Goal: Communication & Community: Answer question/provide support

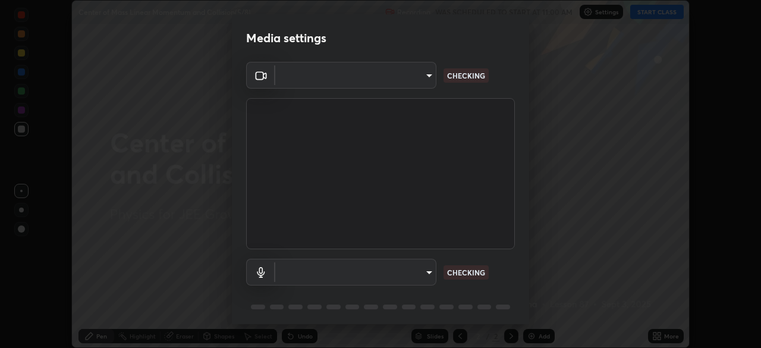
scroll to position [42, 0]
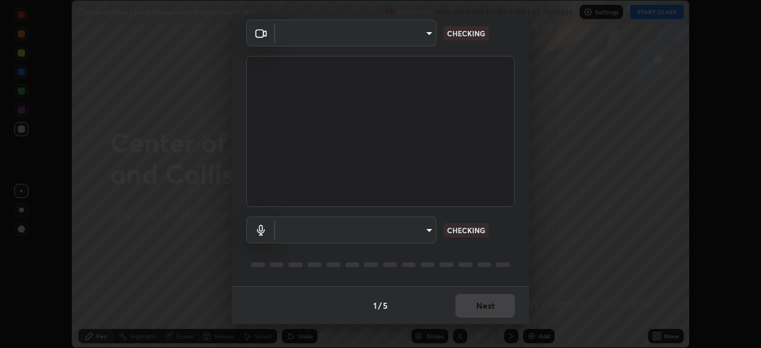
type input "fb57174be8733929c779687b6c747b251f50b7e0b4cf35f724d7f1923dedf309"
click at [412, 225] on body "Erase all Center of Mass Linear Momentum and Collision(5/8) Recording WAS SCHED…" at bounding box center [380, 174] width 761 height 348
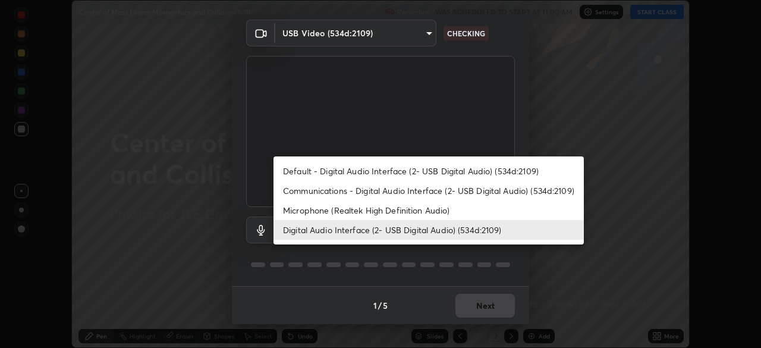
click at [446, 167] on li "Default - Digital Audio Interface (2- USB Digital Audio) (534d:2109)" at bounding box center [429, 171] width 311 height 20
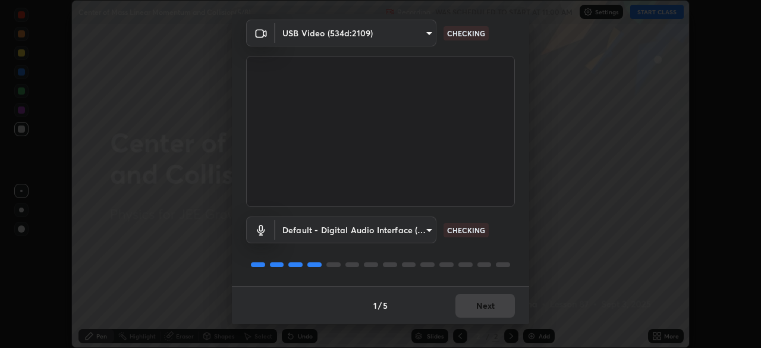
click at [413, 225] on body "Erase all Center of Mass Linear Momentum and Collision(5/8) Recording WAS SCHED…" at bounding box center [380, 174] width 761 height 348
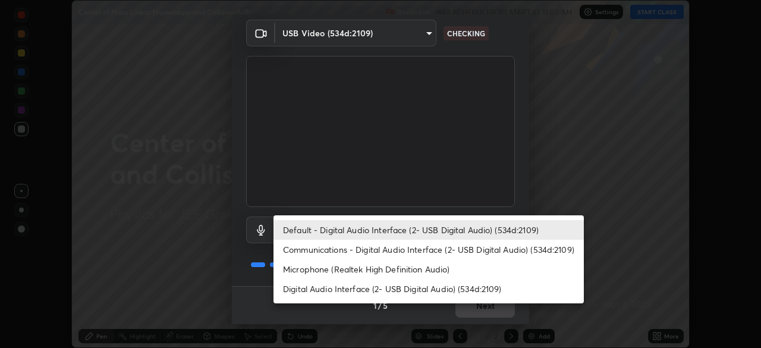
click at [461, 282] on li "Digital Audio Interface (2- USB Digital Audio) (534d:2109)" at bounding box center [429, 289] width 311 height 20
type input "6a8ab27762b9603671089d40ba11bcb996fa7be106d89dfd7a7cdf6a969d37dc"
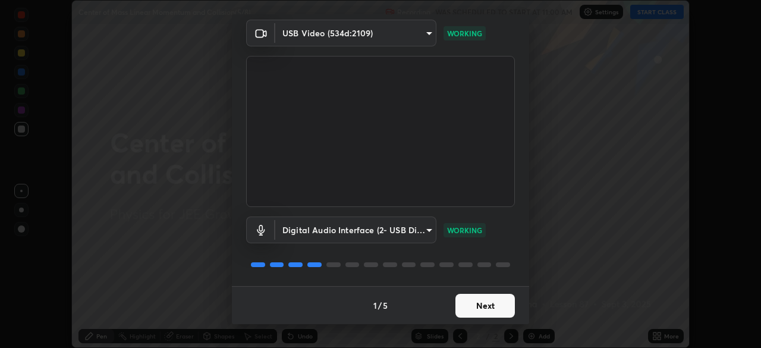
click at [488, 303] on button "Next" at bounding box center [485, 306] width 59 height 24
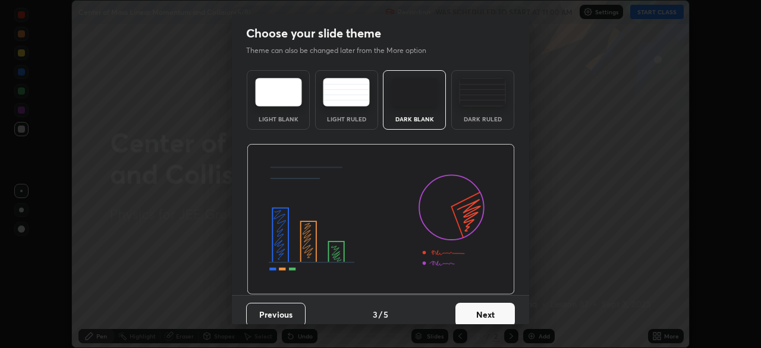
click at [488, 304] on button "Next" at bounding box center [485, 315] width 59 height 24
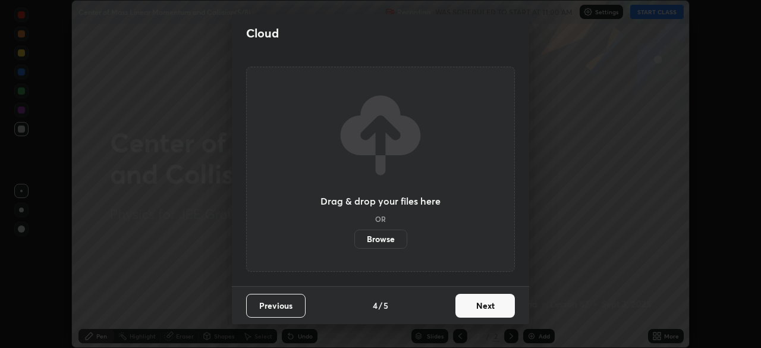
click at [490, 303] on button "Next" at bounding box center [485, 306] width 59 height 24
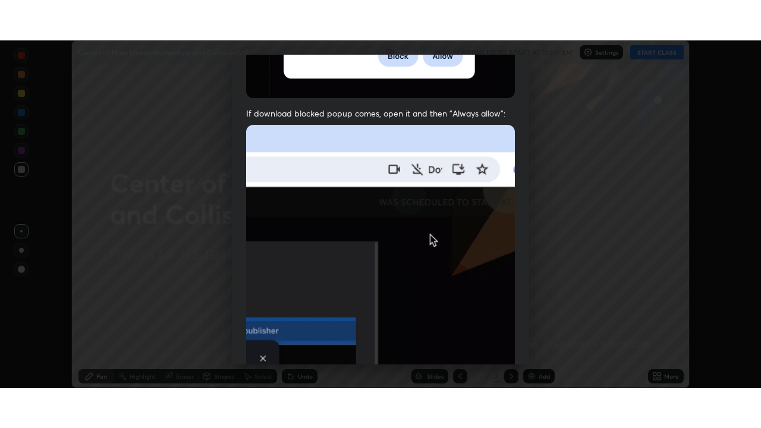
scroll to position [285, 0]
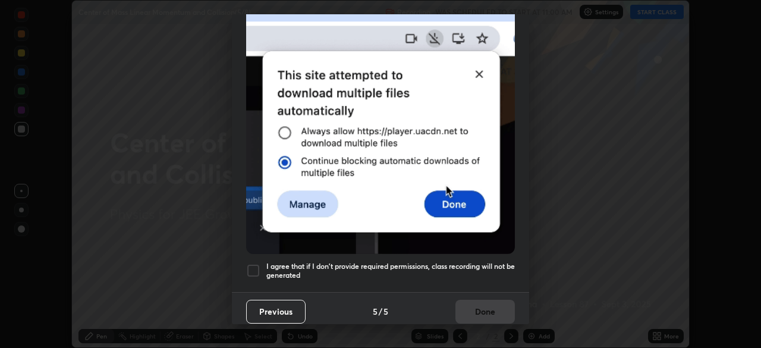
click at [255, 264] on div at bounding box center [253, 271] width 14 height 14
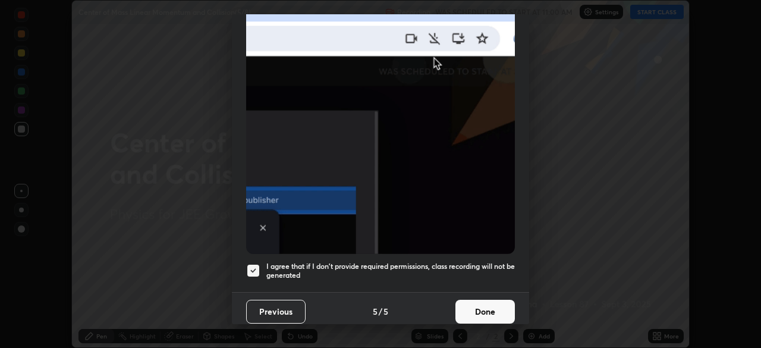
click at [475, 300] on button "Done" at bounding box center [485, 312] width 59 height 24
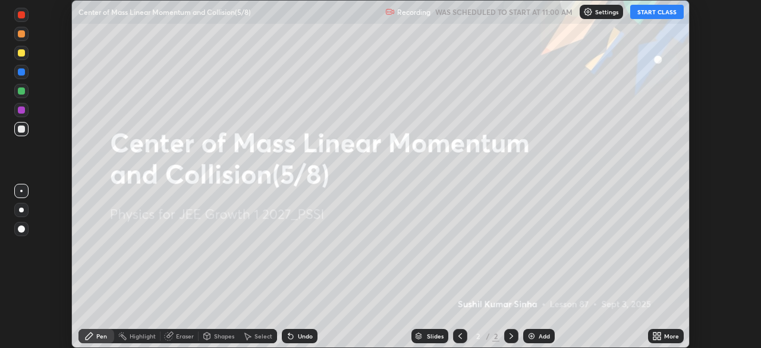
click at [657, 13] on button "START CLASS" at bounding box center [658, 12] width 54 height 14
click at [659, 334] on icon at bounding box center [659, 334] width 3 height 3
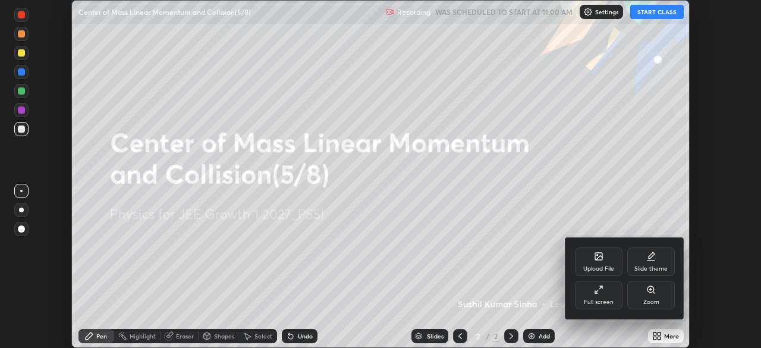
click at [594, 294] on icon at bounding box center [599, 290] width 10 height 10
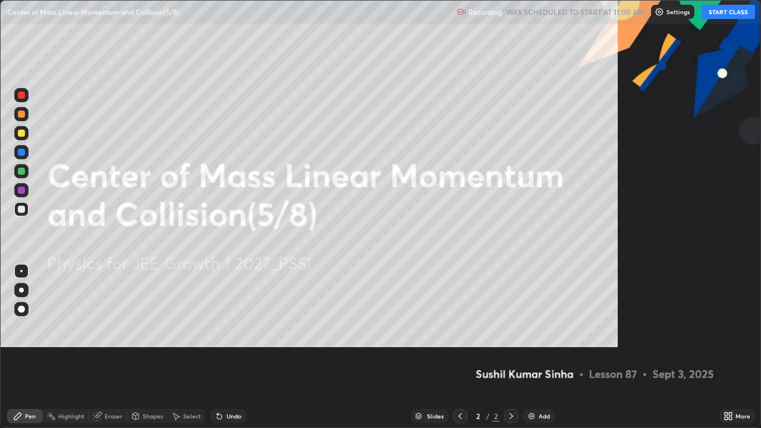
scroll to position [428, 761]
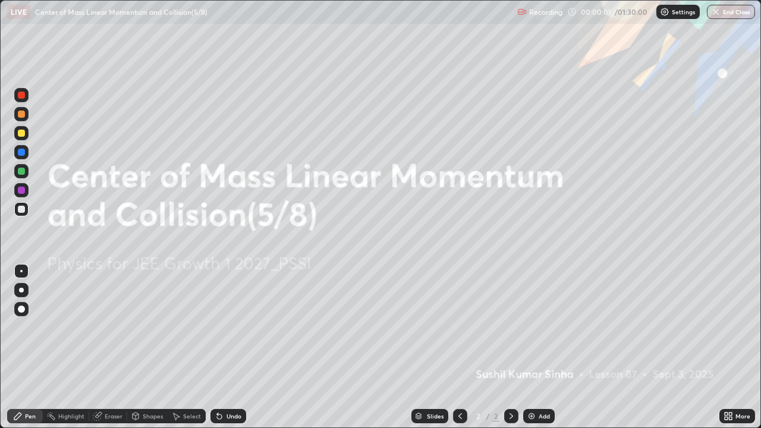
click at [533, 347] on img at bounding box center [532, 417] width 10 height 10
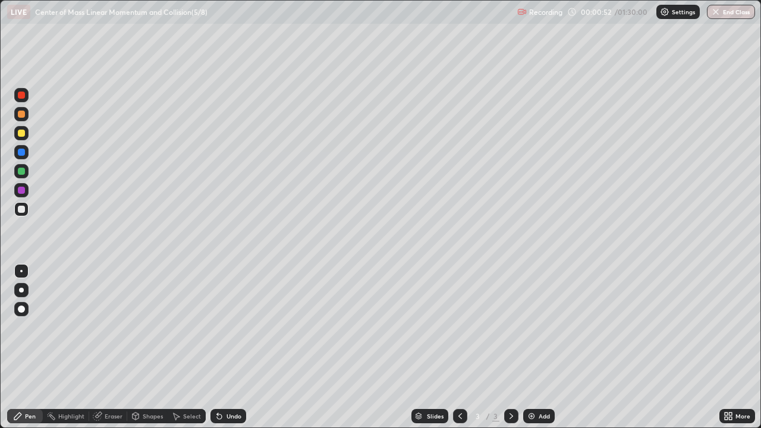
click at [24, 134] on div at bounding box center [21, 133] width 7 height 7
click at [22, 209] on div at bounding box center [21, 209] width 7 height 7
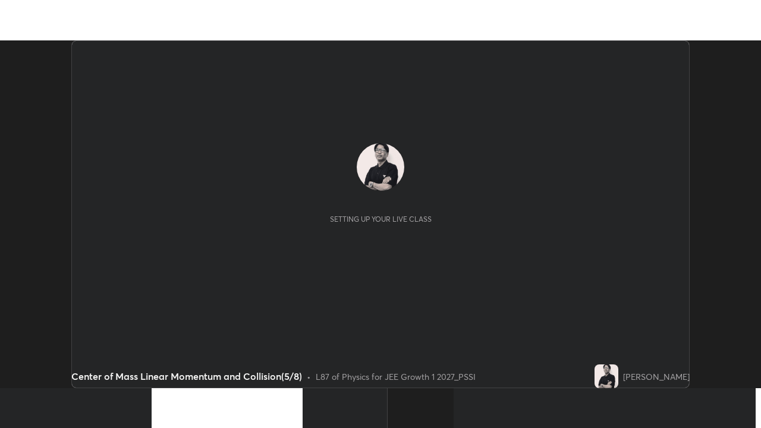
scroll to position [348, 761]
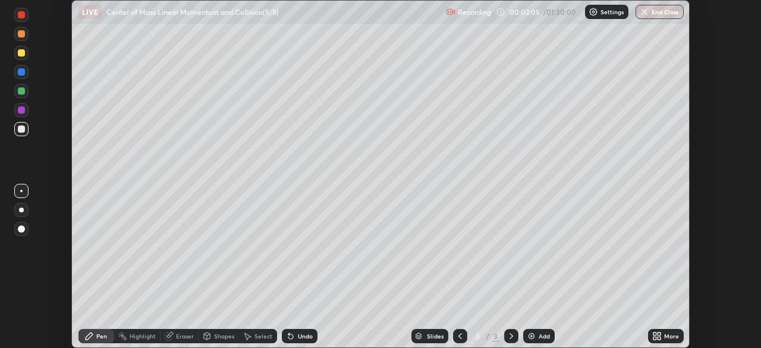
click at [660, 333] on icon at bounding box center [659, 334] width 3 height 3
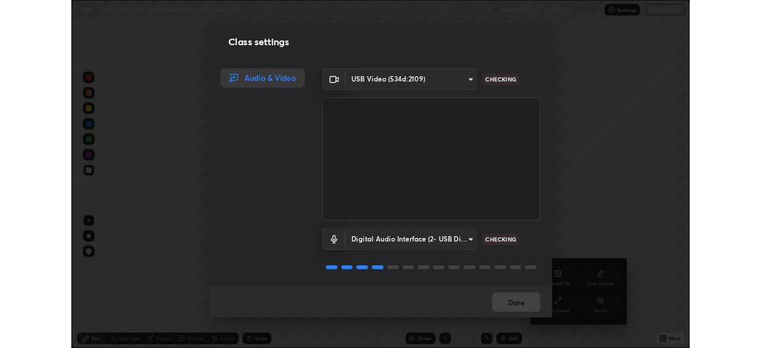
scroll to position [1, 0]
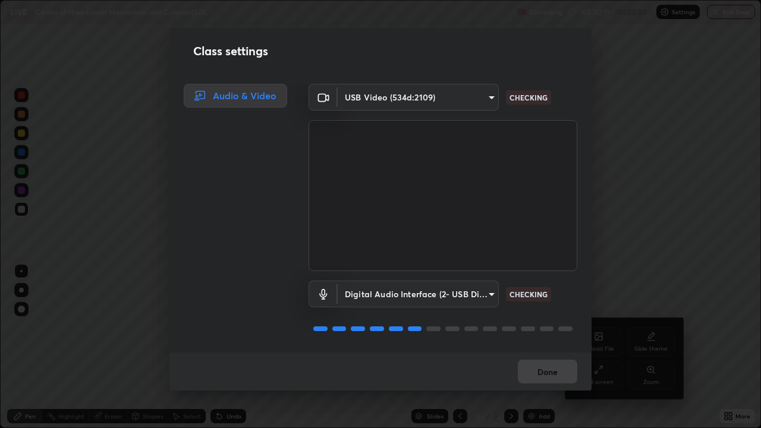
click at [463, 289] on body "Erase all LIVE Center of Mass Linear Momentum and Collision(5/8) Recording 00:0…" at bounding box center [380, 214] width 761 height 428
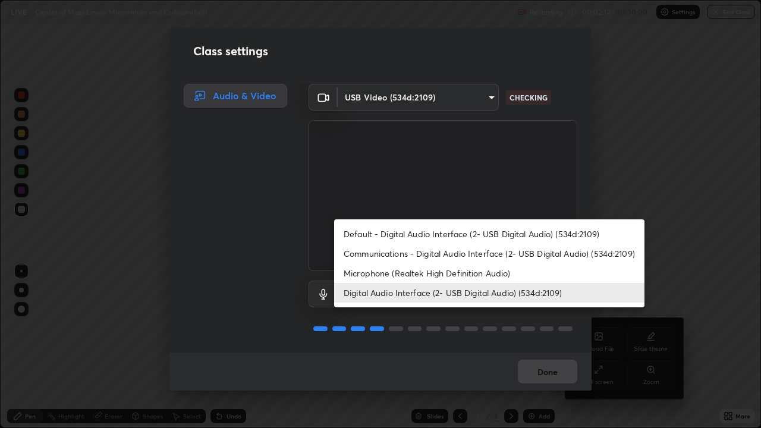
click at [486, 233] on li "Default - Digital Audio Interface (2- USB Digital Audio) (534d:2109)" at bounding box center [489, 234] width 311 height 20
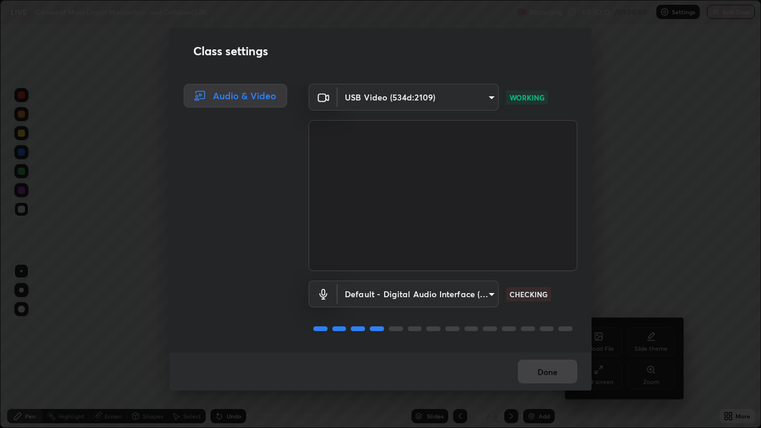
click at [462, 293] on body "Erase all LIVE Center of Mass Linear Momentum and Collision(5/8) Recording 00:0…" at bounding box center [380, 214] width 761 height 428
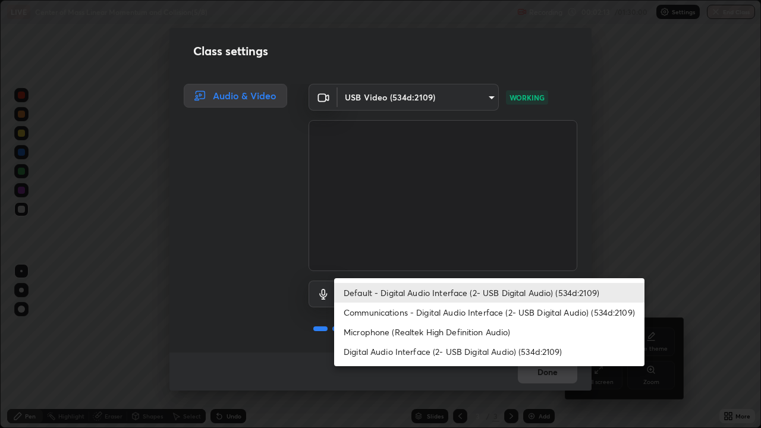
click at [467, 347] on li "Digital Audio Interface (2- USB Digital Audio) (534d:2109)" at bounding box center [489, 352] width 311 height 20
type input "6a8ab27762b9603671089d40ba11bcb996fa7be106d89dfd7a7cdf6a969d37dc"
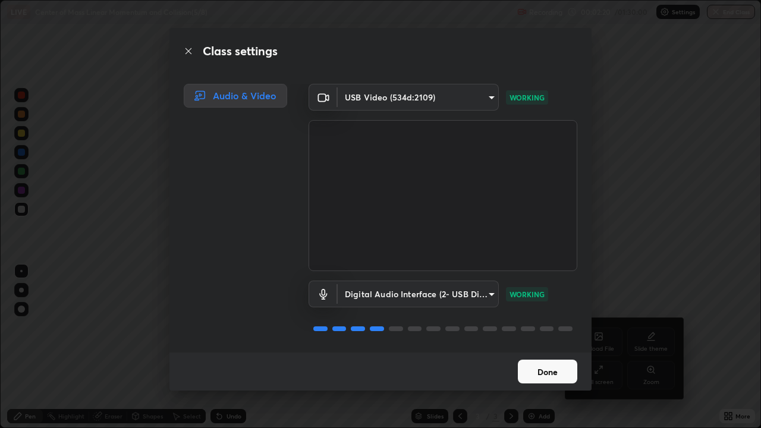
click at [543, 347] on button "Done" at bounding box center [547, 372] width 59 height 24
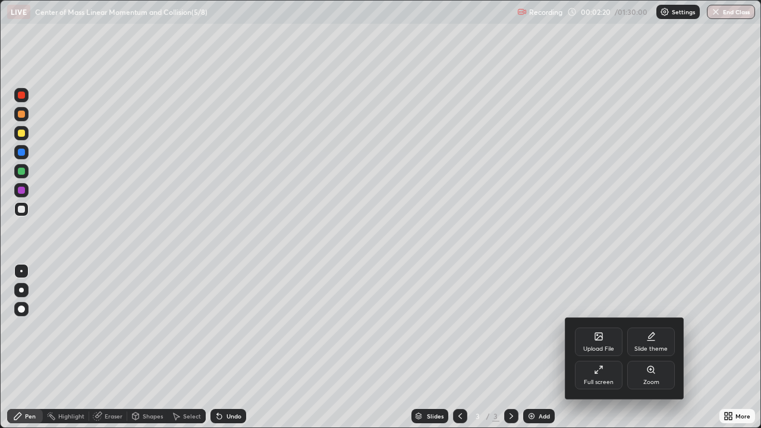
click at [543, 347] on div at bounding box center [380, 214] width 761 height 428
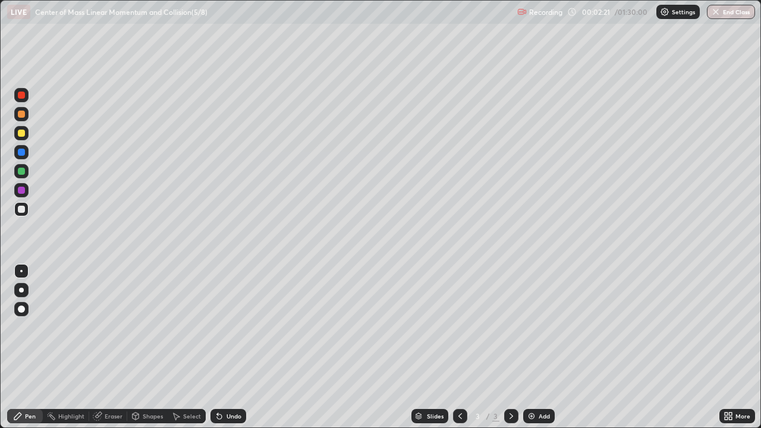
click at [542, 347] on div "Upload File Slide theme Full screen Zoom" at bounding box center [380, 214] width 761 height 428
click at [730, 347] on icon at bounding box center [730, 418] width 3 height 3
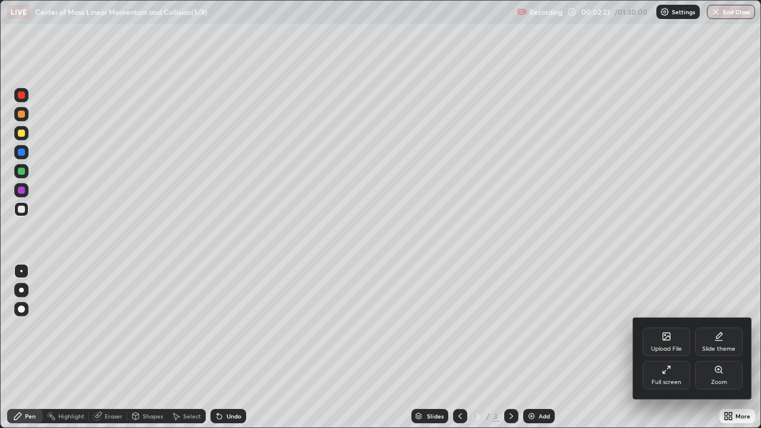
click at [669, 347] on div "Full screen" at bounding box center [667, 375] width 48 height 29
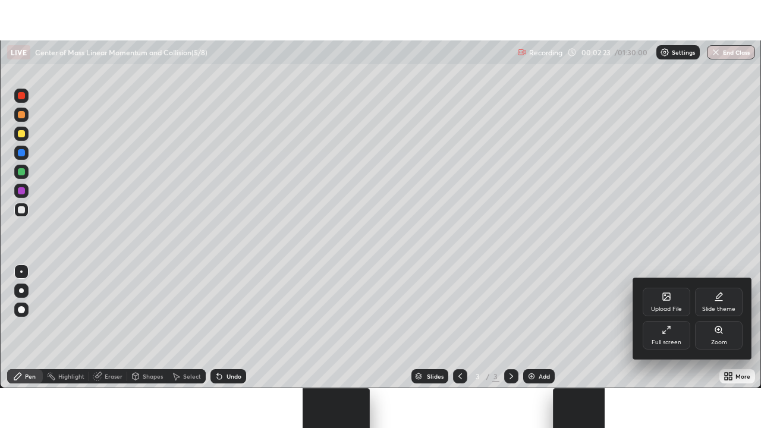
scroll to position [59139, 58725]
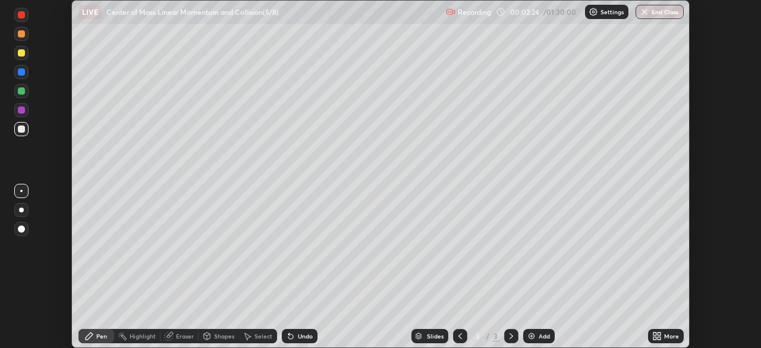
click at [666, 337] on div "More" at bounding box center [671, 336] width 15 height 6
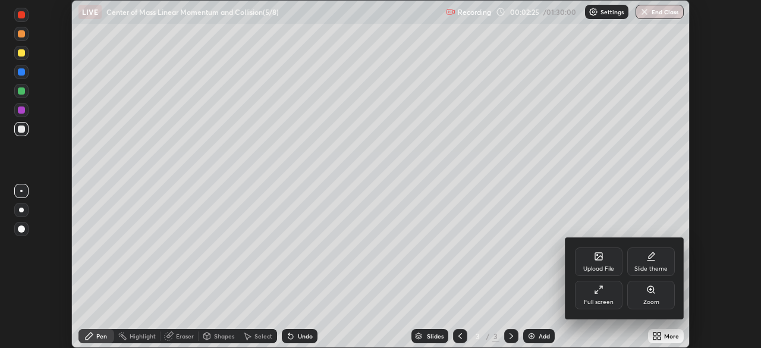
click at [610, 296] on div "Full screen" at bounding box center [599, 295] width 48 height 29
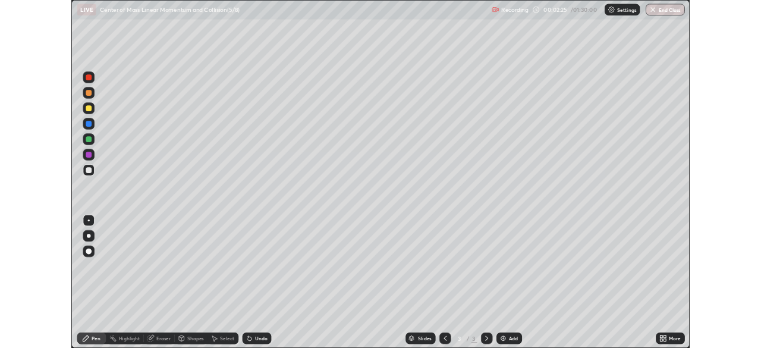
scroll to position [428, 761]
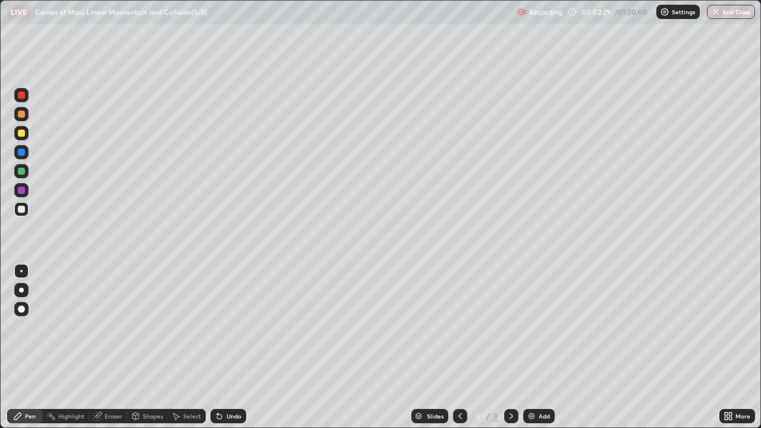
click at [22, 134] on div at bounding box center [21, 133] width 7 height 7
click at [27, 171] on div at bounding box center [21, 171] width 14 height 14
click at [529, 347] on img at bounding box center [532, 417] width 10 height 10
click at [21, 133] on div at bounding box center [21, 133] width 7 height 7
click at [22, 190] on div at bounding box center [21, 190] width 7 height 7
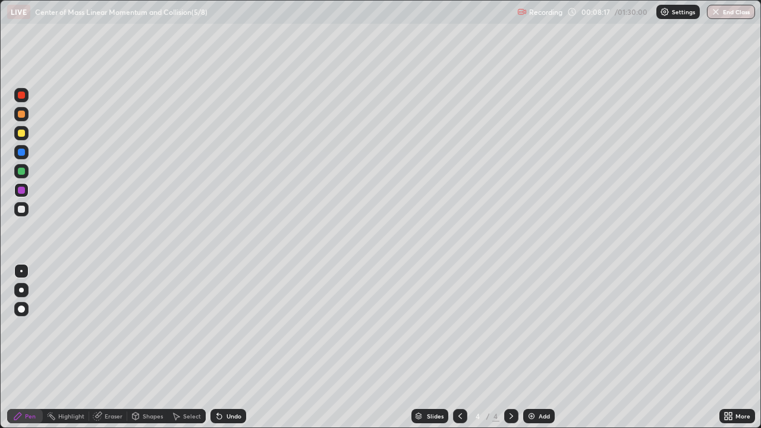
click at [527, 347] on img at bounding box center [532, 417] width 10 height 10
click at [150, 347] on div "Shapes" at bounding box center [153, 416] width 20 height 6
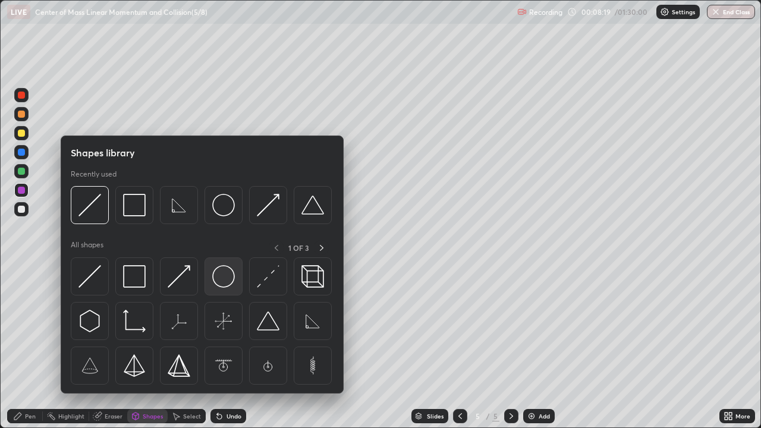
click at [221, 275] on img at bounding box center [223, 276] width 23 height 23
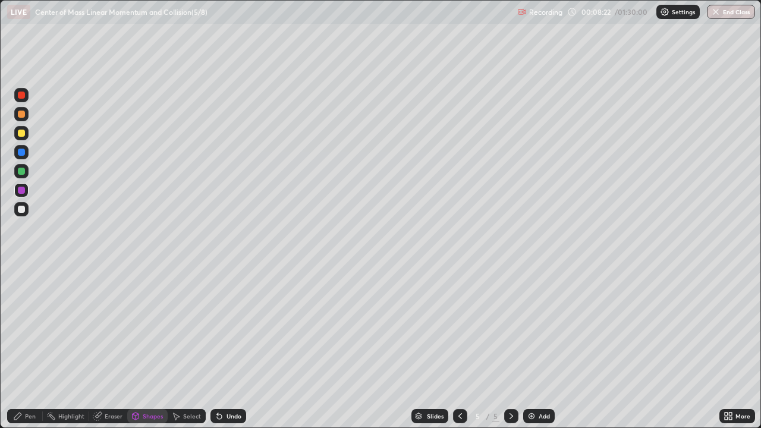
click at [20, 133] on div at bounding box center [21, 133] width 7 height 7
click at [235, 347] on div "Undo" at bounding box center [234, 416] width 15 height 6
click at [37, 347] on div "Pen" at bounding box center [25, 416] width 36 height 14
click at [23, 212] on div at bounding box center [21, 209] width 7 height 7
click at [529, 347] on img at bounding box center [532, 417] width 10 height 10
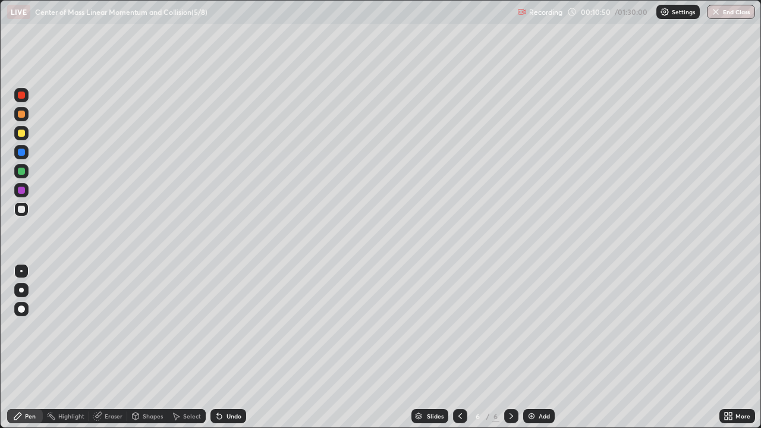
click at [23, 173] on div at bounding box center [21, 171] width 7 height 7
click at [27, 210] on div at bounding box center [21, 209] width 14 height 14
click at [24, 154] on div at bounding box center [21, 152] width 7 height 7
click at [528, 347] on img at bounding box center [532, 417] width 10 height 10
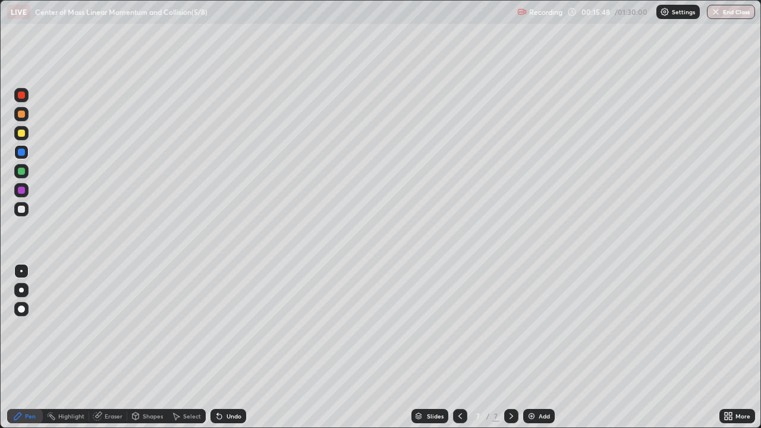
click at [152, 347] on div "Shapes" at bounding box center [153, 416] width 20 height 6
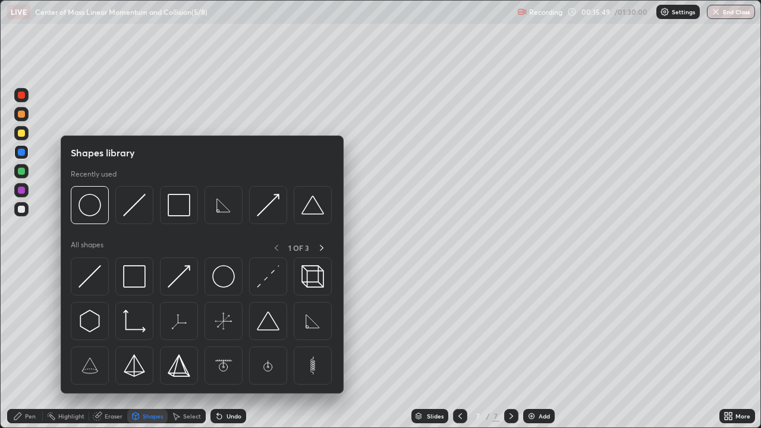
click at [220, 280] on img at bounding box center [223, 276] width 23 height 23
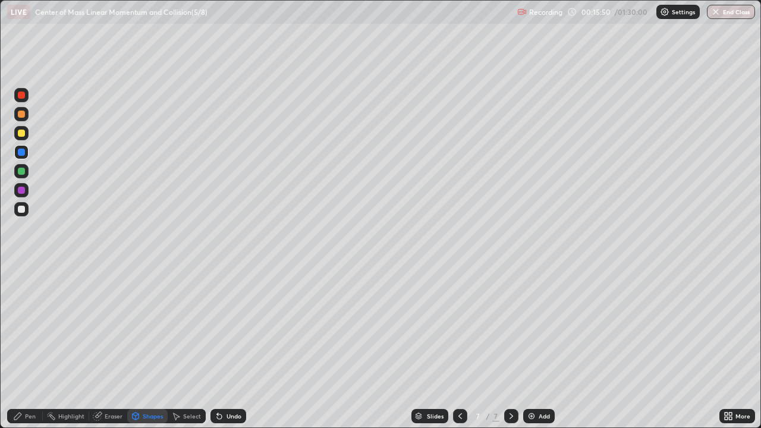
click at [23, 210] on div at bounding box center [21, 209] width 7 height 7
click at [22, 173] on div at bounding box center [21, 171] width 7 height 7
click at [150, 347] on div "Shapes" at bounding box center [153, 416] width 20 height 6
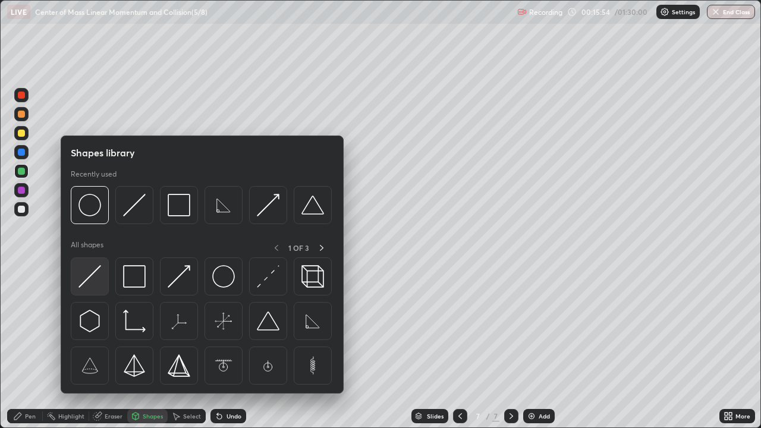
click at [96, 271] on img at bounding box center [90, 276] width 23 height 23
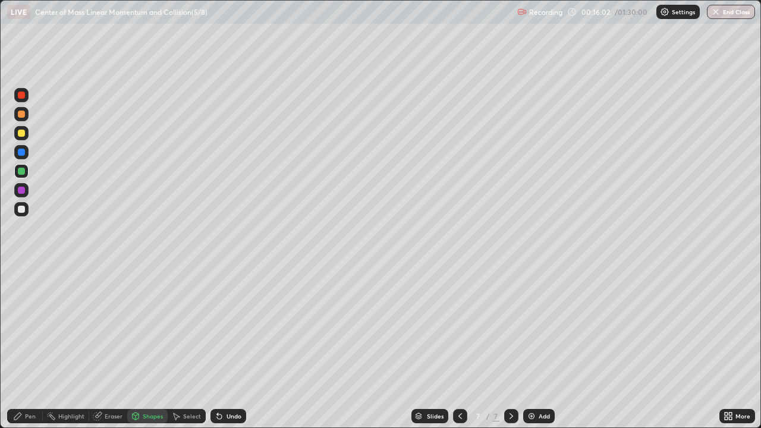
click at [23, 153] on div at bounding box center [21, 152] width 7 height 7
click at [43, 347] on div "Highlight" at bounding box center [66, 416] width 46 height 14
click at [22, 190] on div at bounding box center [21, 190] width 7 height 7
click at [233, 347] on div "Undo" at bounding box center [234, 416] width 15 height 6
click at [37, 347] on div "Pen" at bounding box center [25, 416] width 36 height 14
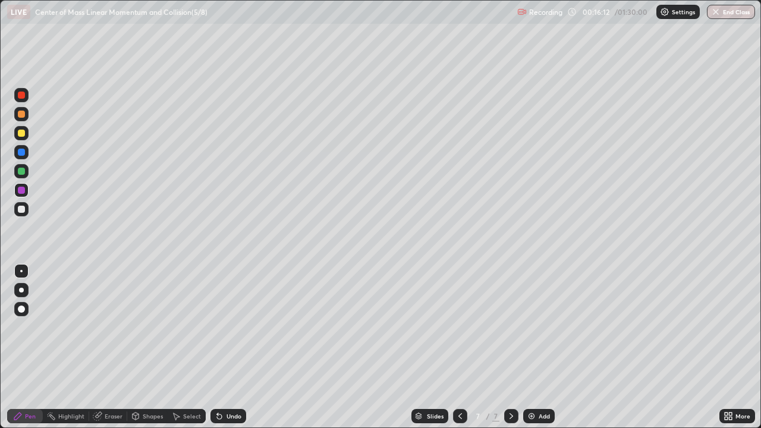
click at [24, 268] on div at bounding box center [21, 271] width 14 height 14
click at [22, 152] on div at bounding box center [21, 152] width 7 height 7
click at [24, 190] on div at bounding box center [21, 190] width 7 height 7
click at [115, 347] on div "Eraser" at bounding box center [114, 416] width 18 height 6
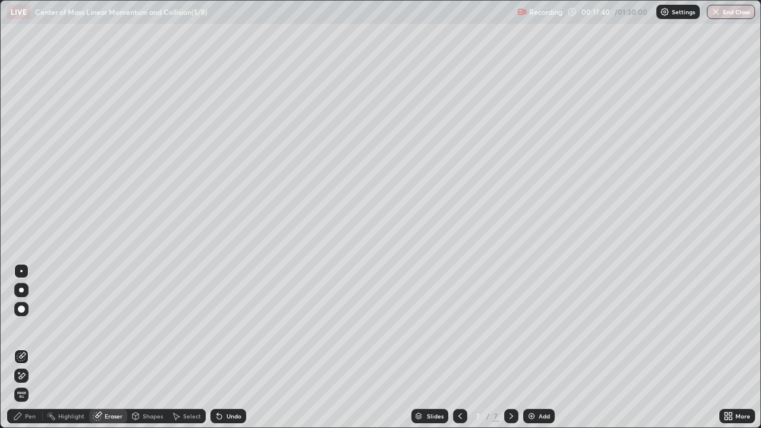
click at [36, 347] on div "Pen" at bounding box center [25, 416] width 36 height 14
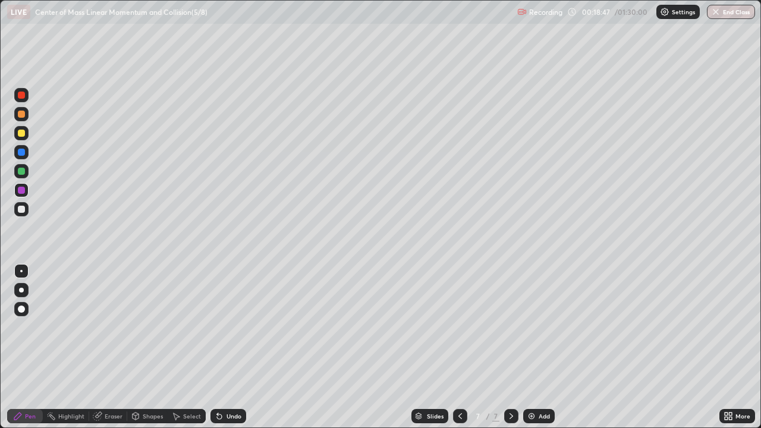
click at [227, 347] on div "Undo" at bounding box center [234, 416] width 15 height 6
click at [529, 347] on img at bounding box center [532, 417] width 10 height 10
click at [21, 208] on div at bounding box center [21, 209] width 7 height 7
click at [157, 347] on div "Shapes" at bounding box center [153, 416] width 20 height 6
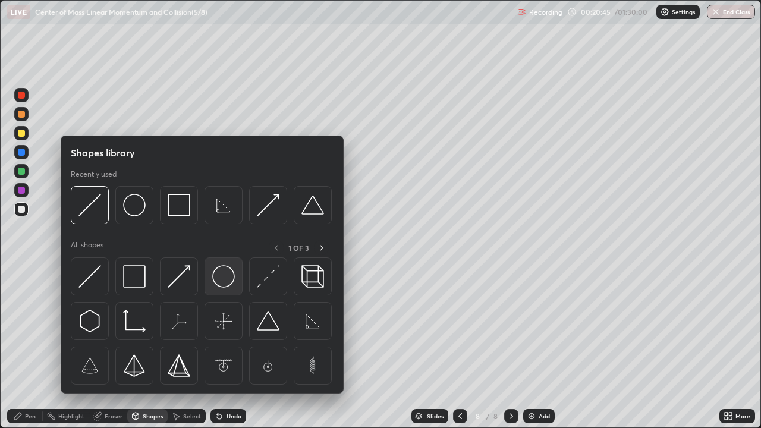
click at [221, 278] on img at bounding box center [223, 276] width 23 height 23
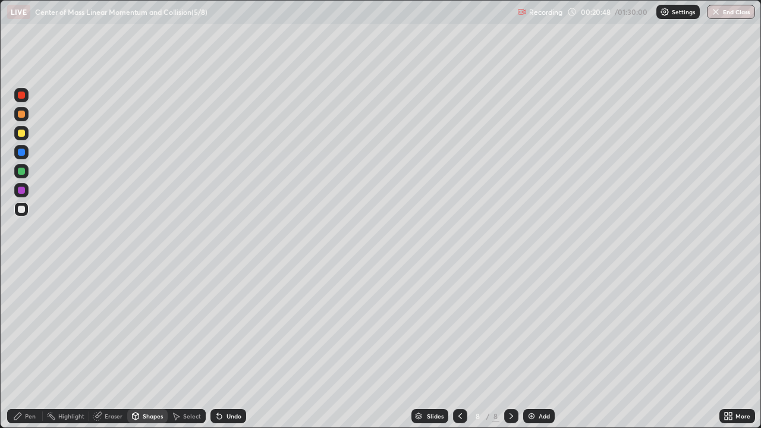
click at [23, 171] on div at bounding box center [21, 171] width 7 height 7
click at [230, 347] on div "Undo" at bounding box center [229, 416] width 36 height 14
click at [148, 347] on div "Shapes" at bounding box center [153, 416] width 20 height 6
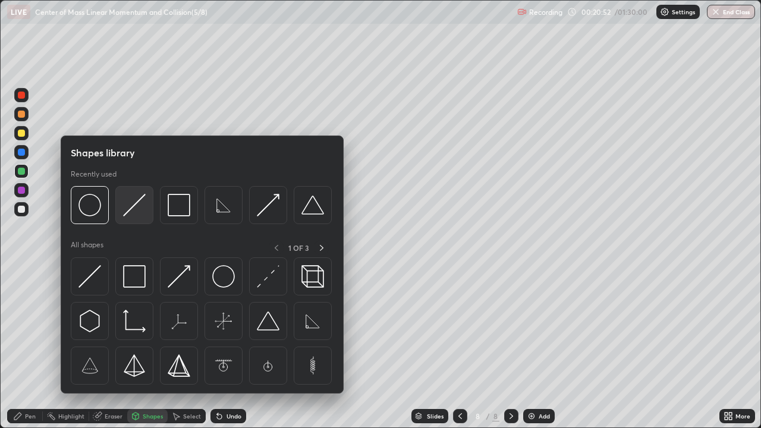
click at [131, 209] on img at bounding box center [134, 205] width 23 height 23
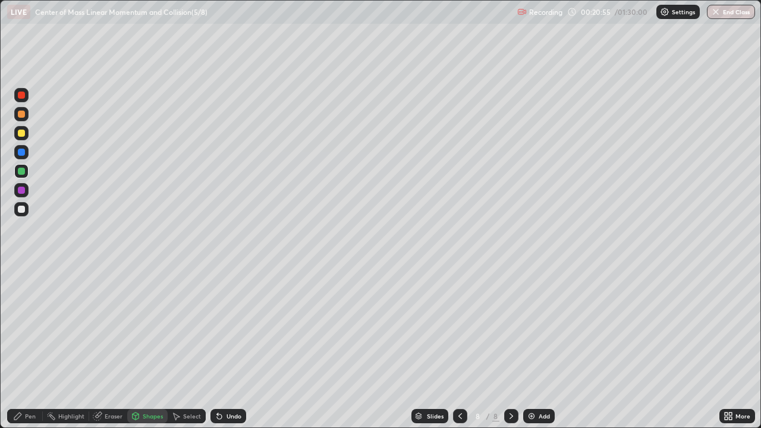
click at [31, 347] on div "Pen" at bounding box center [30, 416] width 11 height 6
click at [23, 135] on div at bounding box center [21, 133] width 7 height 7
click at [238, 347] on div "Undo" at bounding box center [234, 416] width 15 height 6
click at [227, 347] on div "Undo" at bounding box center [234, 416] width 15 height 6
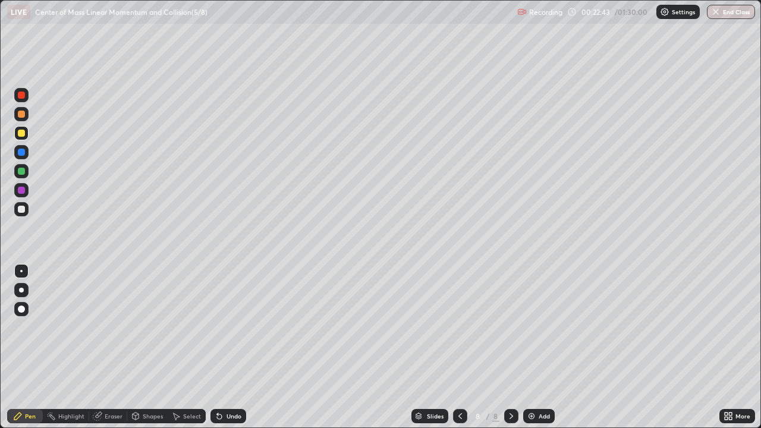
click at [227, 347] on div "Undo" at bounding box center [234, 416] width 15 height 6
click at [22, 171] on div at bounding box center [21, 171] width 7 height 7
click at [530, 347] on img at bounding box center [532, 417] width 10 height 10
click at [22, 208] on div at bounding box center [21, 209] width 7 height 7
click at [21, 210] on div at bounding box center [21, 209] width 7 height 7
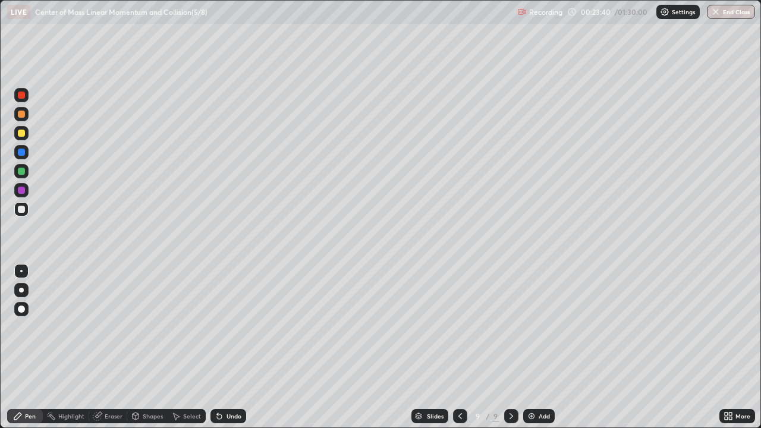
click at [158, 347] on div "Shapes" at bounding box center [153, 416] width 20 height 6
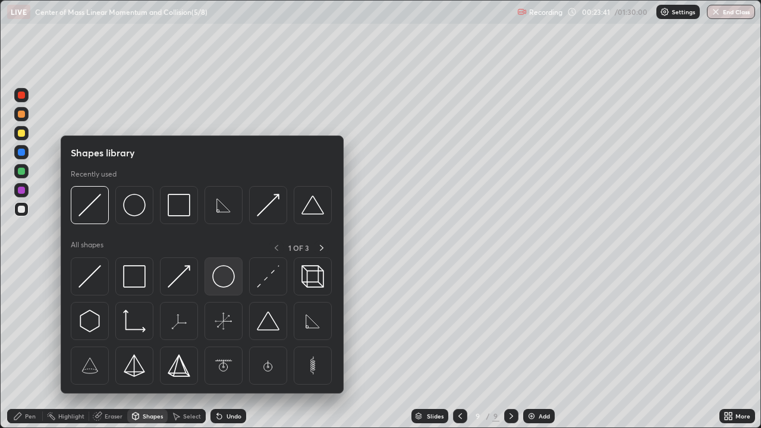
click at [226, 274] on img at bounding box center [223, 276] width 23 height 23
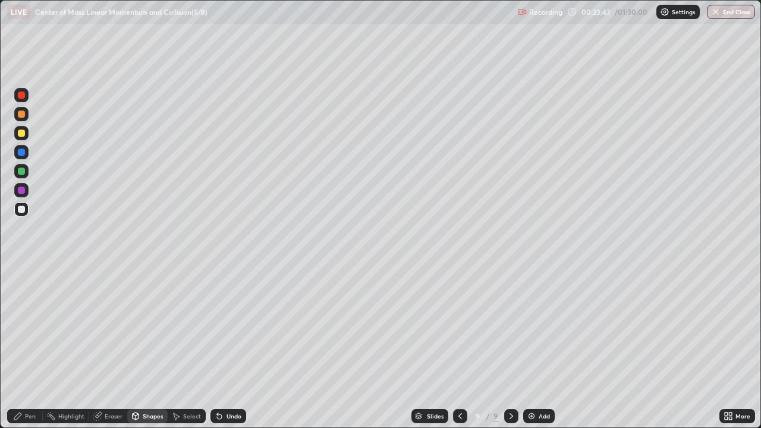
click at [34, 347] on div "Pen" at bounding box center [30, 416] width 11 height 6
click at [23, 170] on div at bounding box center [21, 171] width 7 height 7
click at [24, 173] on div at bounding box center [21, 171] width 7 height 7
click at [22, 190] on div at bounding box center [21, 190] width 7 height 7
click at [24, 153] on div at bounding box center [21, 152] width 7 height 7
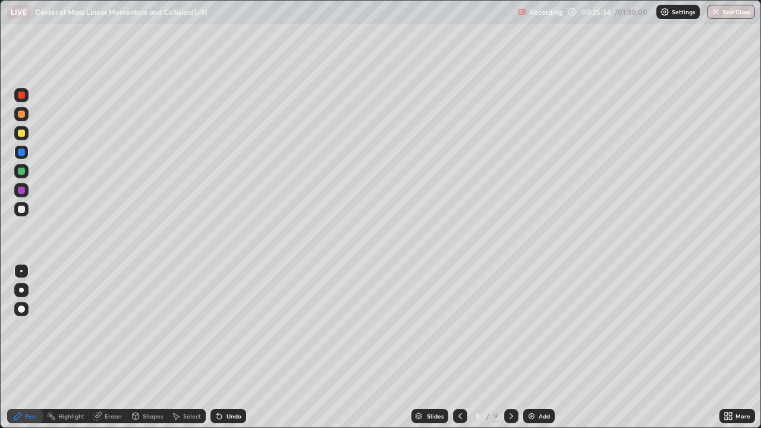
click at [27, 194] on div at bounding box center [21, 190] width 14 height 14
click at [26, 152] on div at bounding box center [21, 152] width 14 height 14
click at [22, 190] on div at bounding box center [21, 190] width 7 height 7
click at [21, 155] on div at bounding box center [21, 152] width 7 height 7
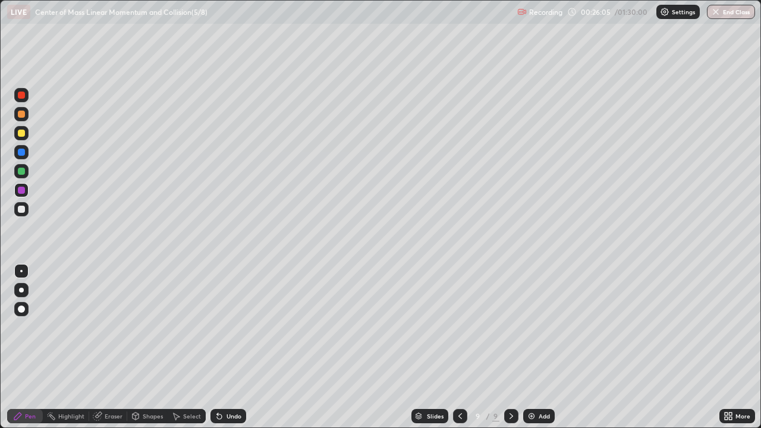
click at [24, 155] on div at bounding box center [21, 152] width 14 height 14
click at [529, 347] on img at bounding box center [532, 417] width 10 height 10
click at [26, 133] on div at bounding box center [21, 133] width 14 height 14
click at [27, 174] on div at bounding box center [21, 171] width 14 height 14
click at [26, 97] on div at bounding box center [21, 95] width 14 height 14
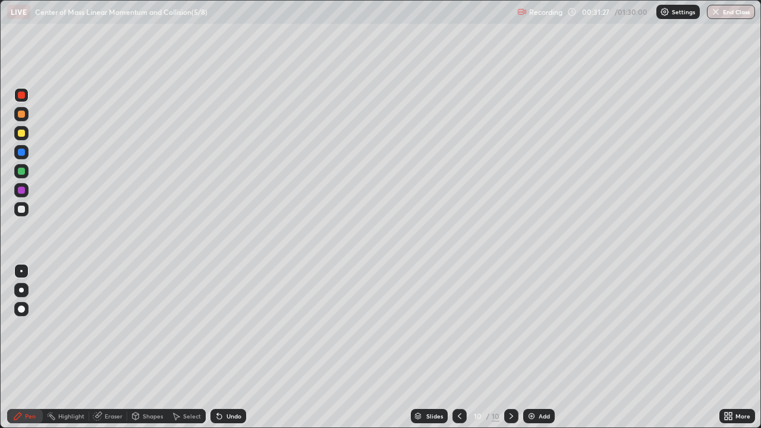
click at [529, 347] on img at bounding box center [532, 417] width 10 height 10
click at [153, 347] on div "Shapes" at bounding box center [153, 416] width 20 height 6
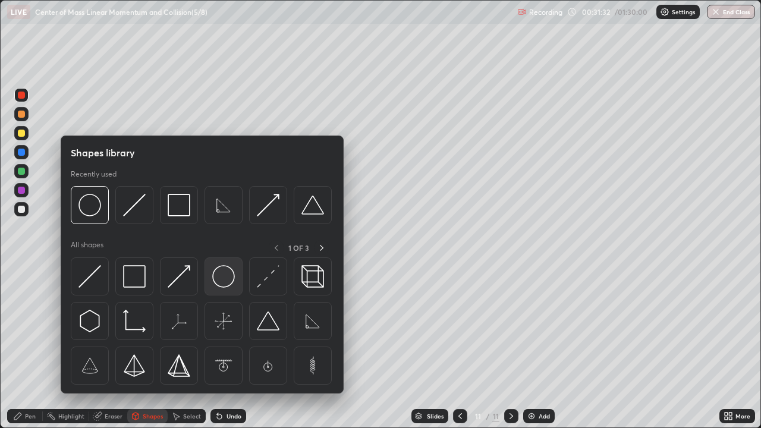
click at [217, 277] on img at bounding box center [223, 276] width 23 height 23
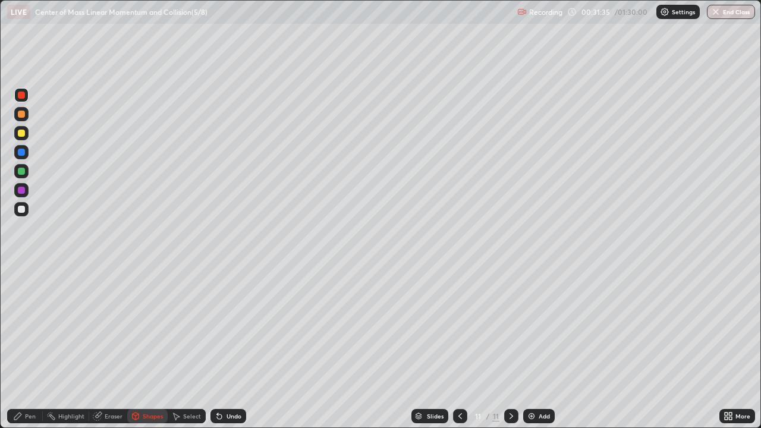
click at [27, 174] on div at bounding box center [21, 171] width 14 height 14
click at [159, 347] on div "Shapes" at bounding box center [153, 416] width 20 height 6
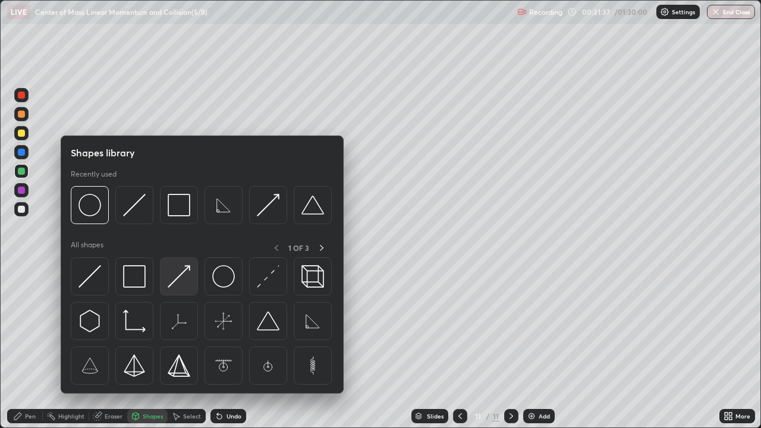
click at [181, 276] on img at bounding box center [179, 276] width 23 height 23
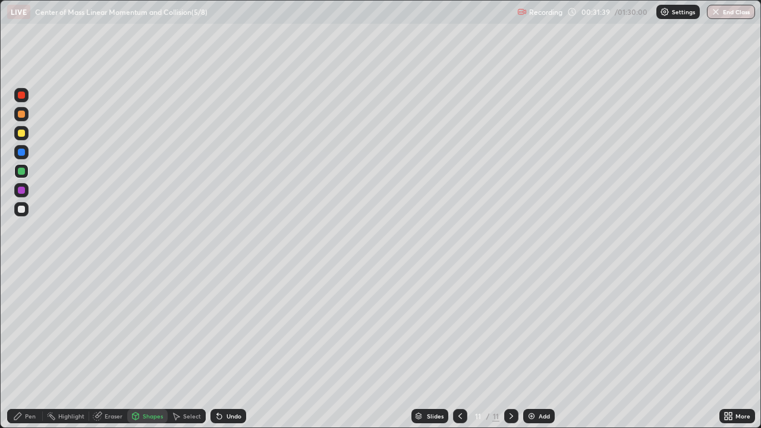
click at [24, 211] on div at bounding box center [21, 209] width 7 height 7
click at [228, 347] on div "Undo" at bounding box center [234, 416] width 15 height 6
click at [40, 347] on div "Pen" at bounding box center [25, 416] width 36 height 14
click at [23, 190] on div at bounding box center [21, 190] width 7 height 7
click at [24, 133] on div at bounding box center [21, 133] width 7 height 7
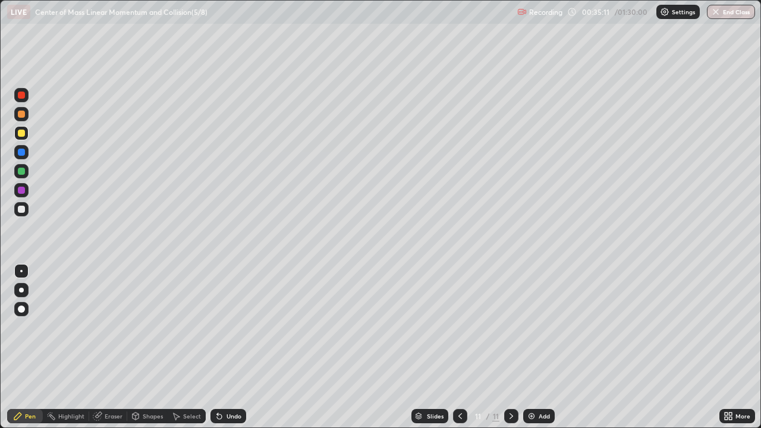
click at [26, 172] on div at bounding box center [21, 171] width 14 height 14
click at [26, 191] on div at bounding box center [21, 190] width 14 height 14
click at [534, 347] on img at bounding box center [532, 417] width 10 height 10
click at [152, 347] on div "Shapes" at bounding box center [153, 416] width 20 height 6
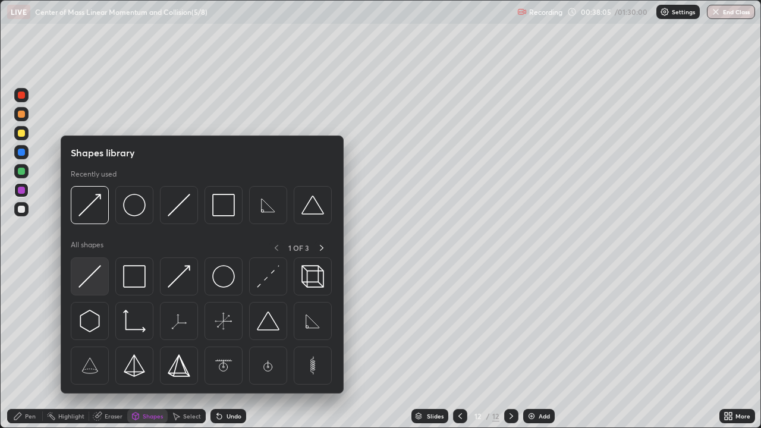
click at [99, 275] on img at bounding box center [90, 276] width 23 height 23
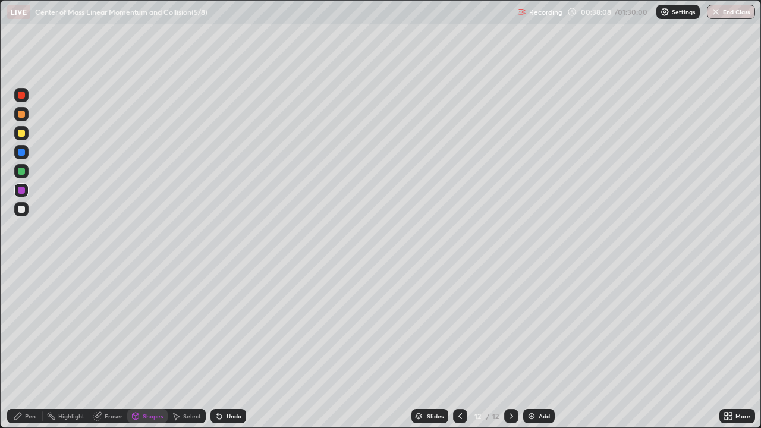
click at [22, 132] on div at bounding box center [21, 133] width 7 height 7
click at [29, 347] on div "Pen" at bounding box center [30, 416] width 11 height 6
click at [23, 153] on div at bounding box center [21, 152] width 7 height 7
click at [26, 208] on div at bounding box center [21, 209] width 14 height 14
click at [24, 155] on div at bounding box center [21, 152] width 14 height 14
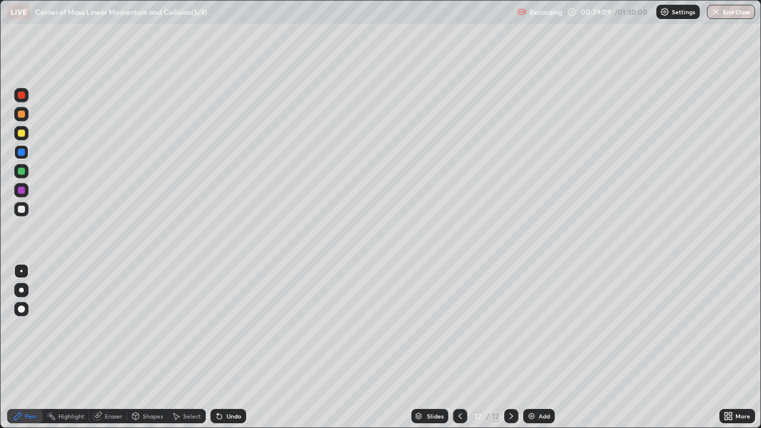
click at [225, 347] on div "Undo" at bounding box center [229, 416] width 36 height 14
click at [22, 171] on div at bounding box center [21, 171] width 7 height 7
click at [22, 95] on div at bounding box center [21, 95] width 7 height 7
click at [23, 132] on div at bounding box center [21, 133] width 7 height 7
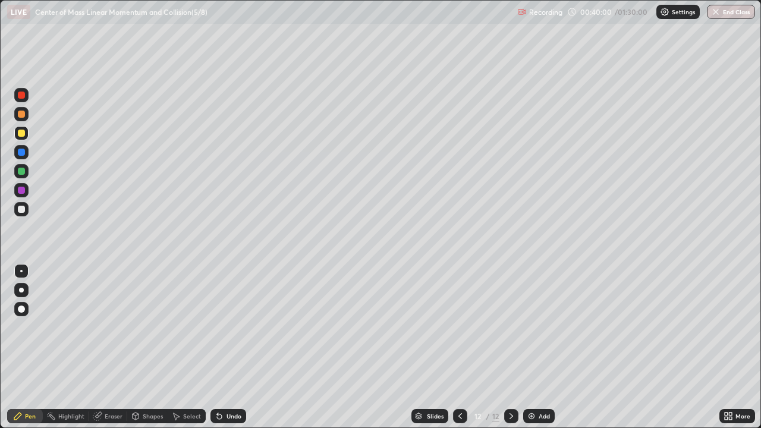
click at [21, 170] on div at bounding box center [21, 171] width 7 height 7
click at [23, 168] on div at bounding box center [21, 171] width 14 height 14
click at [531, 347] on img at bounding box center [532, 417] width 10 height 10
click at [157, 347] on div "Shapes" at bounding box center [153, 416] width 20 height 6
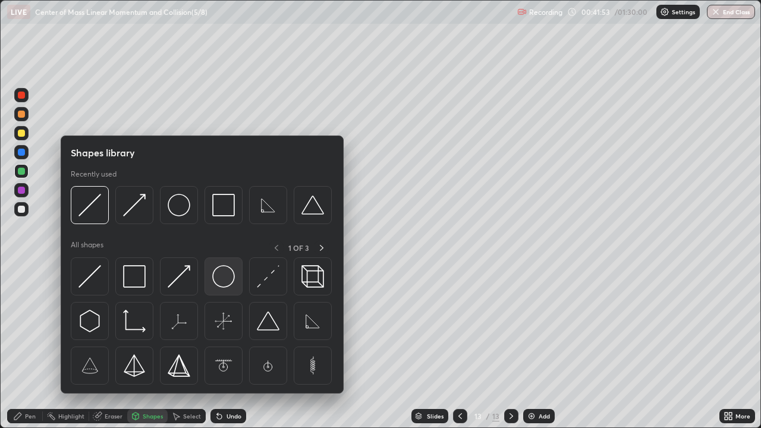
click at [228, 275] on img at bounding box center [223, 276] width 23 height 23
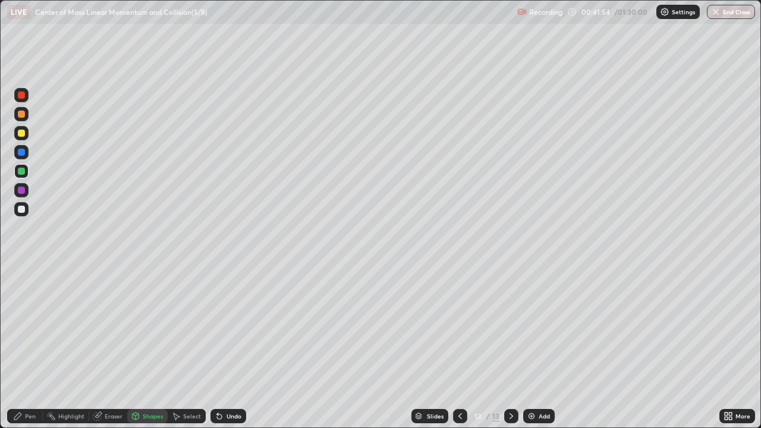
click at [24, 212] on div at bounding box center [21, 209] width 14 height 14
click at [28, 210] on div at bounding box center [21, 209] width 14 height 14
click at [24, 177] on div at bounding box center [21, 171] width 14 height 14
click at [36, 347] on div "Pen" at bounding box center [25, 416] width 36 height 14
click at [27, 153] on div at bounding box center [21, 152] width 14 height 14
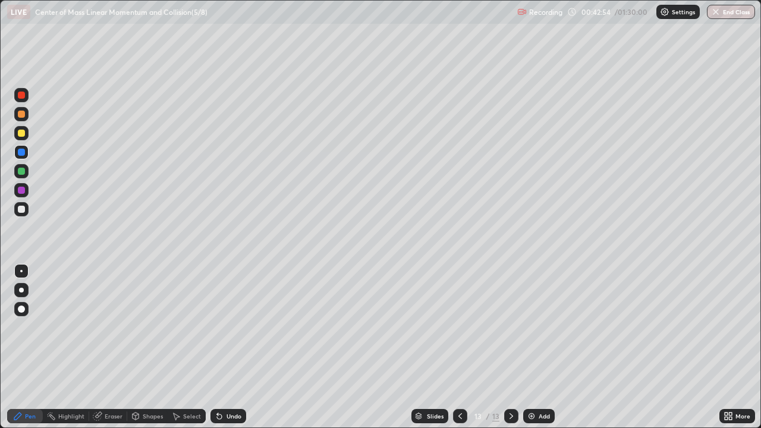
click at [235, 347] on div "Undo" at bounding box center [234, 416] width 15 height 6
click at [234, 347] on div "Undo" at bounding box center [234, 416] width 15 height 6
click at [231, 347] on div "Undo" at bounding box center [234, 416] width 15 height 6
click at [528, 347] on img at bounding box center [532, 417] width 10 height 10
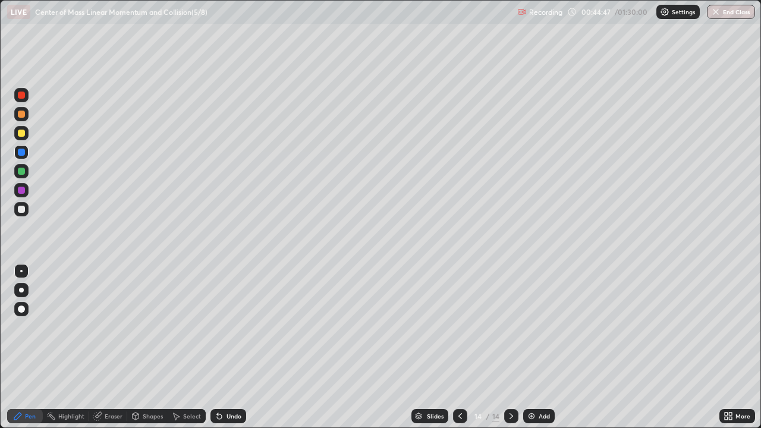
click at [23, 132] on div at bounding box center [21, 133] width 7 height 7
click at [23, 174] on div at bounding box center [21, 171] width 7 height 7
click at [26, 171] on div at bounding box center [21, 171] width 14 height 14
click at [190, 347] on div "Select" at bounding box center [192, 416] width 18 height 6
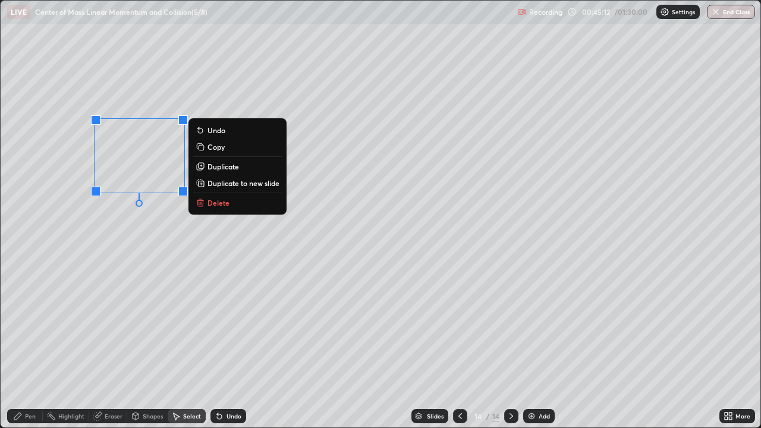
click at [187, 344] on div "0 ° Undo Copy Duplicate Duplicate to new slide Delete" at bounding box center [381, 214] width 760 height 427
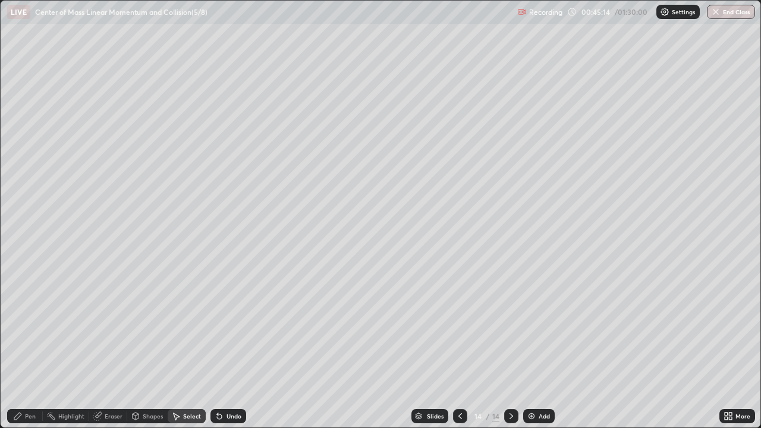
click at [34, 347] on div "Pen" at bounding box center [30, 416] width 11 height 6
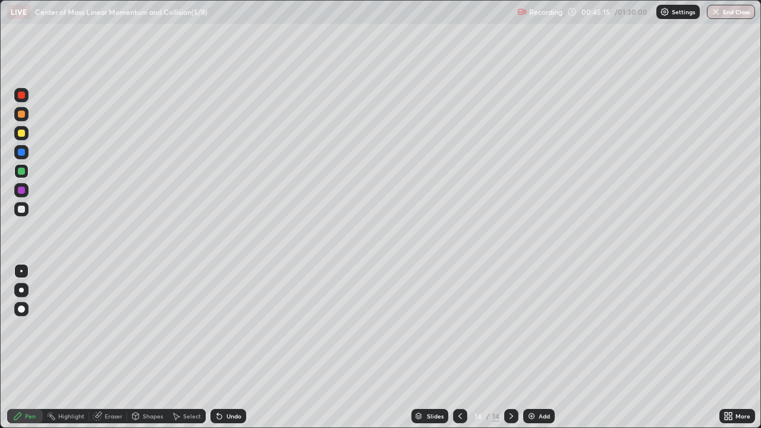
click at [24, 95] on div at bounding box center [21, 95] width 7 height 7
click at [187, 347] on div "Select" at bounding box center [192, 416] width 18 height 6
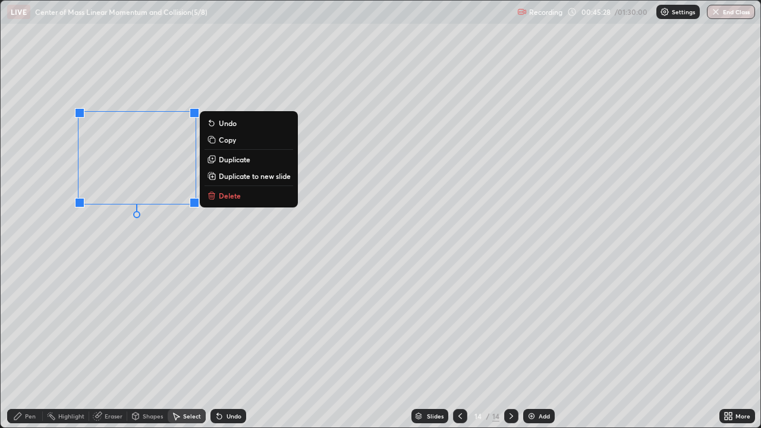
click at [231, 140] on p "Copy" at bounding box center [227, 140] width 17 height 10
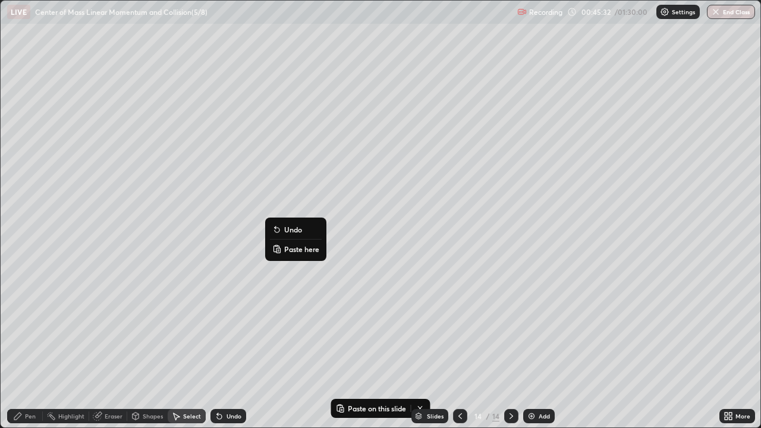
click at [297, 245] on p "Paste here" at bounding box center [301, 249] width 35 height 10
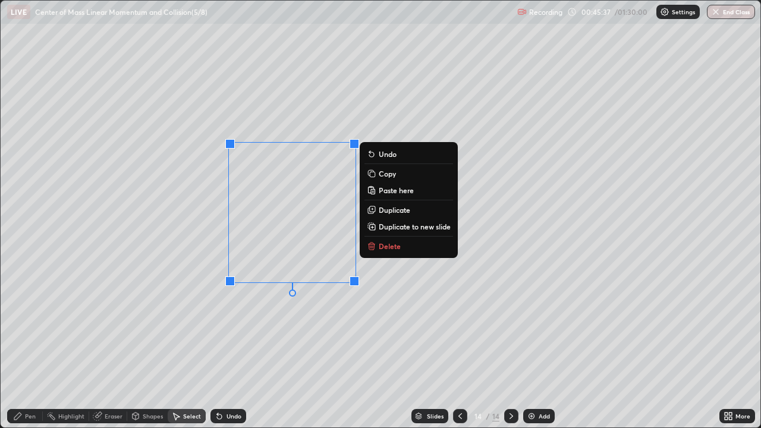
click at [396, 312] on div "0 ° Undo Copy Paste here Duplicate Duplicate to new slide Delete" at bounding box center [381, 214] width 760 height 427
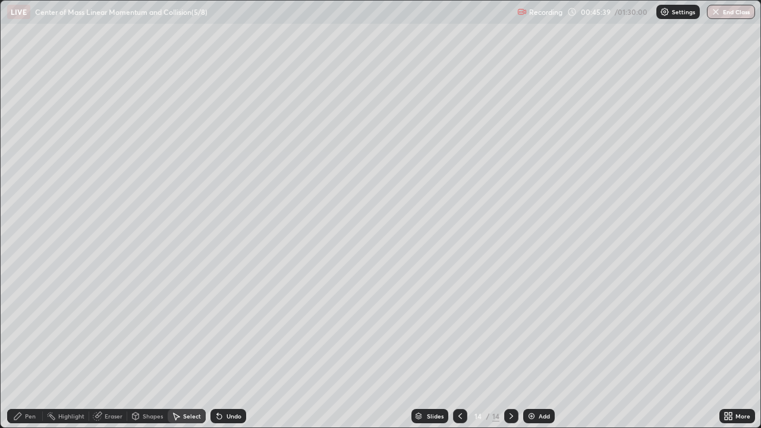
click at [193, 347] on div "Select" at bounding box center [192, 416] width 18 height 6
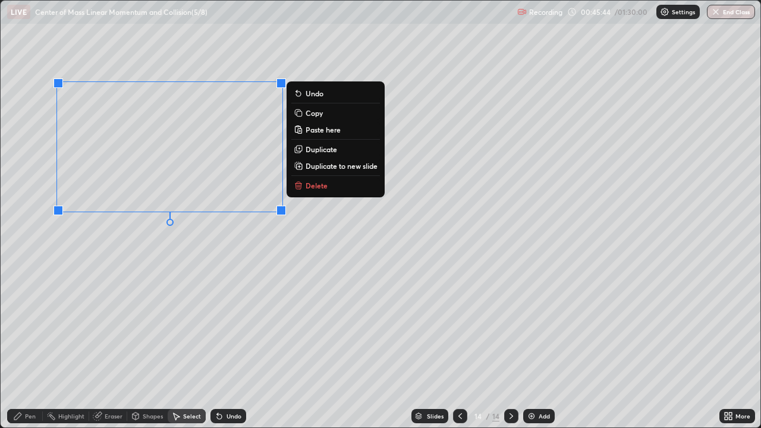
click at [236, 275] on div "0 ° Undo Copy Paste here Duplicate Duplicate to new slide Delete" at bounding box center [381, 214] width 760 height 427
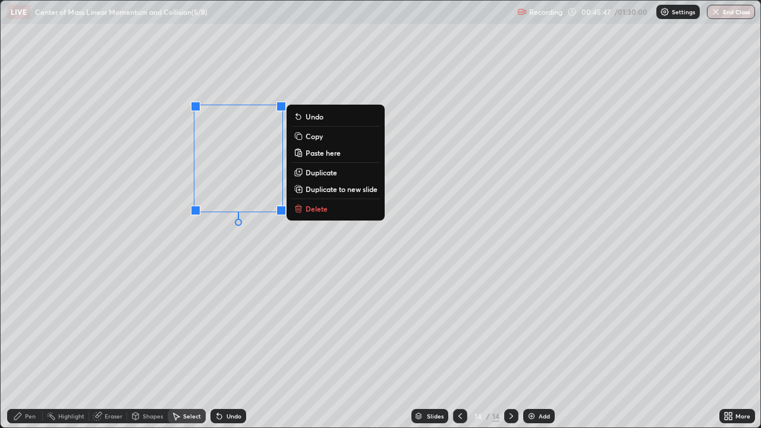
click at [256, 256] on div "0 ° Undo Copy Paste here Duplicate Duplicate to new slide Delete" at bounding box center [381, 214] width 760 height 427
click at [318, 136] on p "Copy" at bounding box center [314, 136] width 17 height 10
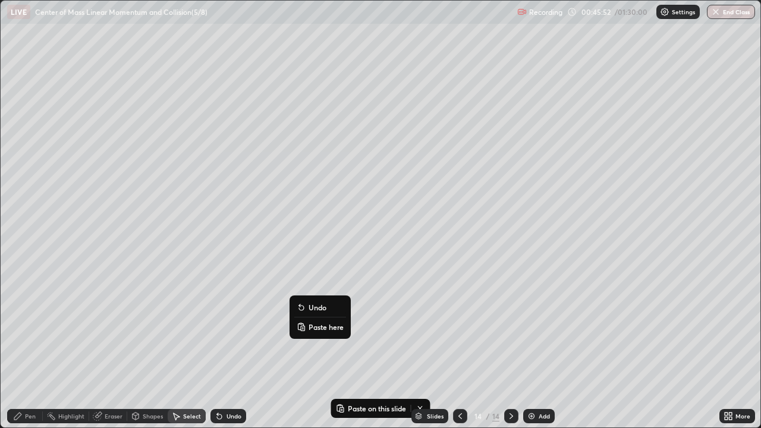
click at [330, 324] on p "Paste here" at bounding box center [326, 327] width 35 height 10
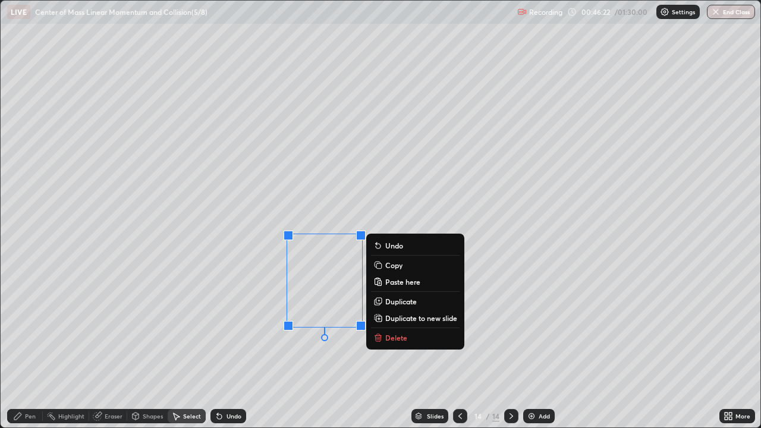
click at [444, 199] on div "0 ° Undo Copy Paste here Duplicate Duplicate to new slide Delete" at bounding box center [381, 214] width 760 height 427
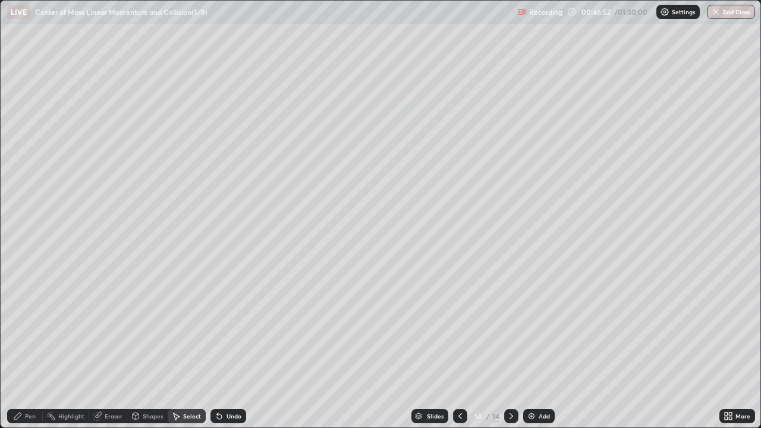
click at [27, 347] on div "Pen" at bounding box center [30, 416] width 11 height 6
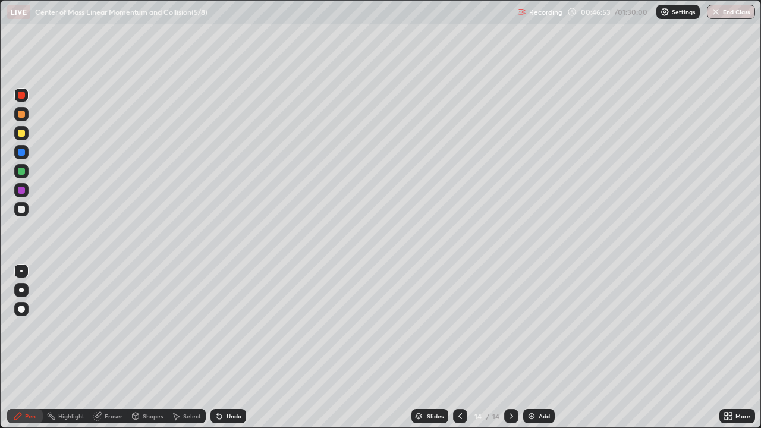
click at [21, 151] on div at bounding box center [21, 152] width 7 height 7
click at [148, 347] on div "Shapes" at bounding box center [153, 416] width 20 height 6
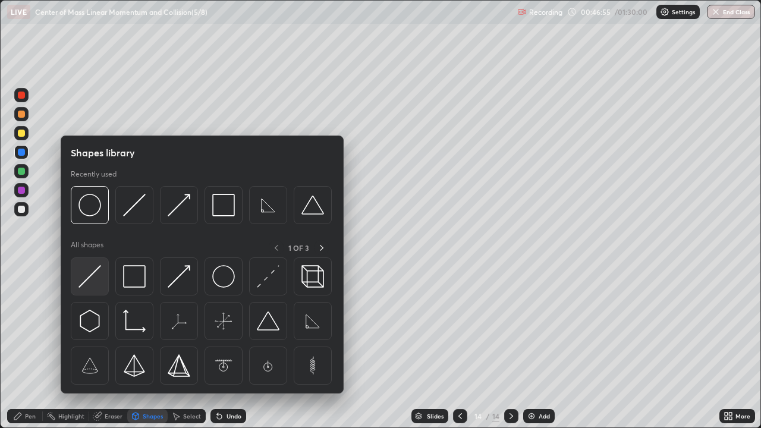
click at [92, 274] on img at bounding box center [90, 276] width 23 height 23
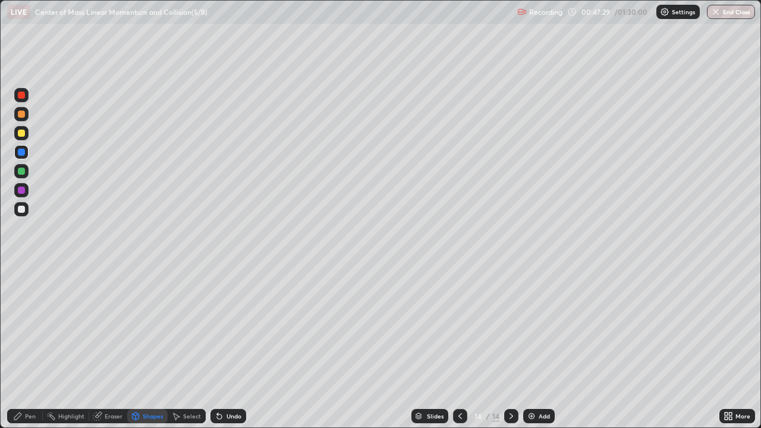
click at [22, 187] on div at bounding box center [21, 190] width 7 height 7
click at [227, 347] on div "Undo" at bounding box center [234, 416] width 15 height 6
click at [227, 347] on div "Undo" at bounding box center [229, 416] width 36 height 14
click at [222, 347] on icon at bounding box center [220, 417] width 10 height 10
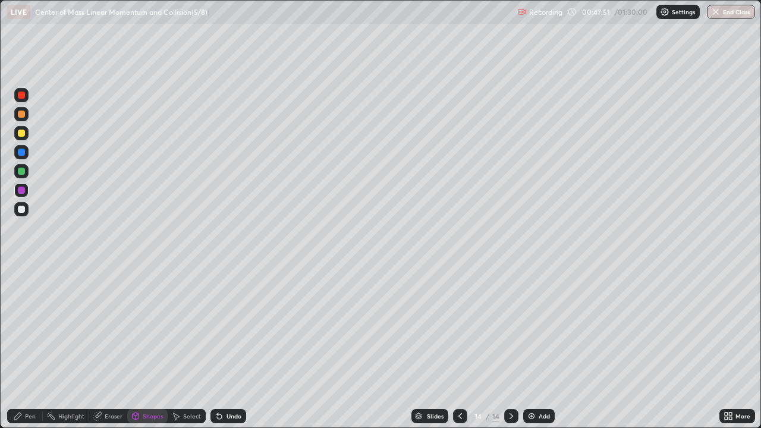
click at [218, 347] on icon at bounding box center [219, 417] width 5 height 5
click at [20, 152] on div at bounding box center [21, 152] width 7 height 7
click at [23, 151] on div at bounding box center [21, 152] width 7 height 7
click at [21, 133] on div at bounding box center [21, 133] width 7 height 7
click at [27, 347] on div "Pen" at bounding box center [30, 416] width 11 height 6
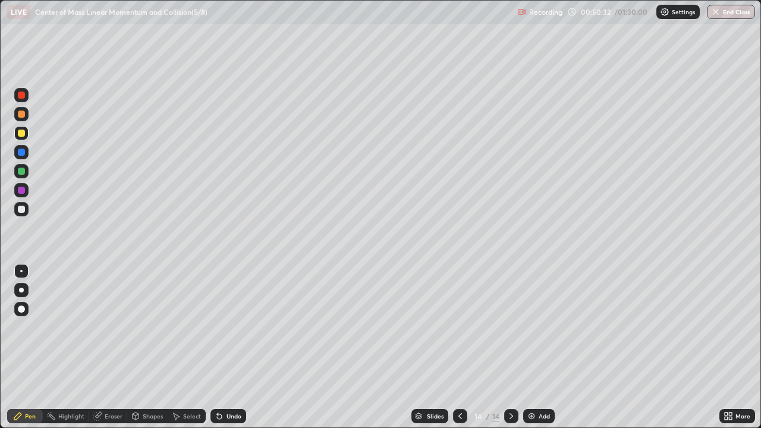
click at [20, 151] on div at bounding box center [21, 152] width 7 height 7
click at [146, 347] on div "Shapes" at bounding box center [147, 416] width 40 height 14
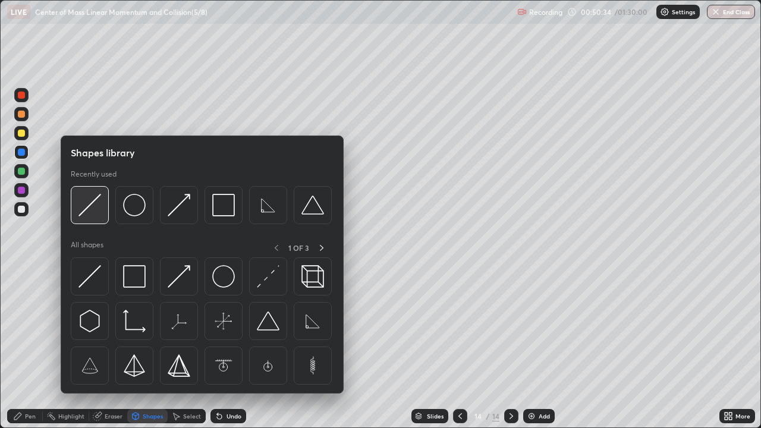
click at [86, 211] on img at bounding box center [90, 205] width 23 height 23
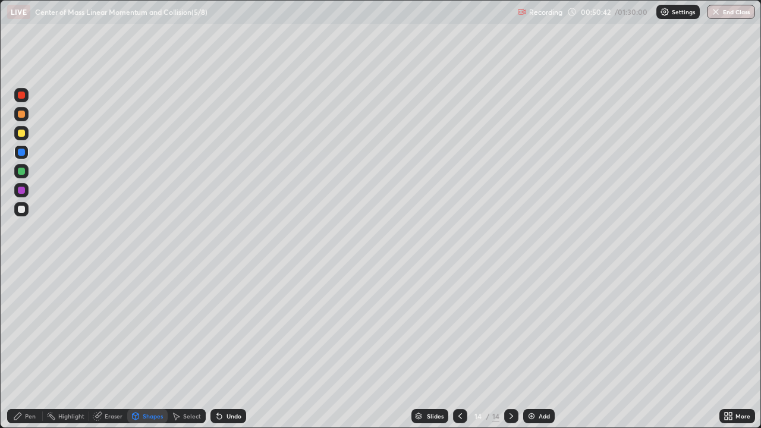
click at [20, 189] on div at bounding box center [21, 190] width 7 height 7
click at [221, 347] on icon at bounding box center [220, 417] width 10 height 10
click at [28, 347] on div "Pen" at bounding box center [30, 416] width 11 height 6
click at [23, 211] on div at bounding box center [21, 209] width 7 height 7
click at [24, 209] on div at bounding box center [21, 209] width 7 height 7
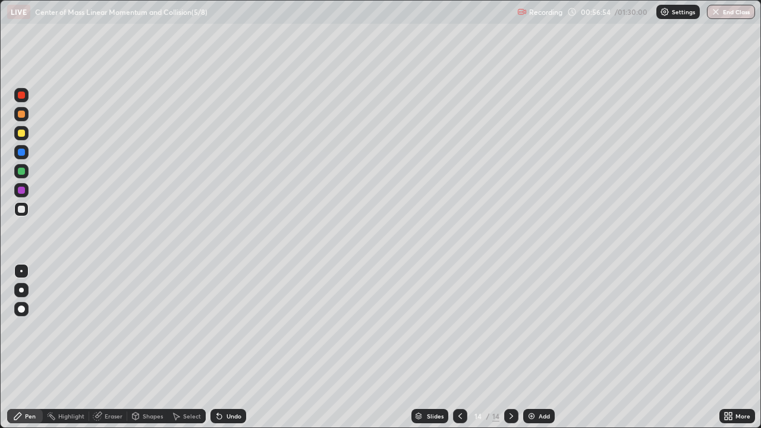
click at [531, 347] on img at bounding box center [532, 417] width 10 height 10
click at [22, 133] on div at bounding box center [21, 133] width 7 height 7
click at [224, 347] on div "Undo" at bounding box center [229, 416] width 36 height 14
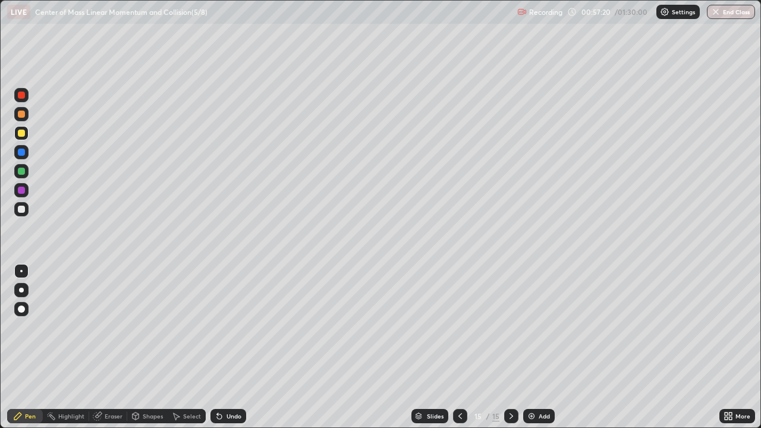
click at [223, 347] on div "Undo" at bounding box center [229, 416] width 36 height 14
click at [21, 174] on div at bounding box center [21, 171] width 7 height 7
click at [26, 133] on div at bounding box center [21, 133] width 14 height 14
click at [157, 347] on div "Shapes" at bounding box center [153, 416] width 20 height 6
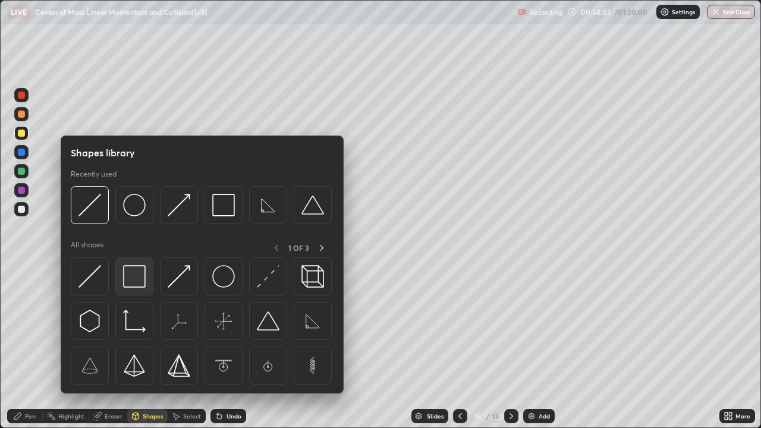
click at [135, 277] on img at bounding box center [134, 276] width 23 height 23
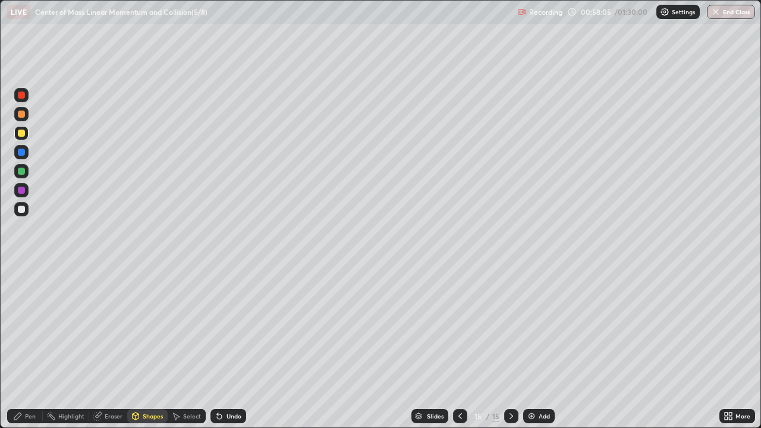
click at [22, 209] on div at bounding box center [21, 209] width 7 height 7
click at [158, 347] on div "Shapes" at bounding box center [147, 416] width 40 height 14
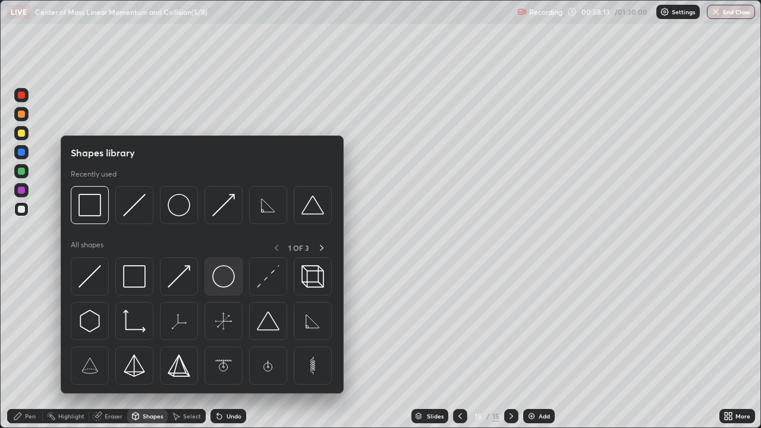
click at [225, 273] on img at bounding box center [223, 276] width 23 height 23
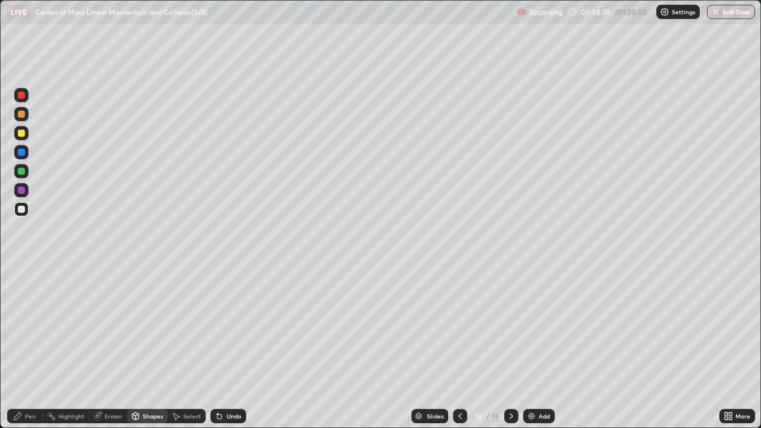
click at [24, 133] on div at bounding box center [21, 133] width 7 height 7
click at [233, 347] on div "Undo" at bounding box center [234, 416] width 15 height 6
click at [36, 347] on div "Pen" at bounding box center [25, 416] width 36 height 14
click at [23, 170] on div at bounding box center [21, 171] width 7 height 7
click at [26, 170] on div at bounding box center [21, 171] width 14 height 14
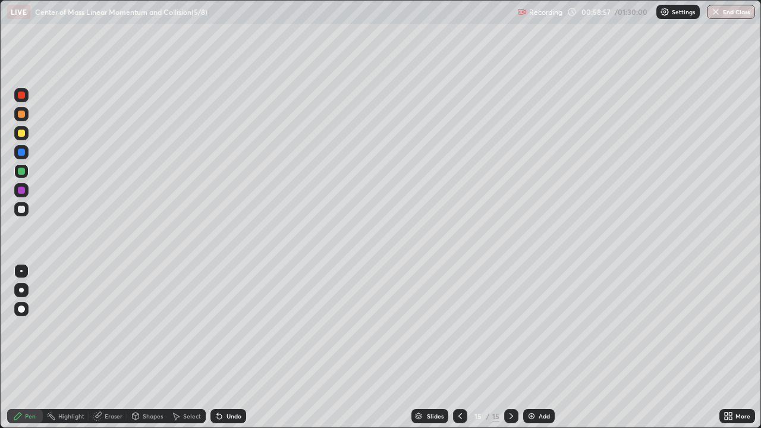
click at [156, 347] on div "Shapes" at bounding box center [153, 416] width 20 height 6
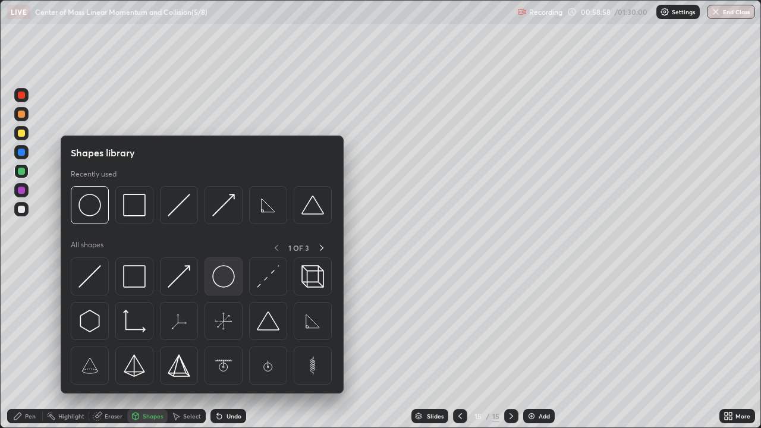
click at [222, 277] on img at bounding box center [223, 276] width 23 height 23
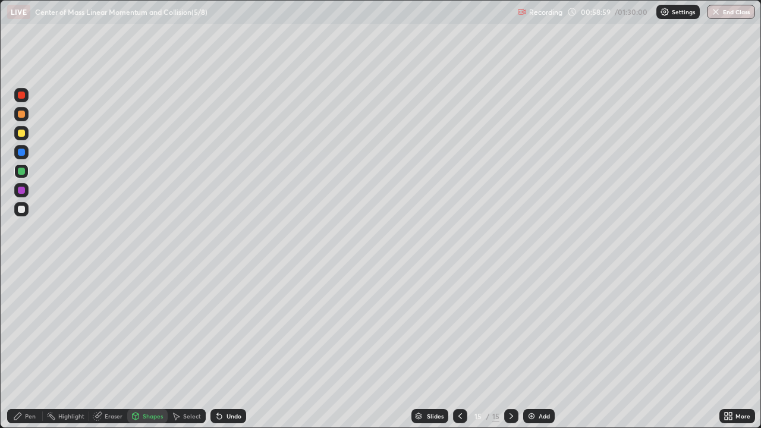
click at [24, 210] on div at bounding box center [21, 209] width 7 height 7
click at [33, 347] on div "Pen" at bounding box center [25, 416] width 36 height 14
click at [24, 171] on div at bounding box center [21, 171] width 7 height 7
click at [27, 211] on div at bounding box center [21, 209] width 14 height 14
click at [531, 347] on img at bounding box center [532, 417] width 10 height 10
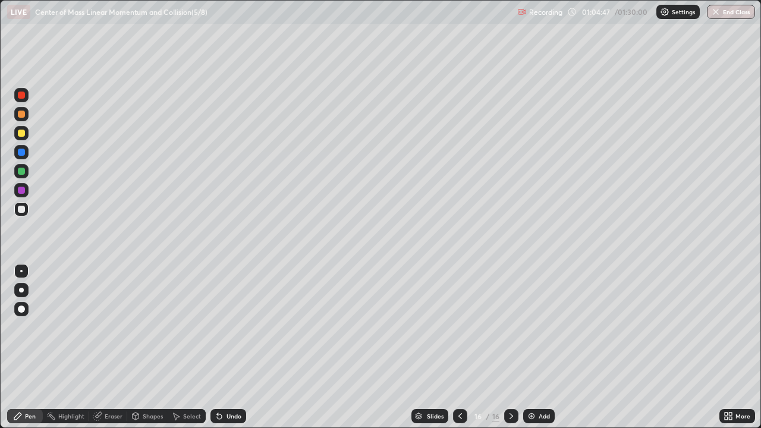
click at [24, 135] on div at bounding box center [21, 133] width 7 height 7
click at [23, 210] on div at bounding box center [21, 209] width 7 height 7
click at [158, 347] on div "Shapes" at bounding box center [153, 416] width 20 height 6
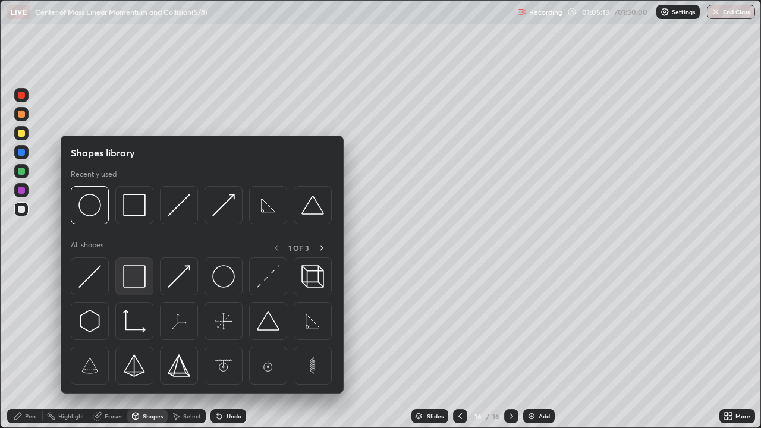
click at [140, 275] on img at bounding box center [134, 276] width 23 height 23
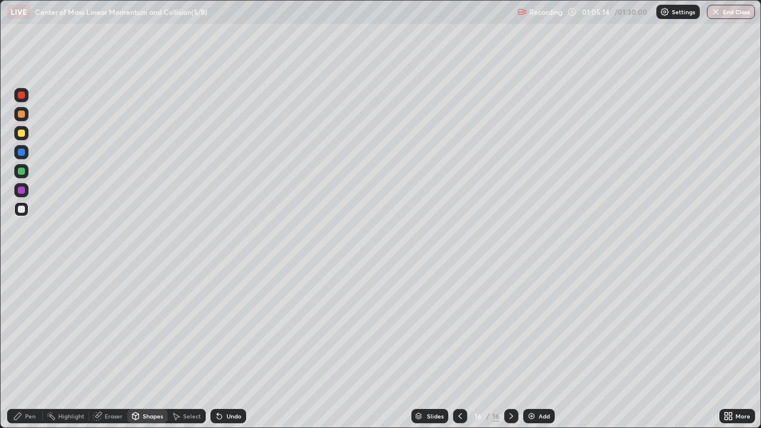
click at [21, 172] on div at bounding box center [21, 171] width 7 height 7
click at [41, 347] on div "Pen" at bounding box center [25, 416] width 36 height 14
click at [26, 209] on div at bounding box center [21, 209] width 14 height 14
click at [22, 152] on div at bounding box center [21, 152] width 7 height 7
click at [23, 207] on div at bounding box center [21, 209] width 7 height 7
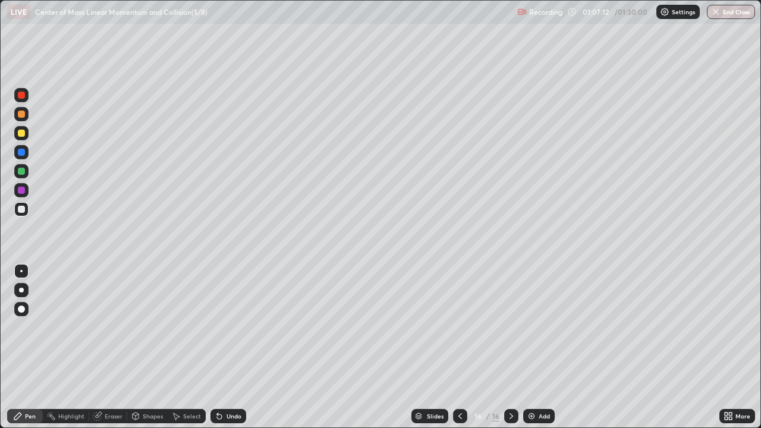
click at [23, 208] on div at bounding box center [21, 209] width 7 height 7
click at [726, 347] on icon at bounding box center [726, 418] width 3 height 3
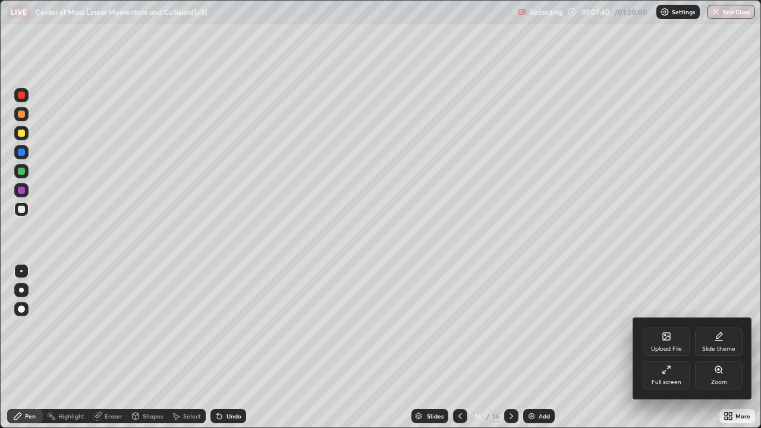
click at [669, 347] on icon at bounding box center [667, 370] width 10 height 10
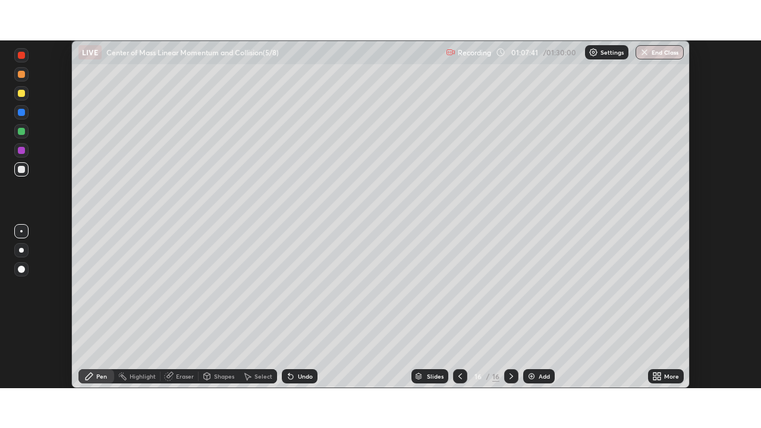
scroll to position [59139, 58725]
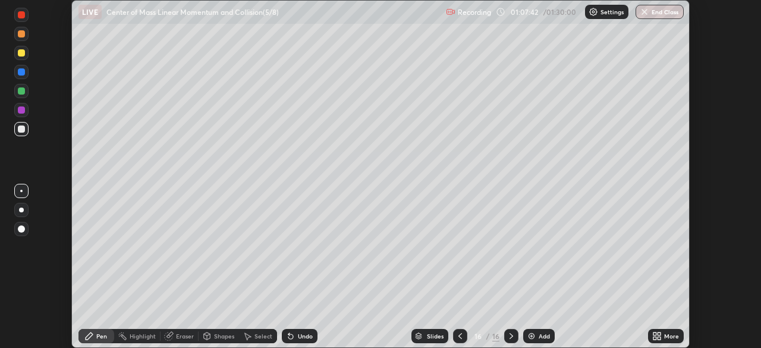
click at [661, 336] on icon at bounding box center [658, 336] width 10 height 10
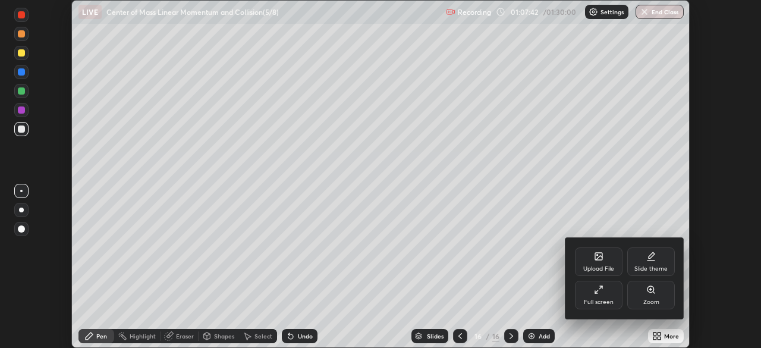
click at [610, 293] on div "Full screen" at bounding box center [599, 295] width 48 height 29
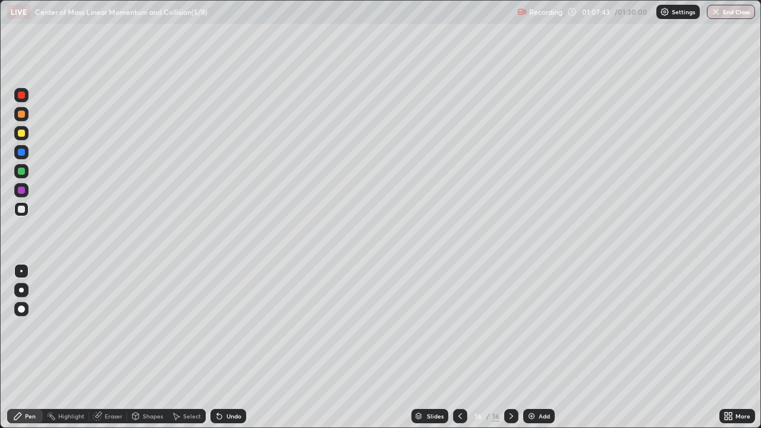
scroll to position [428, 761]
click at [159, 347] on div "Shapes" at bounding box center [147, 416] width 40 height 14
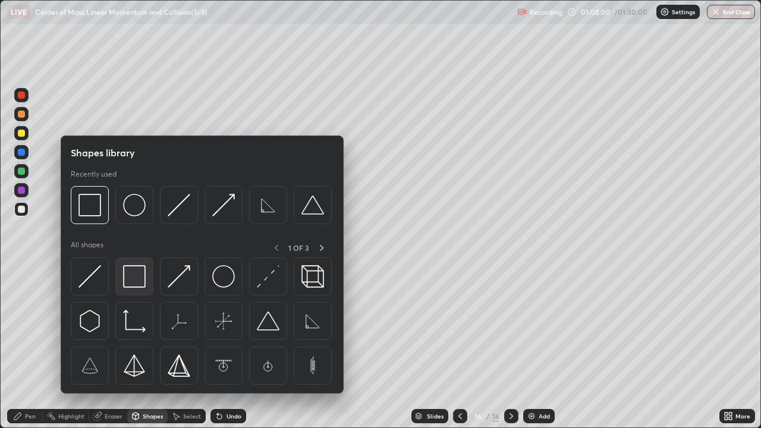
click at [137, 275] on img at bounding box center [134, 276] width 23 height 23
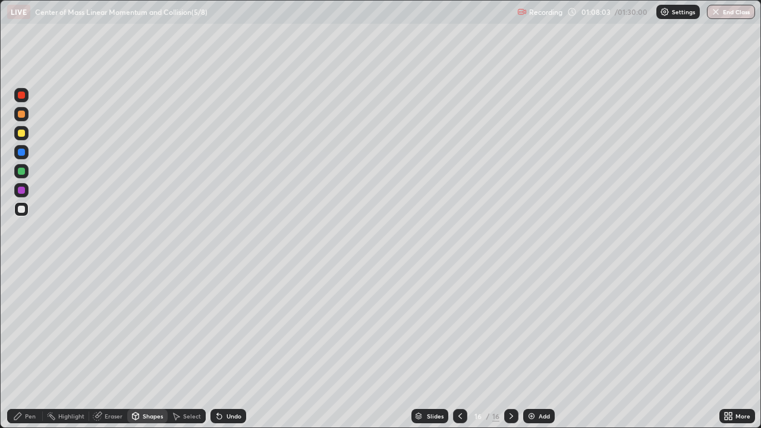
click at [230, 347] on div "Undo" at bounding box center [229, 416] width 36 height 14
click at [22, 171] on div at bounding box center [21, 171] width 7 height 7
click at [38, 347] on div "Pen" at bounding box center [25, 416] width 36 height 14
click at [23, 193] on div at bounding box center [21, 190] width 7 height 7
click at [27, 156] on div at bounding box center [21, 152] width 14 height 14
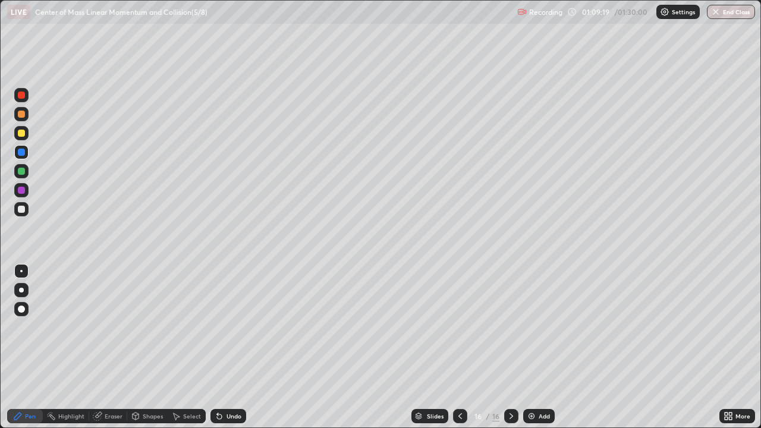
click at [231, 347] on div "Undo" at bounding box center [234, 416] width 15 height 6
click at [231, 347] on div "Undo" at bounding box center [229, 416] width 36 height 14
click at [230, 347] on div "Undo" at bounding box center [229, 416] width 36 height 14
click at [229, 347] on div "Undo" at bounding box center [234, 416] width 15 height 6
click at [25, 214] on div at bounding box center [21, 209] width 14 height 14
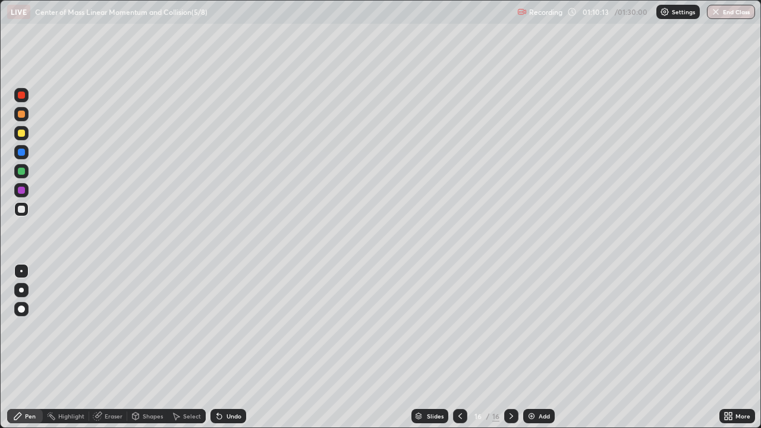
click at [23, 171] on div at bounding box center [21, 171] width 7 height 7
click at [152, 347] on div "Shapes" at bounding box center [153, 416] width 20 height 6
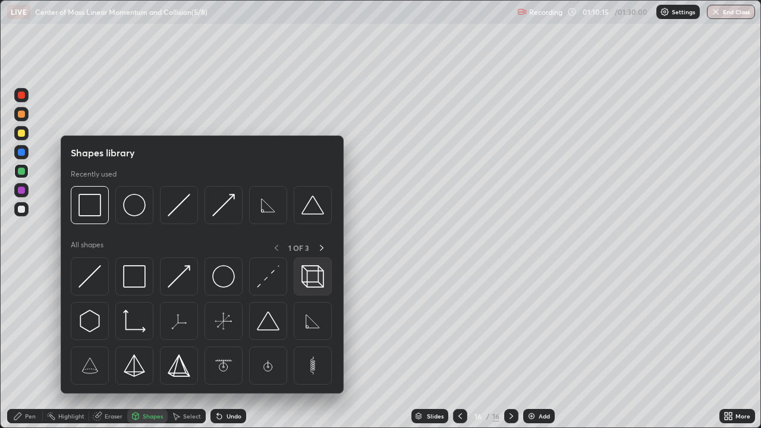
click at [312, 277] on img at bounding box center [313, 276] width 23 height 23
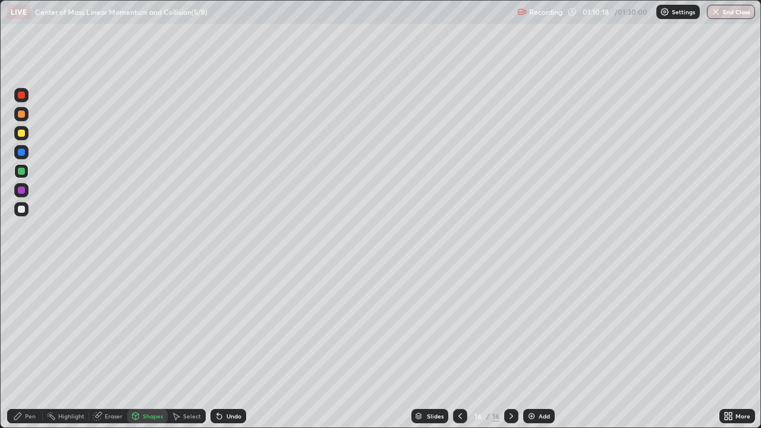
click at [29, 347] on div "Pen" at bounding box center [30, 416] width 11 height 6
click at [21, 151] on div at bounding box center [21, 152] width 7 height 7
click at [234, 347] on div "Undo" at bounding box center [234, 416] width 15 height 6
click at [527, 347] on img at bounding box center [532, 417] width 10 height 10
click at [20, 133] on div at bounding box center [21, 133] width 7 height 7
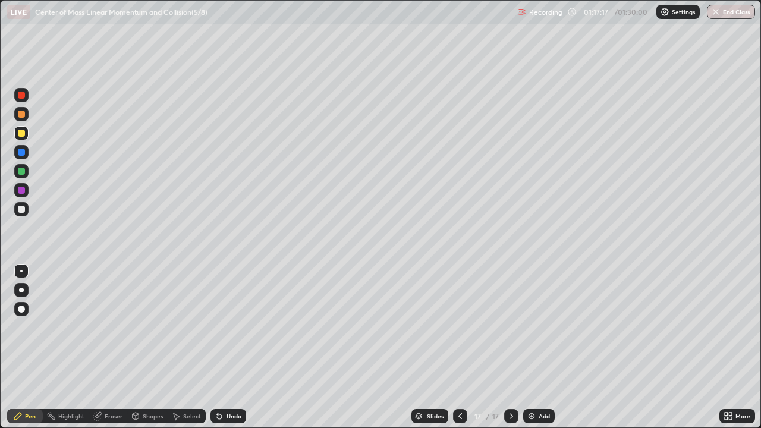
click at [155, 347] on div "Shapes" at bounding box center [147, 416] width 40 height 14
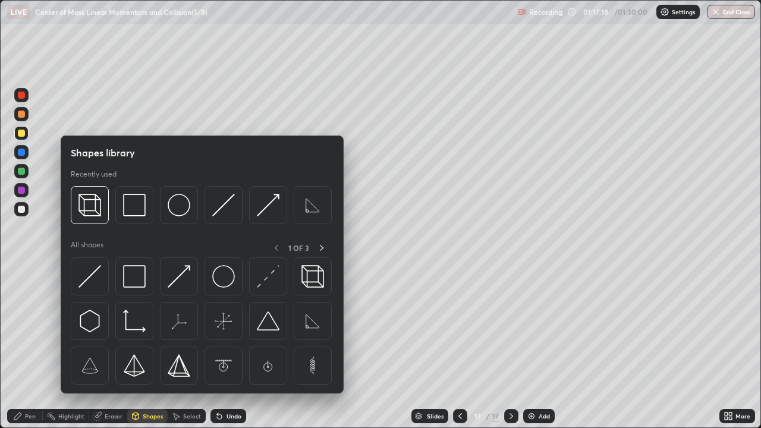
click at [137, 328] on img at bounding box center [134, 321] width 23 height 23
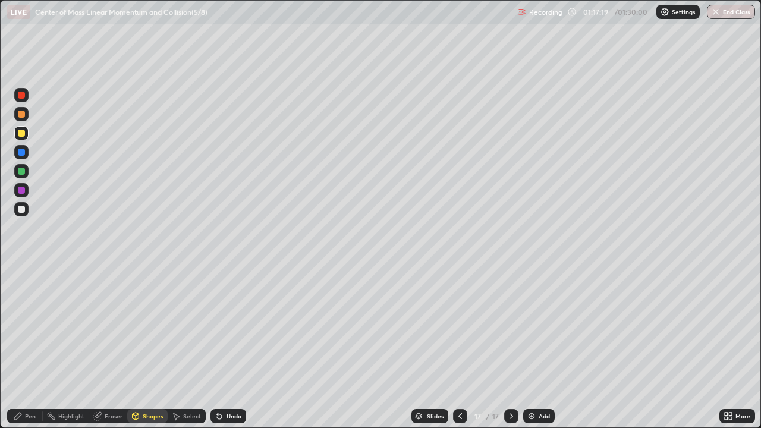
click at [22, 209] on div at bounding box center [21, 209] width 7 height 7
click at [37, 347] on div "Pen" at bounding box center [25, 416] width 36 height 14
click at [23, 170] on div at bounding box center [21, 171] width 7 height 7
click at [22, 130] on div at bounding box center [21, 133] width 7 height 7
click at [23, 133] on div at bounding box center [21, 133] width 7 height 7
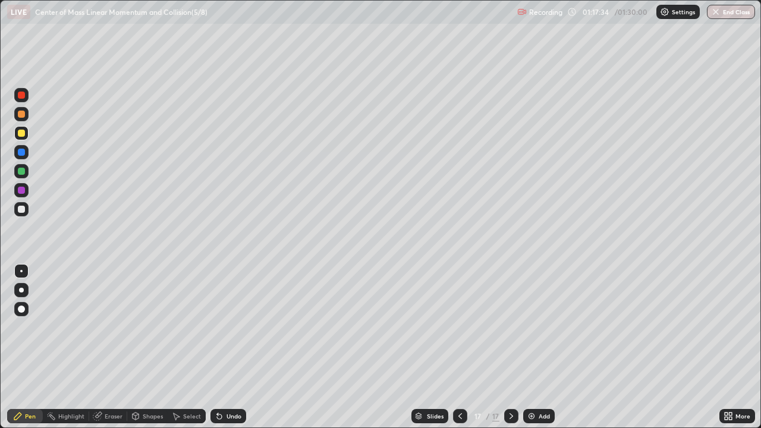
click at [156, 347] on div "Shapes" at bounding box center [153, 416] width 20 height 6
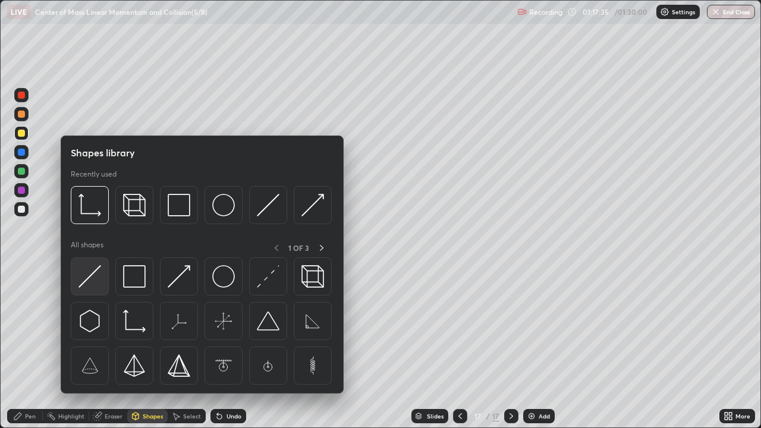
click at [92, 274] on img at bounding box center [90, 276] width 23 height 23
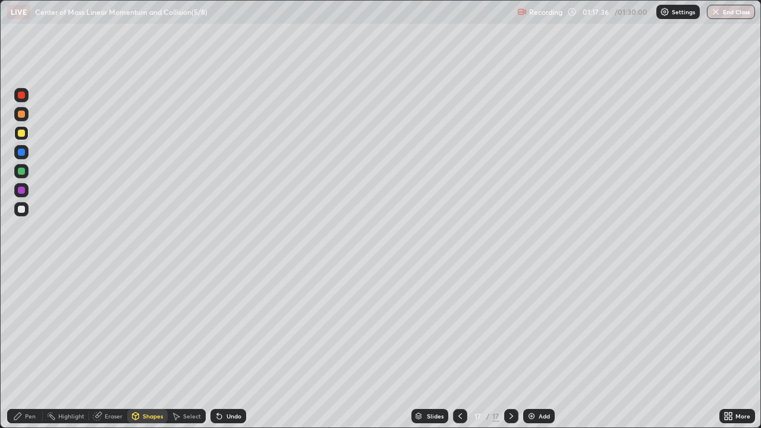
click at [159, 347] on div "Shapes" at bounding box center [153, 416] width 20 height 6
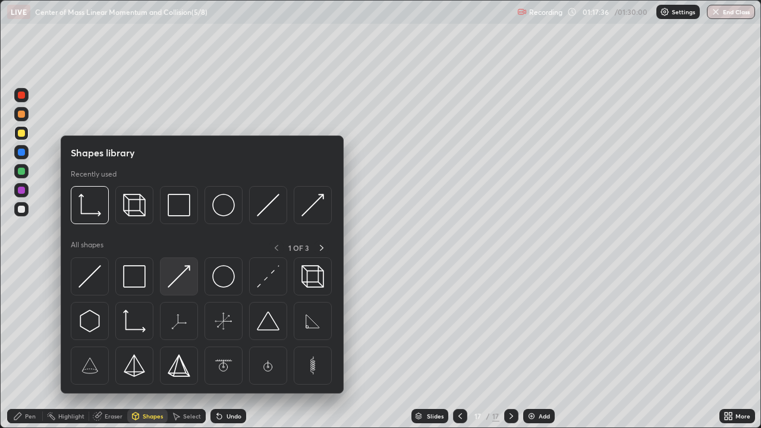
click at [183, 275] on img at bounding box center [179, 276] width 23 height 23
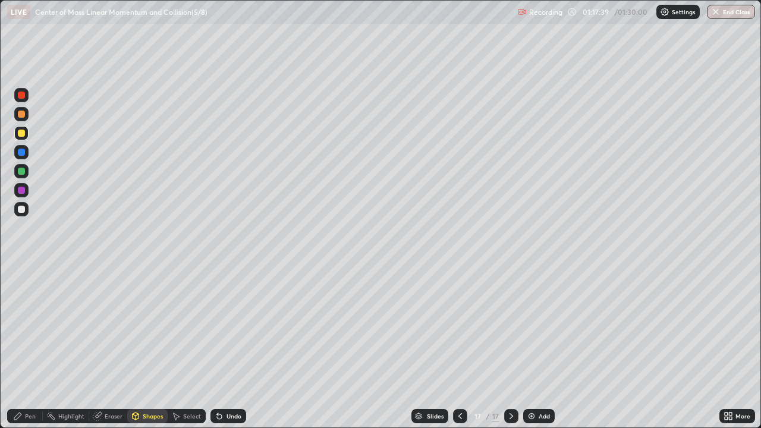
click at [27, 347] on div "Pen" at bounding box center [30, 416] width 11 height 6
click at [153, 347] on div "Shapes" at bounding box center [153, 416] width 20 height 6
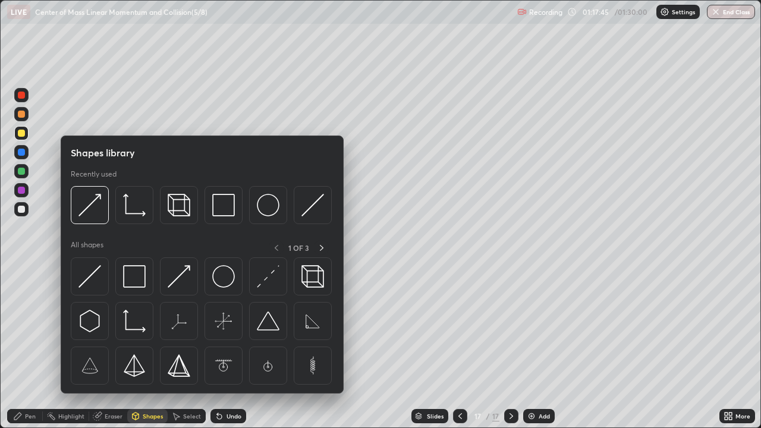
click at [178, 283] on img at bounding box center [179, 276] width 23 height 23
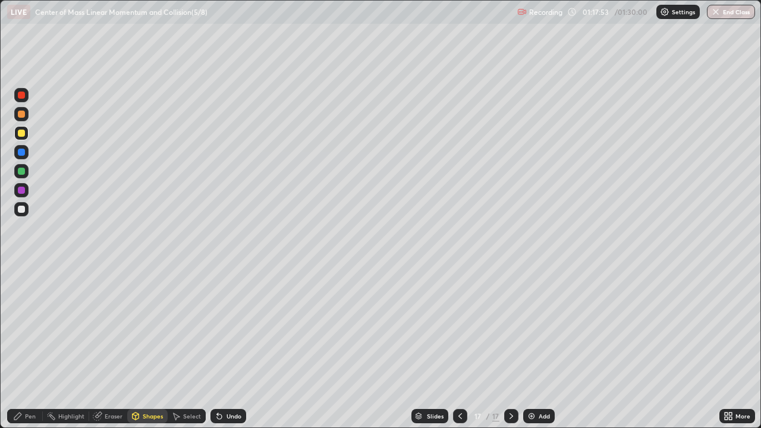
click at [35, 347] on div "Pen" at bounding box center [30, 416] width 11 height 6
click at [21, 172] on div at bounding box center [21, 171] width 7 height 7
click at [153, 347] on div "Shapes" at bounding box center [153, 416] width 20 height 6
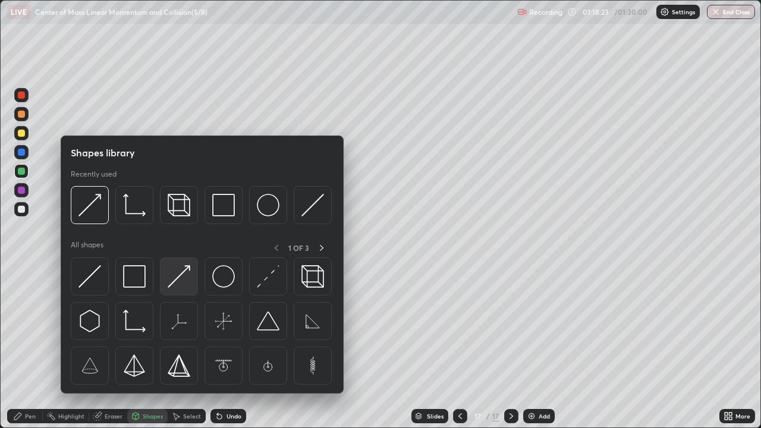
click at [176, 279] on img at bounding box center [179, 276] width 23 height 23
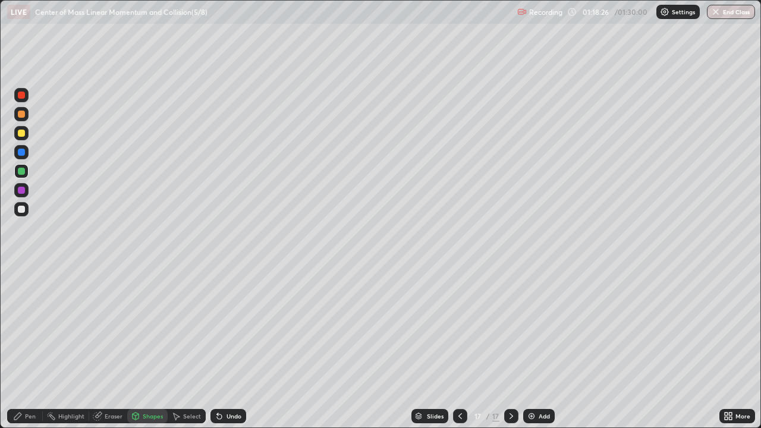
click at [33, 347] on div "Pen" at bounding box center [30, 416] width 11 height 6
click at [155, 347] on div "Shapes" at bounding box center [153, 416] width 20 height 6
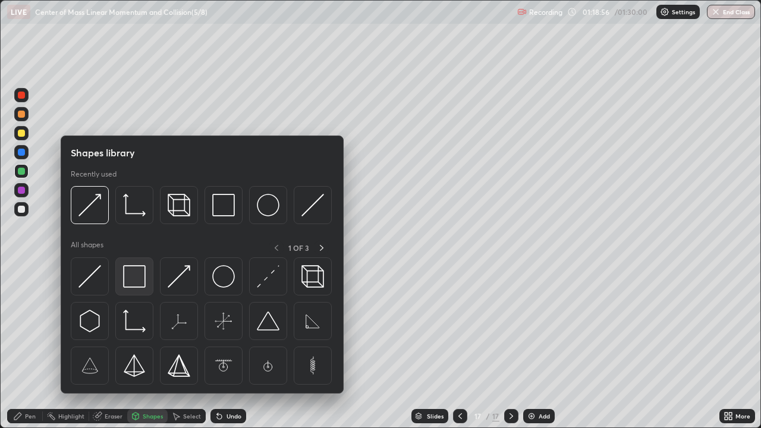
click at [139, 277] on img at bounding box center [134, 276] width 23 height 23
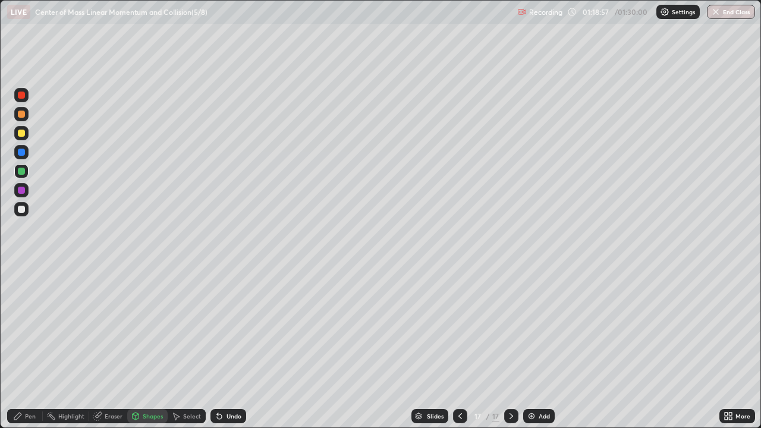
click at [23, 131] on div at bounding box center [21, 133] width 7 height 7
click at [23, 95] on div at bounding box center [21, 95] width 7 height 7
click at [28, 347] on div "Pen" at bounding box center [30, 416] width 11 height 6
click at [233, 347] on div "Undo" at bounding box center [234, 416] width 15 height 6
click at [232, 347] on div "Undo" at bounding box center [234, 416] width 15 height 6
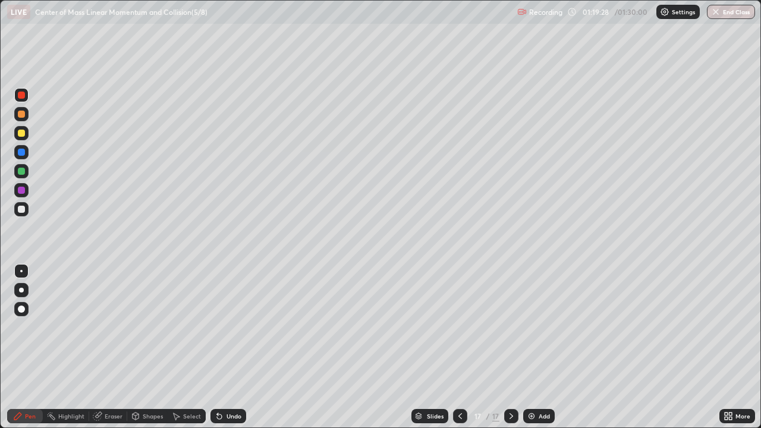
click at [234, 347] on div "Undo" at bounding box center [234, 416] width 15 height 6
click at [24, 152] on div at bounding box center [21, 152] width 7 height 7
click at [528, 347] on img at bounding box center [532, 417] width 10 height 10
click at [22, 211] on div at bounding box center [21, 209] width 7 height 7
click at [230, 347] on div "Undo" at bounding box center [229, 416] width 36 height 14
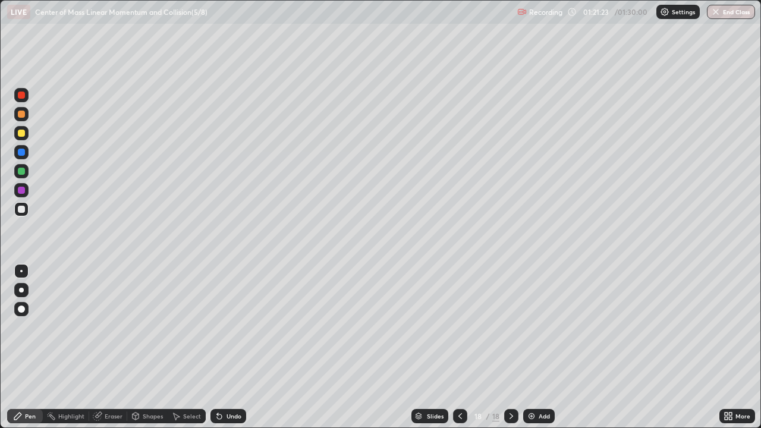
click at [23, 133] on div at bounding box center [21, 133] width 7 height 7
click at [225, 347] on div "Undo" at bounding box center [229, 416] width 36 height 14
click at [148, 347] on div "Shapes" at bounding box center [153, 416] width 20 height 6
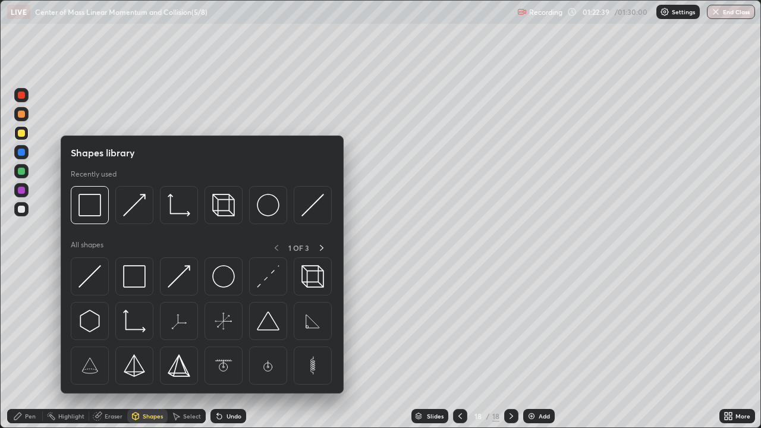
click at [131, 276] on img at bounding box center [134, 276] width 23 height 23
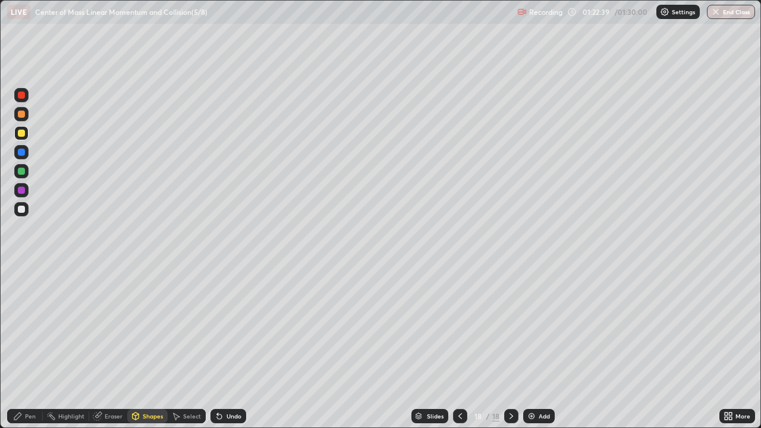
click at [23, 172] on div at bounding box center [21, 171] width 7 height 7
click at [460, 347] on icon at bounding box center [461, 417] width 10 height 10
click at [235, 347] on div "Undo" at bounding box center [229, 416] width 36 height 14
click at [36, 347] on div "Pen" at bounding box center [25, 416] width 36 height 14
click at [27, 187] on div at bounding box center [21, 190] width 14 height 14
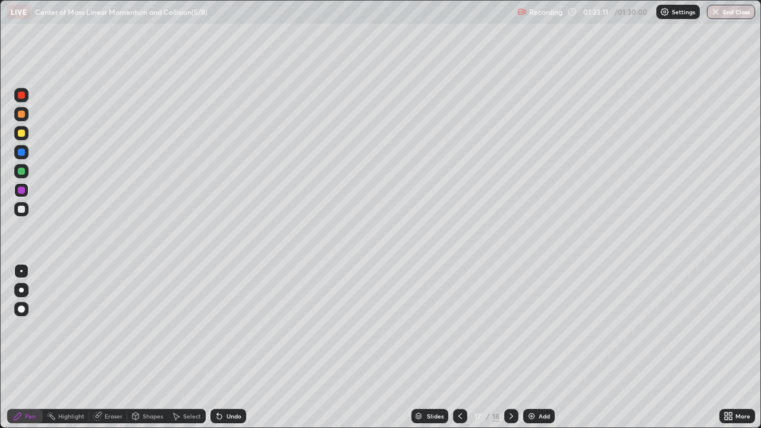
click at [507, 347] on icon at bounding box center [512, 417] width 10 height 10
click at [456, 347] on icon at bounding box center [461, 417] width 10 height 10
click at [23, 149] on div at bounding box center [21, 152] width 7 height 7
click at [510, 347] on icon at bounding box center [512, 417] width 10 height 10
click at [647, 11] on div "/ 01:30:00" at bounding box center [632, 11] width 37 height 7
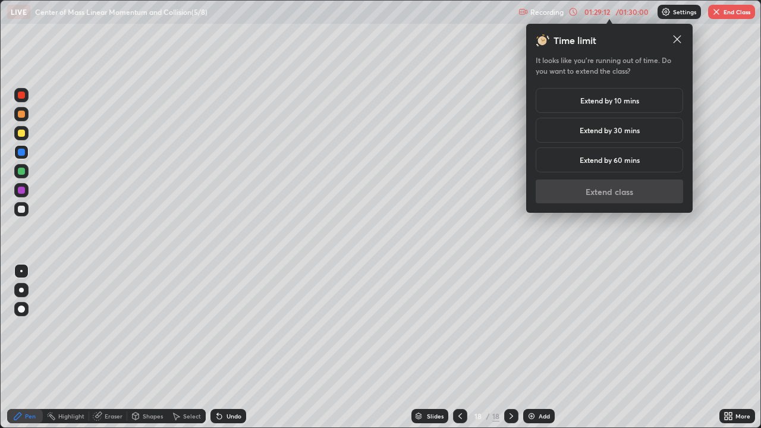
click at [650, 98] on div "Extend by 10 mins" at bounding box center [610, 100] width 148 height 25
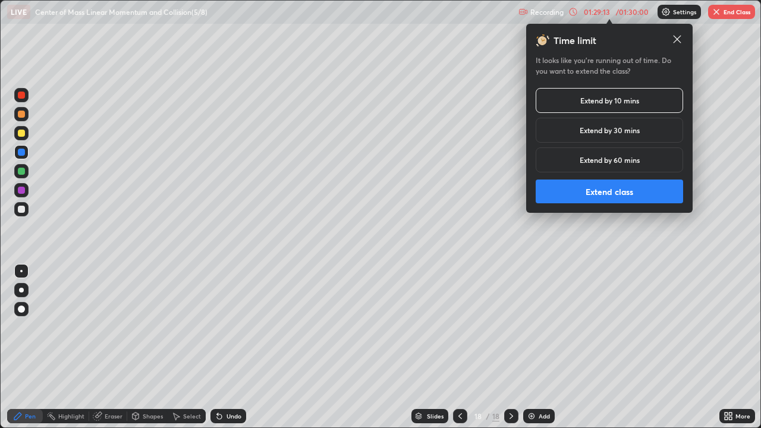
click at [632, 185] on button "Extend class" at bounding box center [610, 192] width 148 height 24
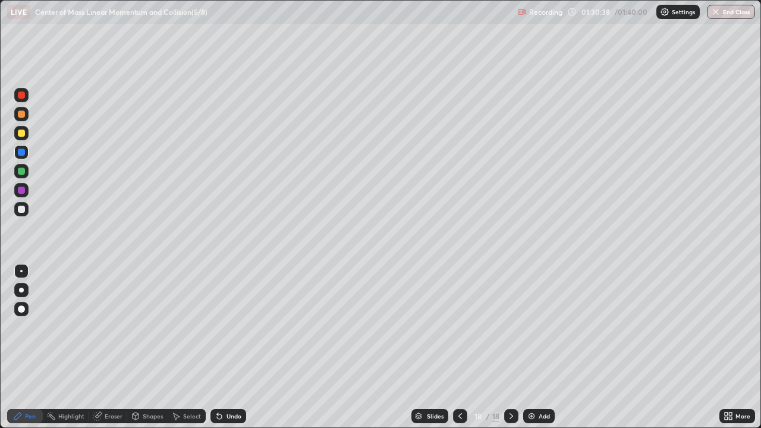
click at [733, 10] on button "End Class" at bounding box center [731, 12] width 48 height 14
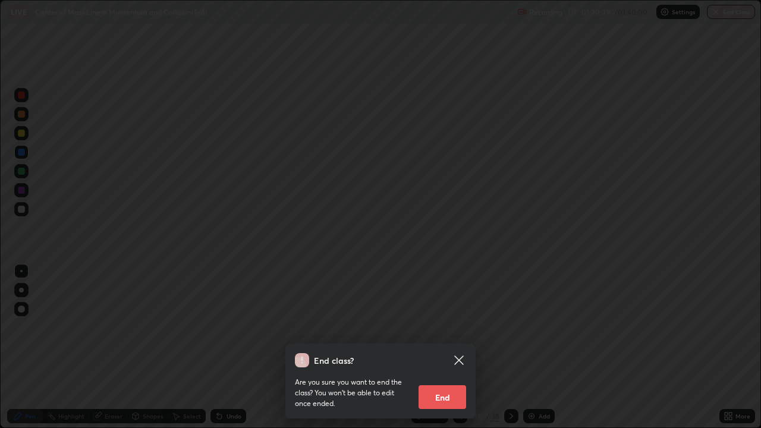
click at [453, 347] on button "End" at bounding box center [443, 397] width 48 height 24
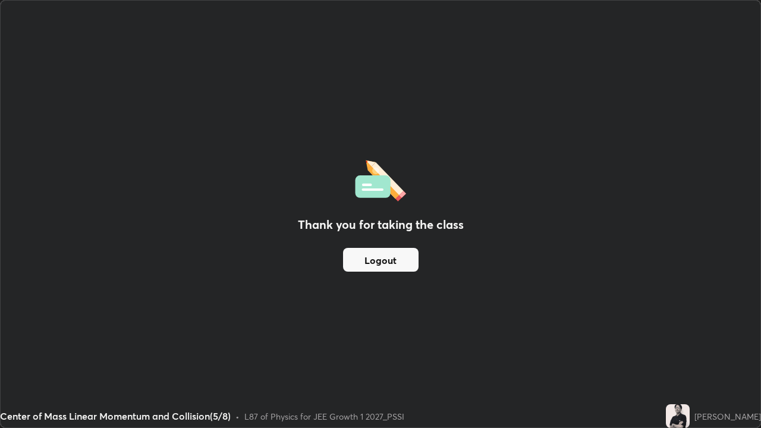
click at [389, 255] on button "Logout" at bounding box center [381, 260] width 76 height 24
click at [381, 259] on button "Logout" at bounding box center [381, 260] width 76 height 24
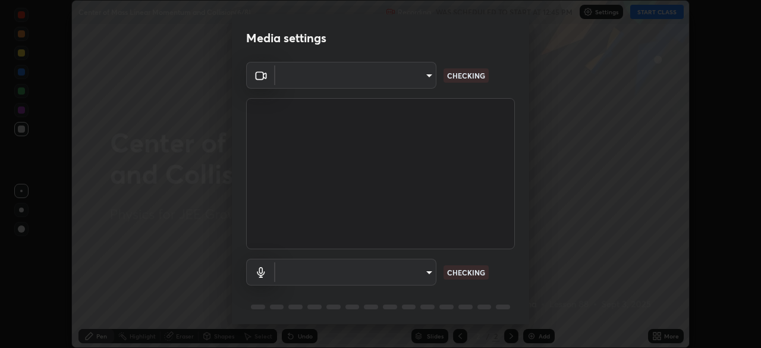
scroll to position [42, 0]
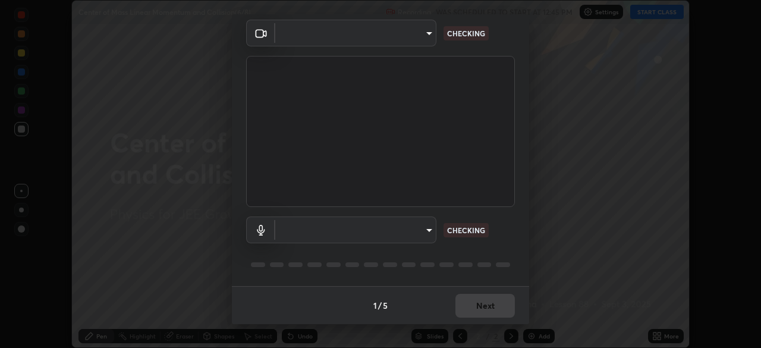
type input "fb57174be8733929c779687b6c747b251f50b7e0b4cf35f724d7f1923dedf309"
click at [408, 228] on body "Erase all Center of Mass Linear Momentum and Collision(6/8) Recording WAS SCHED…" at bounding box center [380, 174] width 761 height 348
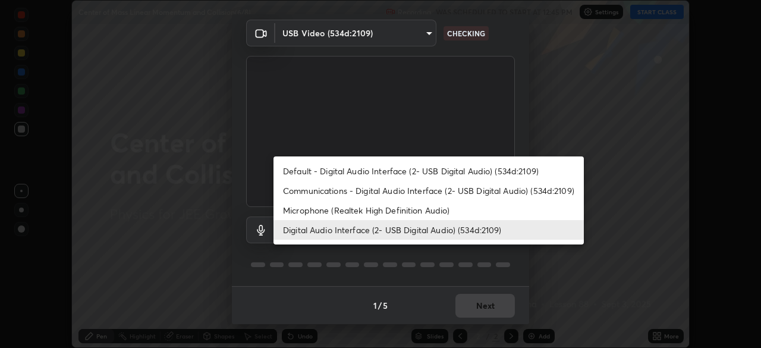
click at [434, 165] on li "Default - Digital Audio Interface (2- USB Digital Audio) (534d:2109)" at bounding box center [429, 171] width 311 height 20
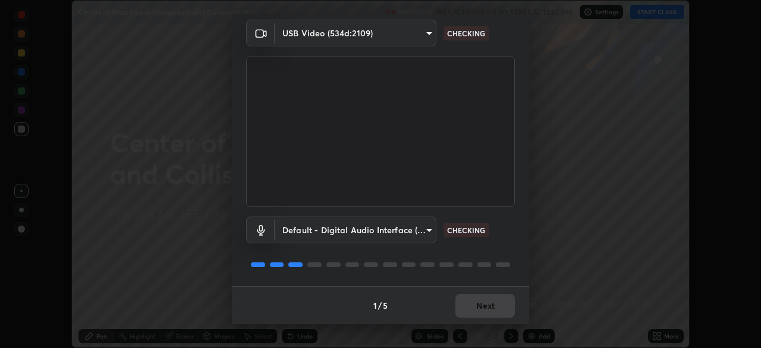
click at [410, 224] on body "Erase all Center of Mass Linear Momentum and Collision(6/8) Recording WAS SCHED…" at bounding box center [380, 174] width 761 height 348
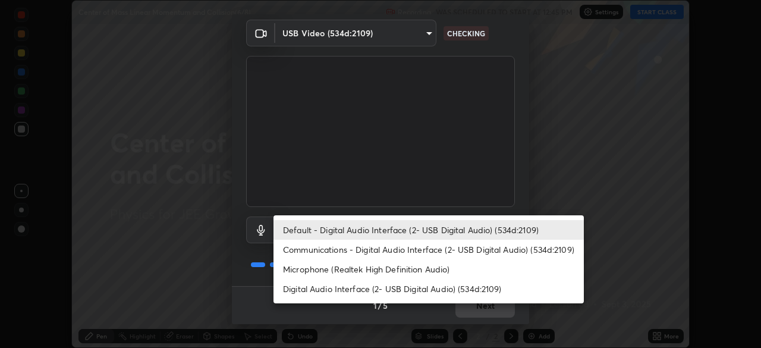
click at [444, 284] on li "Digital Audio Interface (2- USB Digital Audio) (534d:2109)" at bounding box center [429, 289] width 311 height 20
type input "6a8ab27762b9603671089d40ba11bcb996fa7be106d89dfd7a7cdf6a969d37dc"
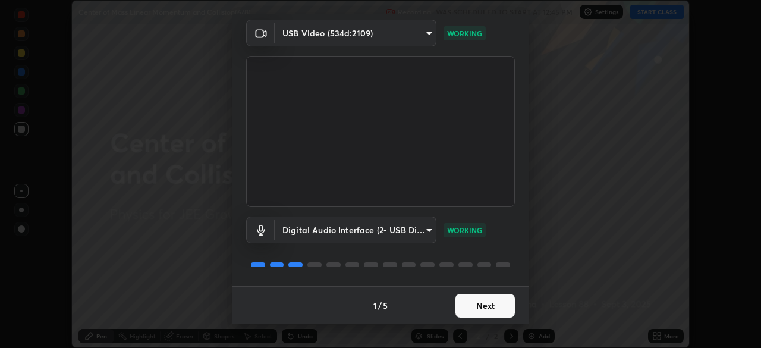
click at [480, 305] on button "Next" at bounding box center [485, 306] width 59 height 24
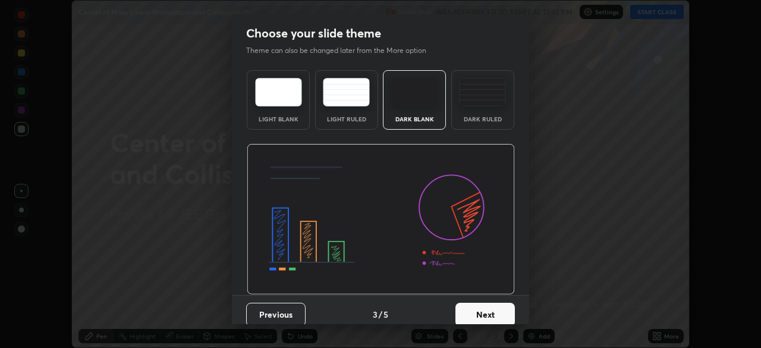
click at [479, 307] on button "Next" at bounding box center [485, 315] width 59 height 24
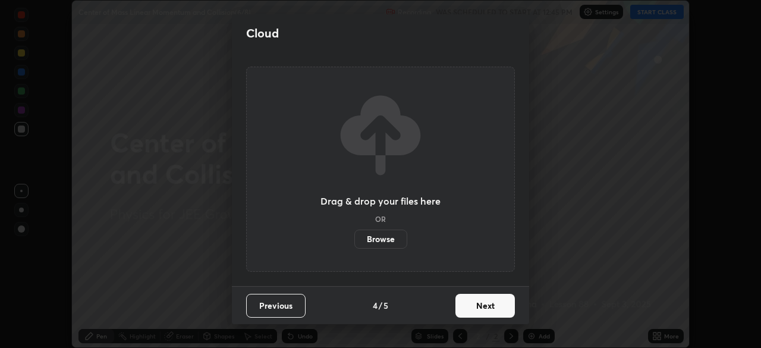
click at [481, 305] on button "Next" at bounding box center [485, 306] width 59 height 24
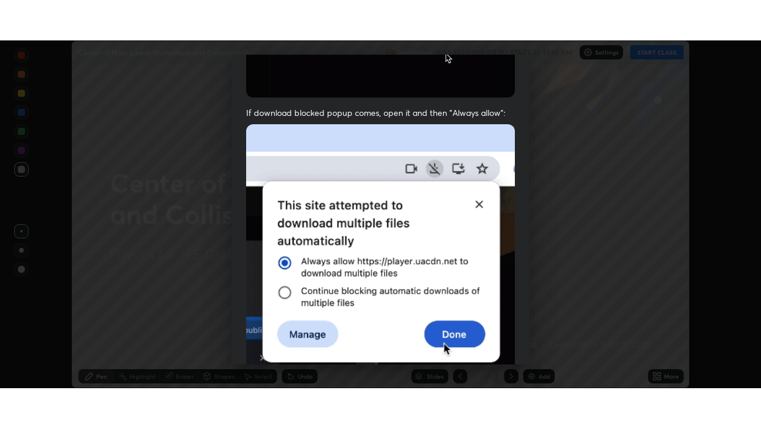
scroll to position [285, 0]
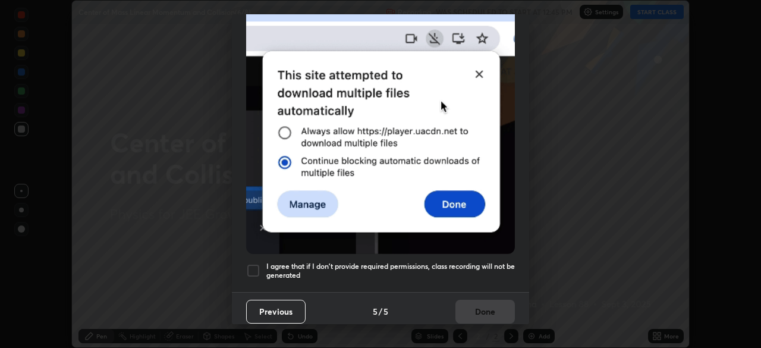
click at [253, 267] on div at bounding box center [253, 271] width 14 height 14
click at [470, 302] on button "Done" at bounding box center [485, 312] width 59 height 24
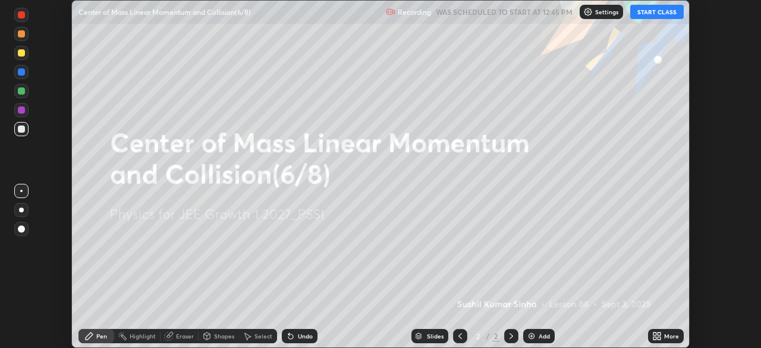
click at [665, 12] on button "START CLASS" at bounding box center [658, 12] width 54 height 14
click at [664, 339] on div "More" at bounding box center [671, 336] width 15 height 6
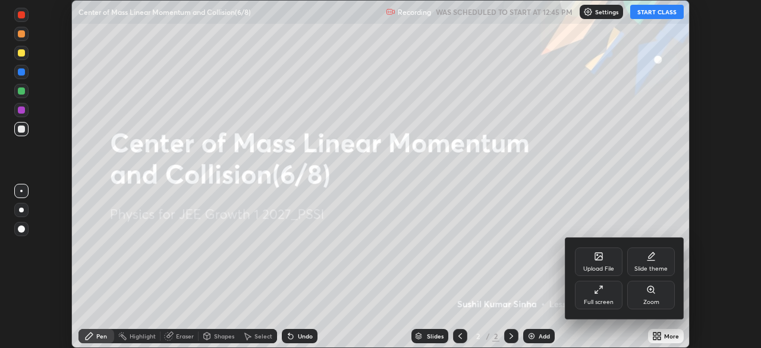
click at [605, 291] on div "Full screen" at bounding box center [599, 295] width 48 height 29
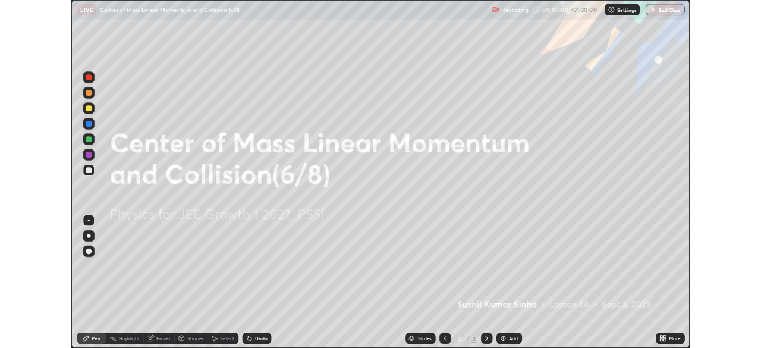
scroll to position [428, 761]
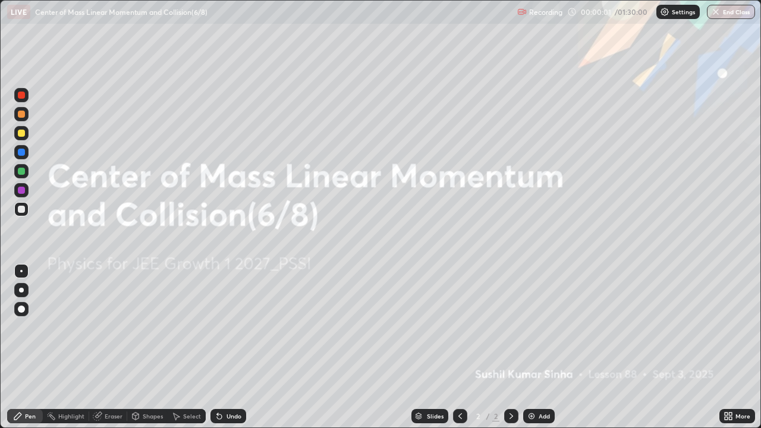
click at [530, 347] on img at bounding box center [532, 417] width 10 height 10
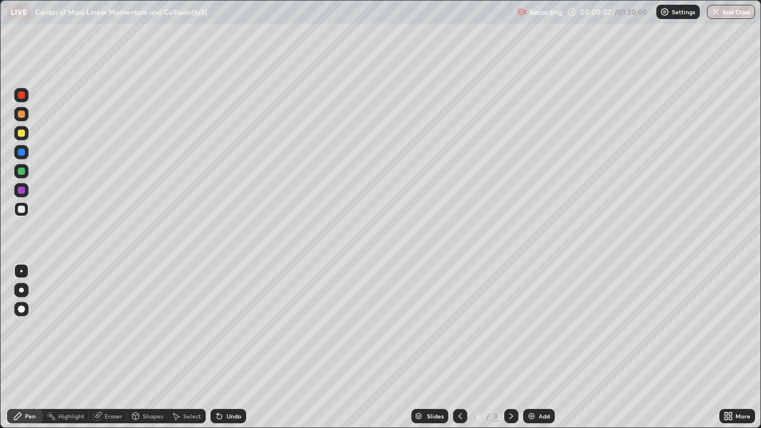
click at [161, 347] on div "Shapes" at bounding box center [153, 416] width 20 height 6
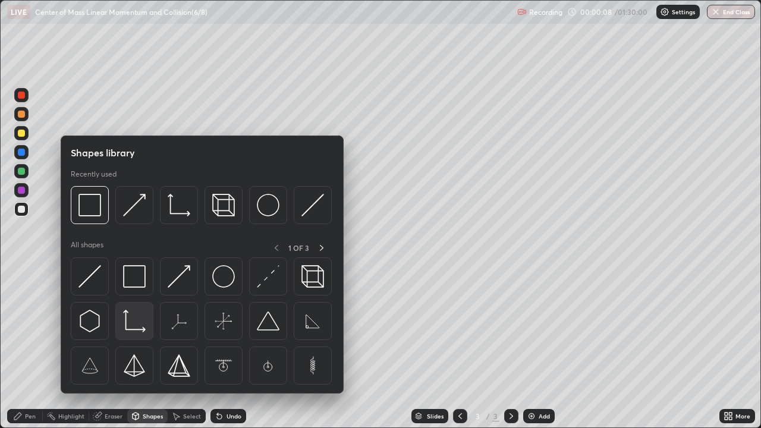
click at [136, 324] on img at bounding box center [134, 321] width 23 height 23
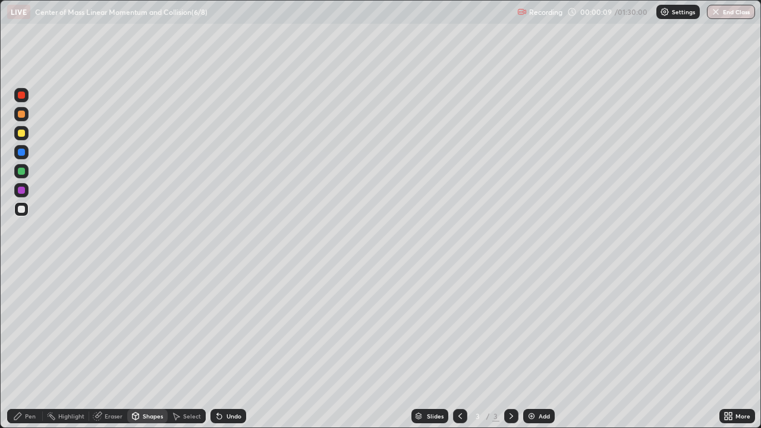
click at [22, 133] on div at bounding box center [21, 133] width 7 height 7
click at [154, 347] on div "Shapes" at bounding box center [153, 416] width 20 height 6
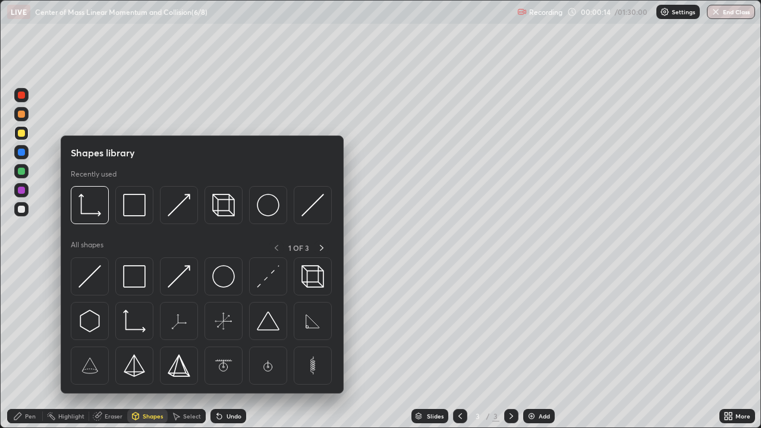
click at [26, 172] on div at bounding box center [21, 171] width 14 height 14
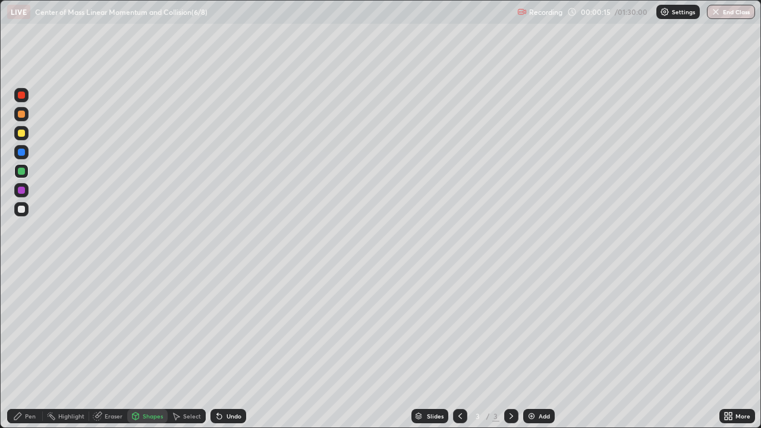
click at [162, 347] on div "Shapes" at bounding box center [153, 416] width 20 height 6
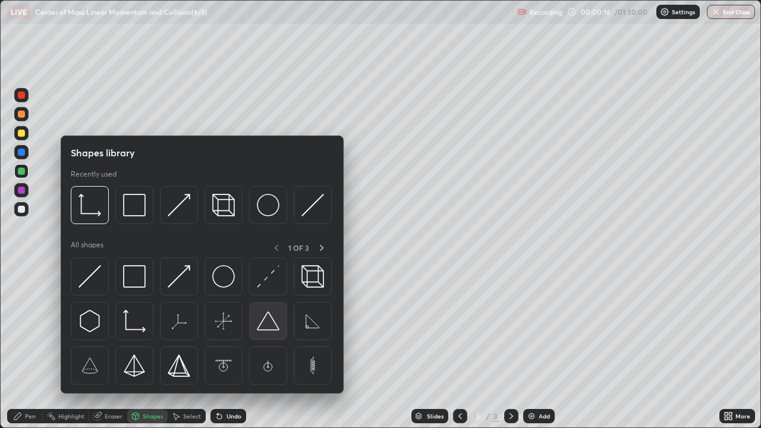
click at [267, 322] on img at bounding box center [268, 321] width 23 height 23
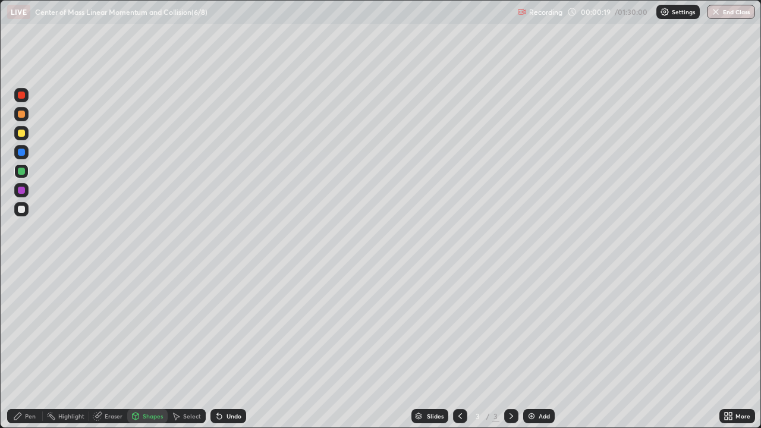
click at [196, 347] on div "Select" at bounding box center [192, 416] width 18 height 6
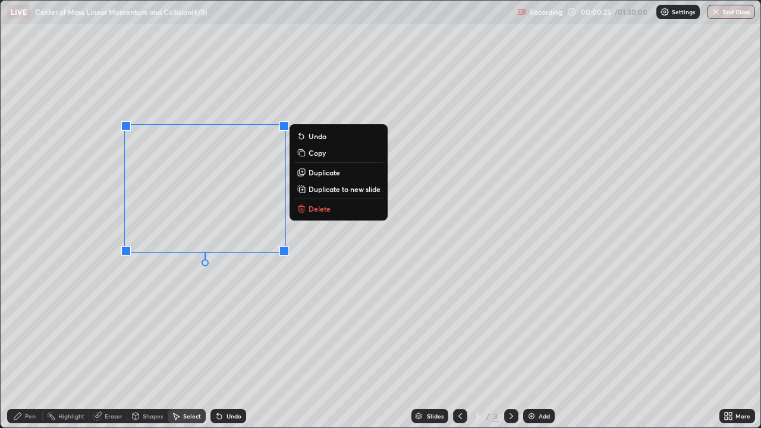
click at [284, 313] on div "0 ° Undo Copy Duplicate Duplicate to new slide Delete" at bounding box center [381, 214] width 760 height 427
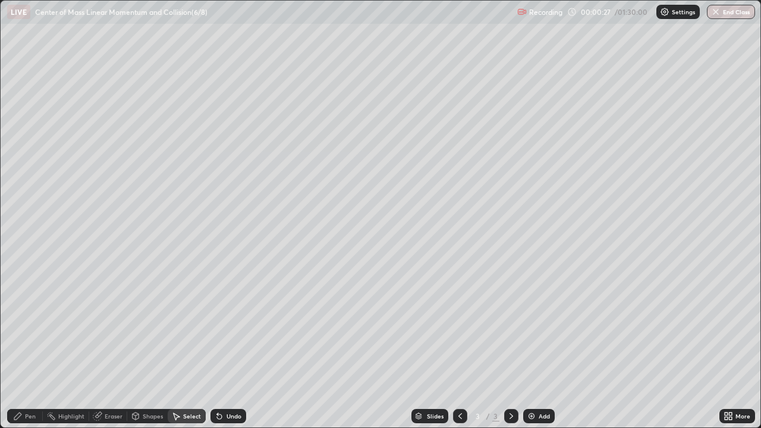
click at [26, 347] on div "Pen" at bounding box center [30, 416] width 11 height 6
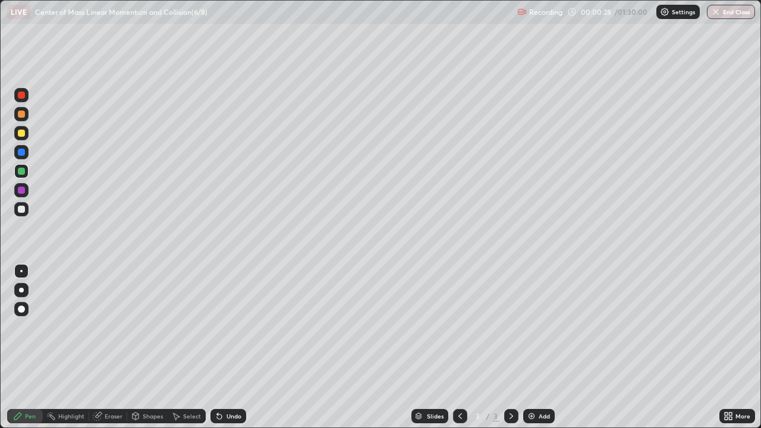
click at [28, 98] on div at bounding box center [21, 95] width 14 height 14
click at [120, 347] on div "Eraser" at bounding box center [114, 416] width 18 height 6
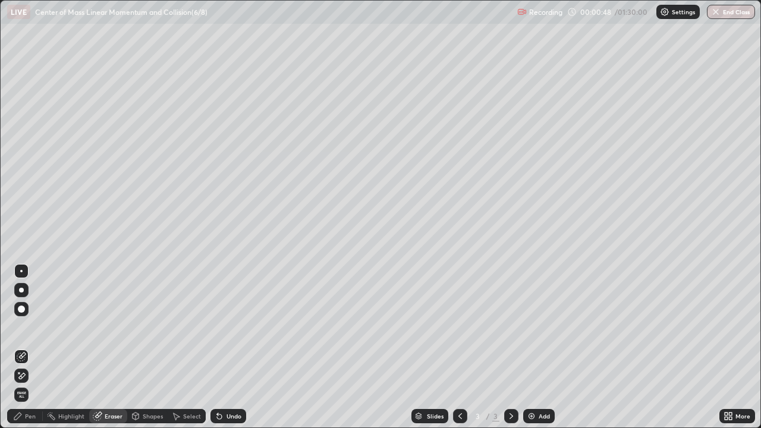
click at [37, 347] on div "Pen" at bounding box center [25, 416] width 36 height 14
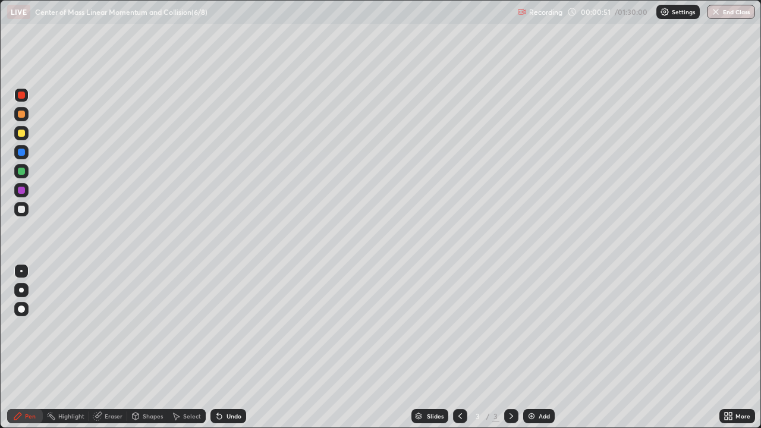
click at [26, 191] on div at bounding box center [21, 190] width 14 height 14
click at [26, 192] on div at bounding box center [21, 190] width 14 height 14
click at [227, 347] on div "Undo" at bounding box center [229, 416] width 36 height 14
click at [229, 347] on div "Undo" at bounding box center [229, 416] width 36 height 14
click at [230, 347] on div "Undo" at bounding box center [229, 416] width 36 height 14
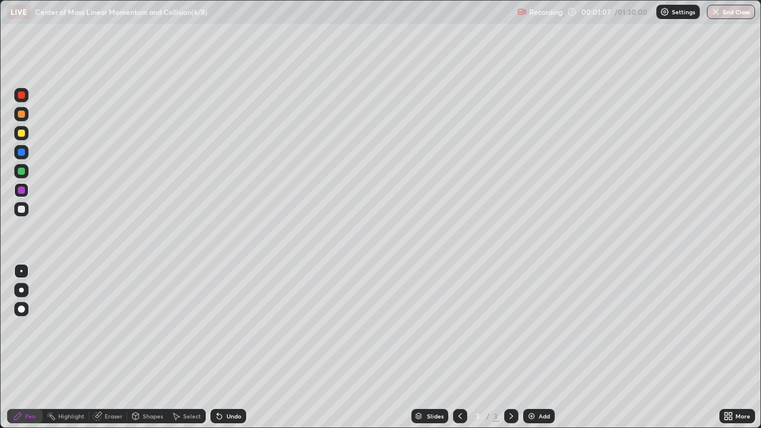
click at [229, 347] on div "Undo" at bounding box center [229, 416] width 36 height 14
click at [26, 156] on div at bounding box center [21, 152] width 14 height 14
click at [26, 191] on div at bounding box center [21, 190] width 14 height 14
click at [27, 190] on div at bounding box center [21, 190] width 14 height 14
click at [27, 98] on div at bounding box center [21, 95] width 14 height 14
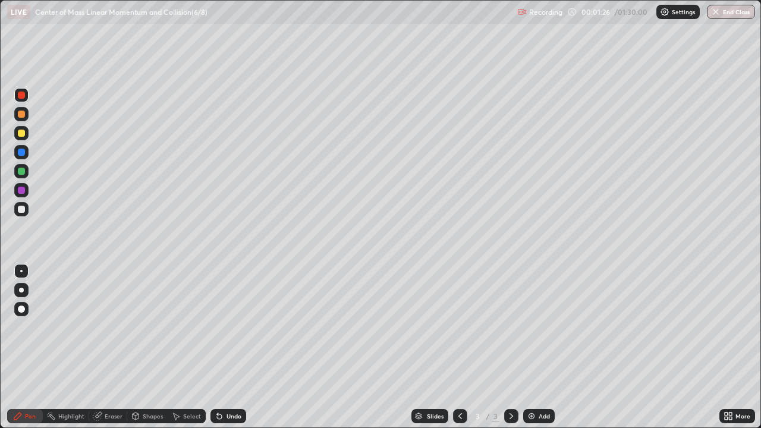
click at [27, 98] on div at bounding box center [21, 95] width 14 height 14
click at [26, 195] on div at bounding box center [21, 190] width 14 height 14
click at [23, 135] on div at bounding box center [21, 133] width 7 height 7
click at [27, 133] on div at bounding box center [21, 133] width 14 height 14
click at [116, 347] on div "Eraser" at bounding box center [114, 416] width 18 height 6
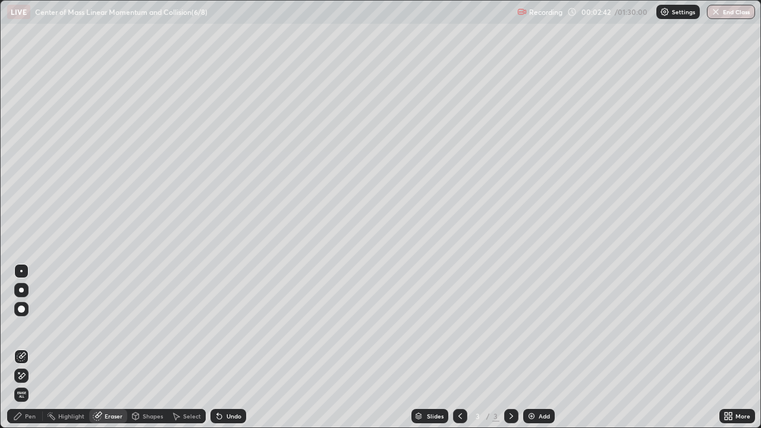
click at [28, 347] on div "Pen" at bounding box center [25, 416] width 36 height 14
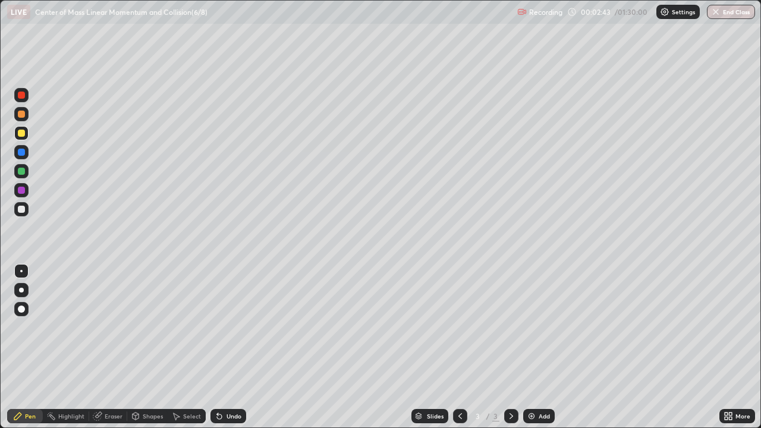
click at [26, 99] on div at bounding box center [21, 95] width 14 height 14
click at [22, 95] on div at bounding box center [21, 95] width 7 height 7
click at [21, 132] on div at bounding box center [21, 133] width 7 height 7
click at [20, 95] on div at bounding box center [21, 95] width 7 height 7
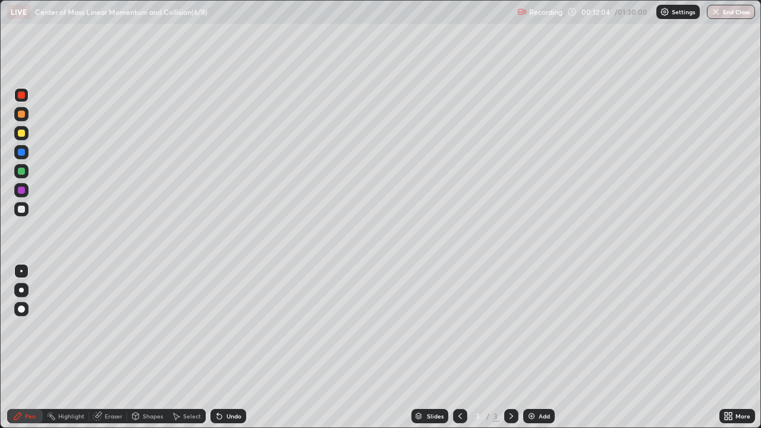
click at [530, 347] on img at bounding box center [532, 417] width 10 height 10
click at [23, 134] on div at bounding box center [21, 133] width 7 height 7
click at [26, 208] on div at bounding box center [21, 209] width 14 height 14
click at [156, 347] on div "Shapes" at bounding box center [153, 416] width 20 height 6
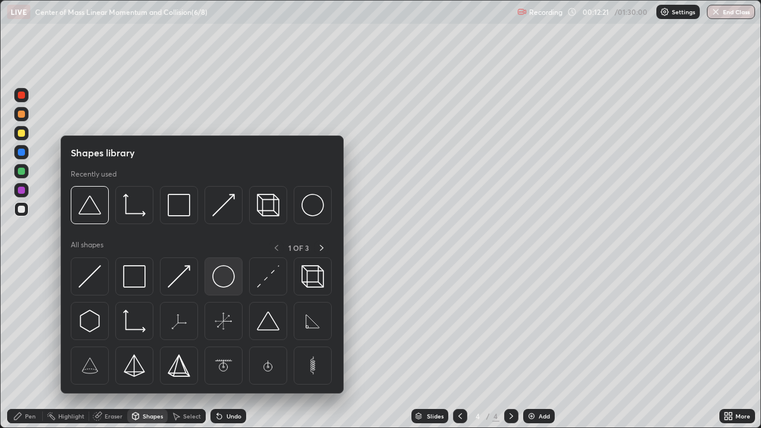
click at [225, 278] on img at bounding box center [223, 276] width 23 height 23
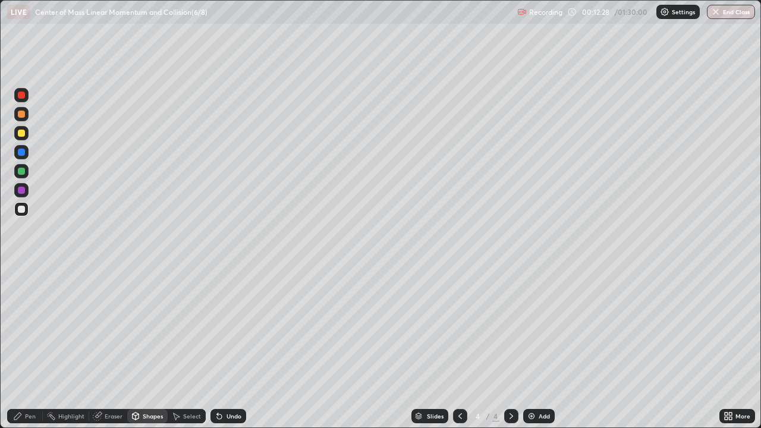
click at [152, 347] on div "Shapes" at bounding box center [153, 416] width 20 height 6
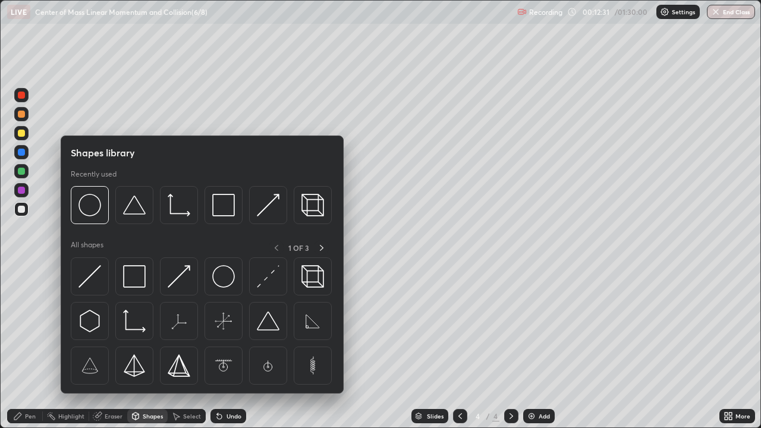
click at [23, 135] on div at bounding box center [21, 133] width 7 height 7
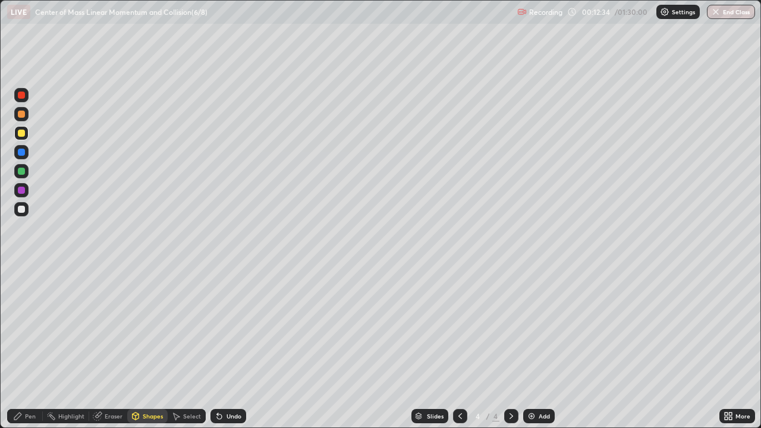
click at [222, 347] on div "Undo" at bounding box center [229, 416] width 36 height 14
click at [149, 347] on div "Shapes" at bounding box center [153, 416] width 20 height 6
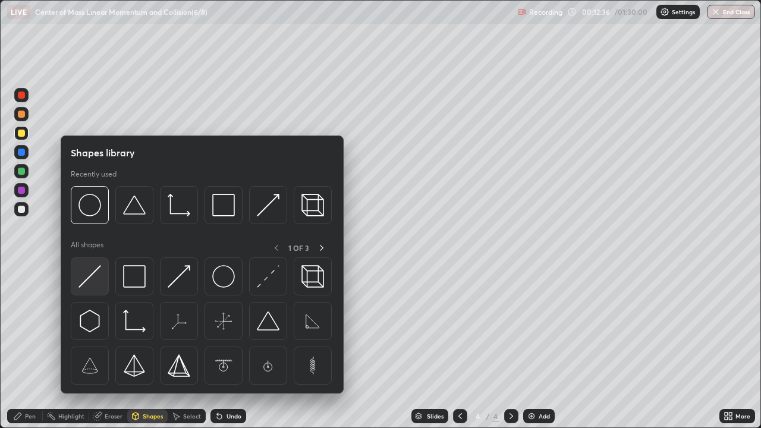
click at [93, 272] on img at bounding box center [90, 276] width 23 height 23
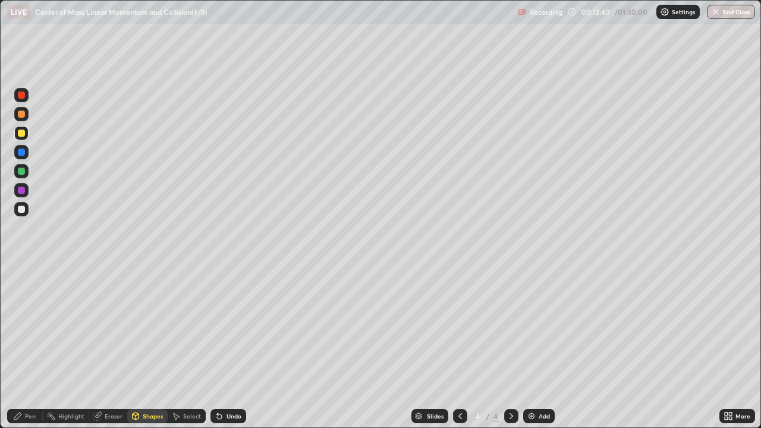
click at [37, 347] on div "Pen" at bounding box center [25, 416] width 36 height 14
click at [21, 174] on div at bounding box center [21, 171] width 7 height 7
click at [24, 98] on div at bounding box center [21, 95] width 7 height 7
click at [22, 190] on div at bounding box center [21, 190] width 7 height 7
click at [20, 152] on div at bounding box center [21, 152] width 7 height 7
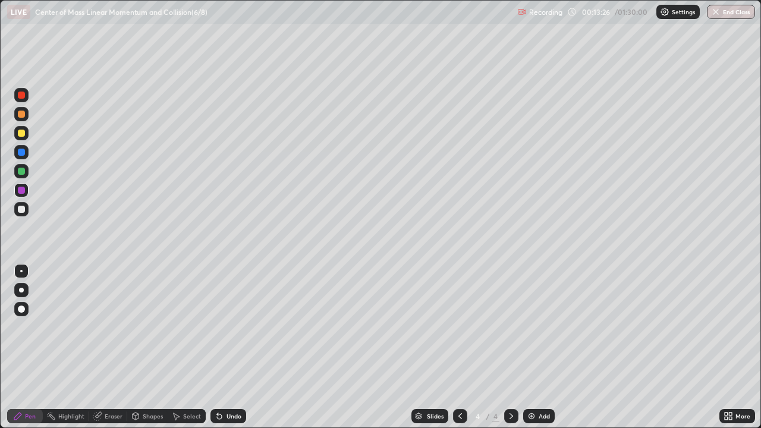
click at [20, 152] on div at bounding box center [21, 152] width 7 height 7
click at [225, 347] on div "Undo" at bounding box center [229, 416] width 36 height 14
click at [223, 347] on div "Undo" at bounding box center [229, 416] width 36 height 14
click at [18, 94] on div at bounding box center [21, 95] width 7 height 7
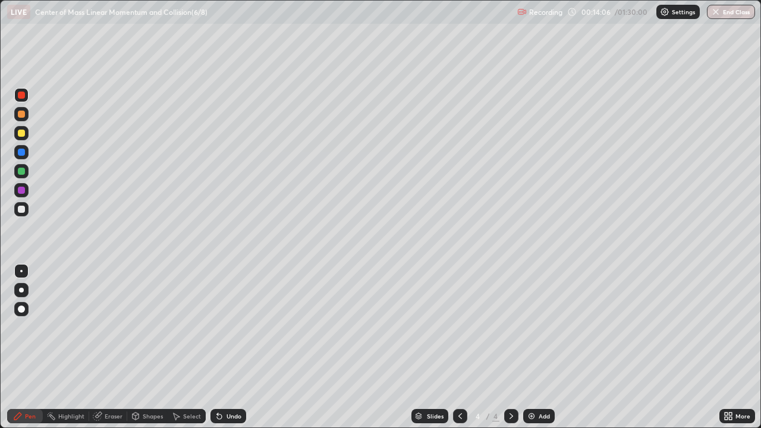
click at [21, 171] on div at bounding box center [21, 171] width 7 height 7
click at [227, 347] on div "Undo" at bounding box center [234, 416] width 15 height 6
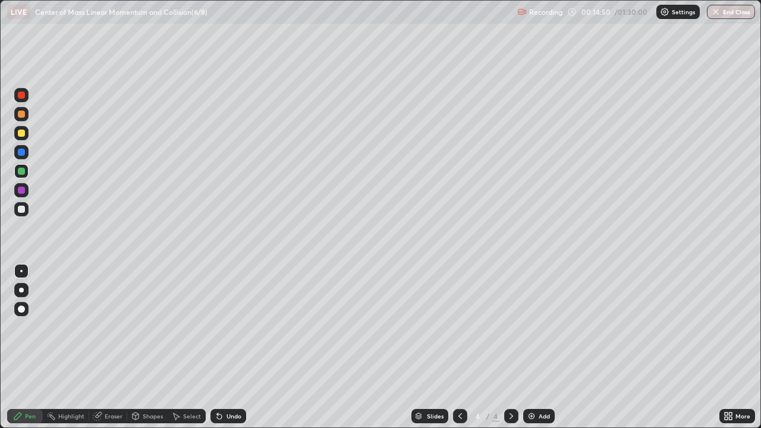
click at [234, 347] on div "Undo" at bounding box center [229, 416] width 36 height 14
click at [233, 347] on div "Undo" at bounding box center [234, 416] width 15 height 6
click at [232, 347] on div "Undo" at bounding box center [234, 416] width 15 height 6
click at [156, 347] on div "Shapes" at bounding box center [153, 416] width 20 height 6
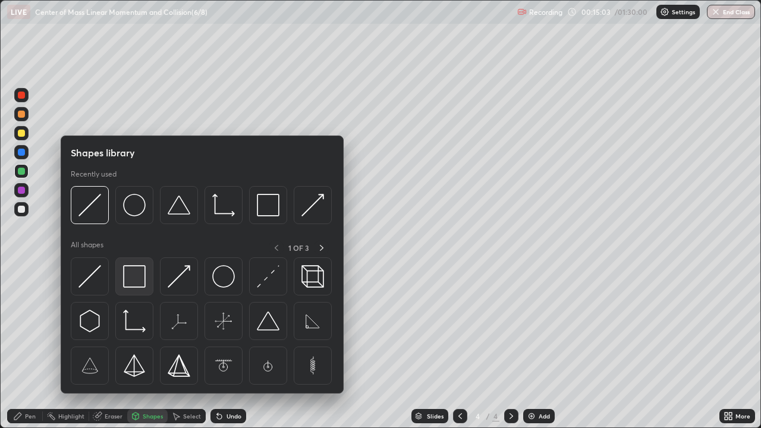
click at [140, 275] on img at bounding box center [134, 276] width 23 height 23
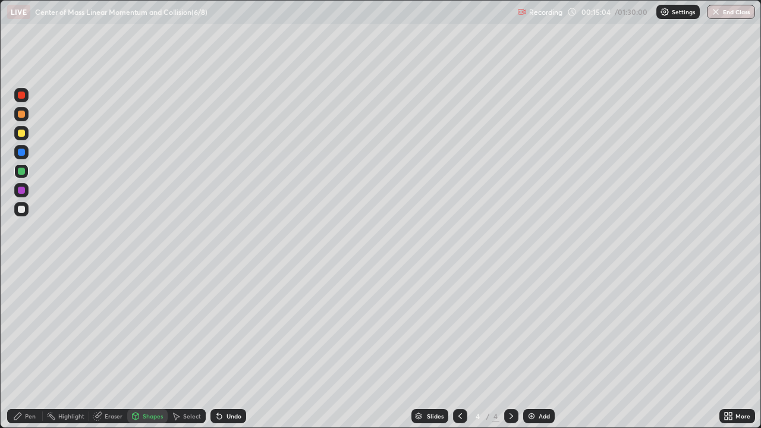
click at [22, 96] on div at bounding box center [21, 95] width 7 height 7
click at [35, 347] on div "Pen" at bounding box center [30, 416] width 11 height 6
click at [22, 211] on div at bounding box center [21, 209] width 7 height 7
click at [22, 134] on div at bounding box center [21, 133] width 7 height 7
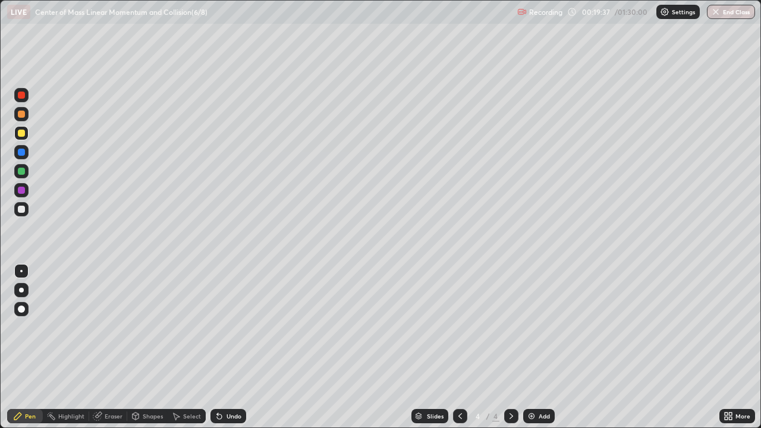
click at [152, 347] on div "Shapes" at bounding box center [153, 416] width 20 height 6
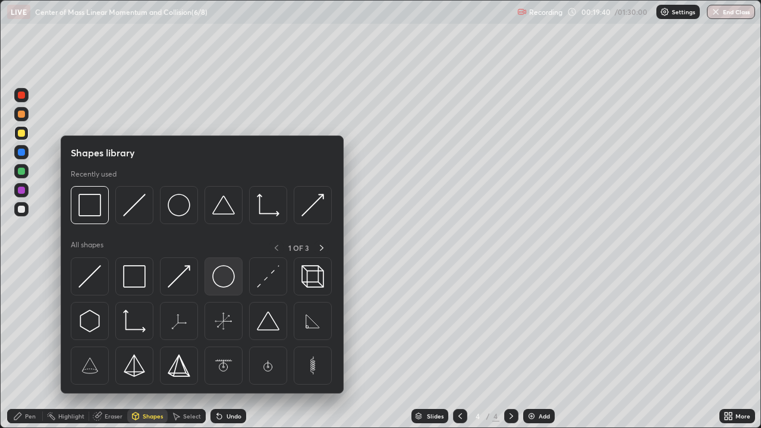
click at [220, 275] on img at bounding box center [223, 276] width 23 height 23
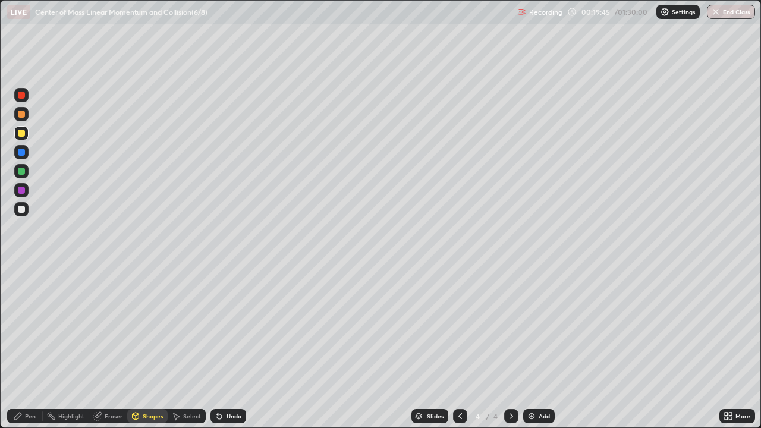
click at [221, 347] on icon at bounding box center [220, 417] width 10 height 10
click at [22, 209] on div at bounding box center [21, 209] width 7 height 7
click at [24, 209] on div at bounding box center [21, 209] width 7 height 7
click at [143, 347] on div "Shapes" at bounding box center [153, 416] width 20 height 6
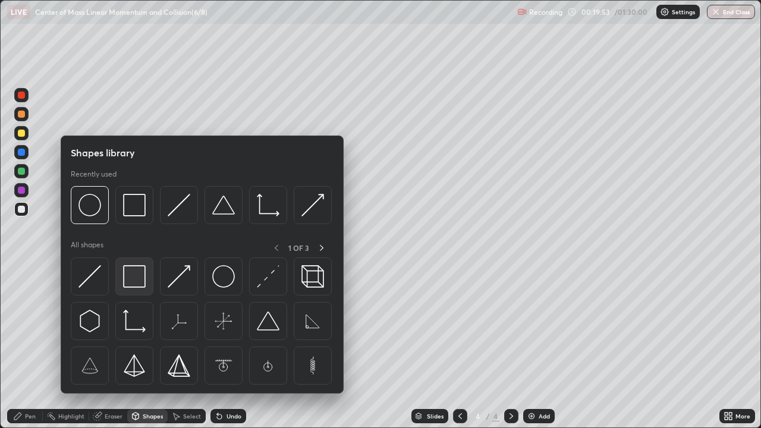
click at [136, 277] on img at bounding box center [134, 276] width 23 height 23
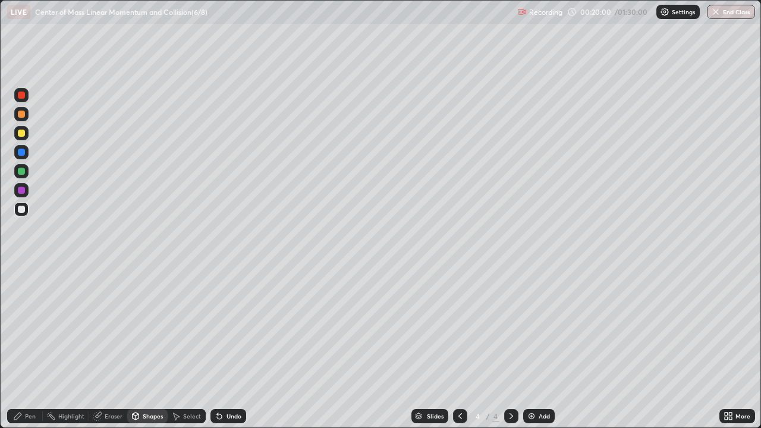
click at [146, 347] on div "Shapes" at bounding box center [153, 416] width 20 height 6
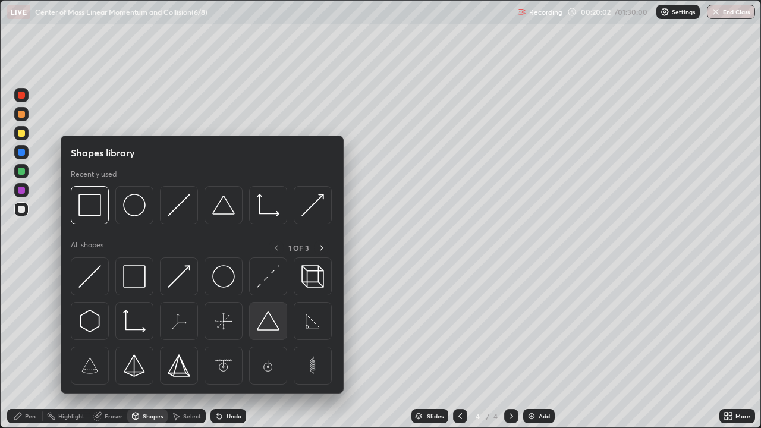
click at [266, 319] on img at bounding box center [268, 321] width 23 height 23
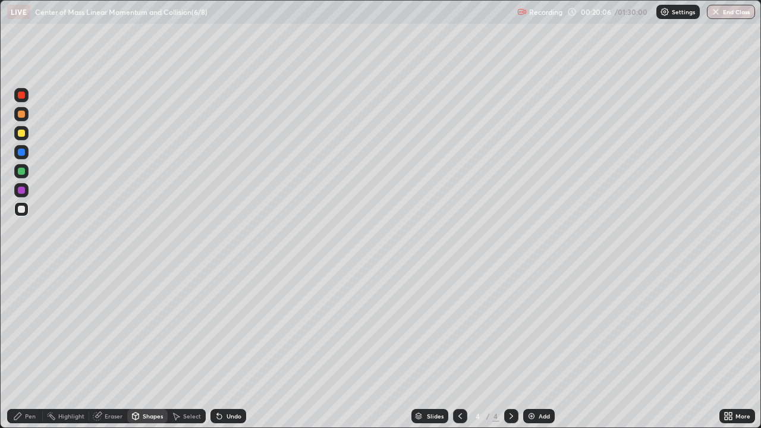
click at [150, 347] on div "Shapes" at bounding box center [153, 416] width 20 height 6
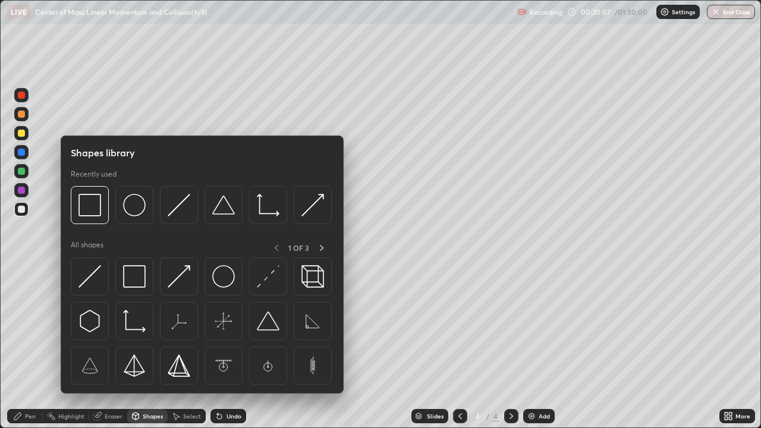
click at [317, 248] on icon at bounding box center [322, 248] width 10 height 10
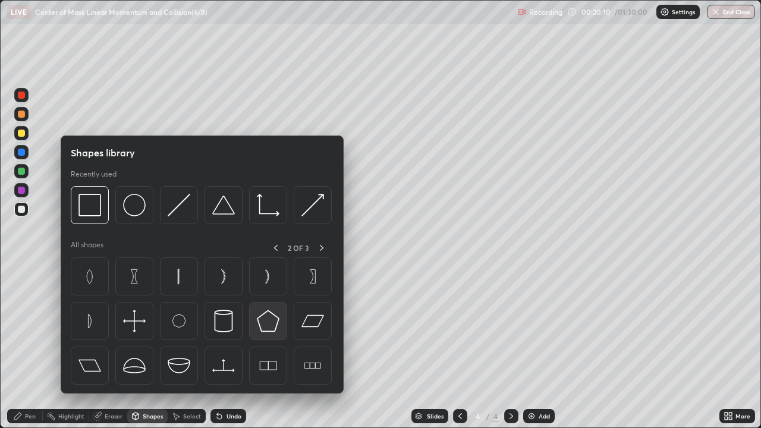
click at [269, 323] on img at bounding box center [268, 321] width 23 height 23
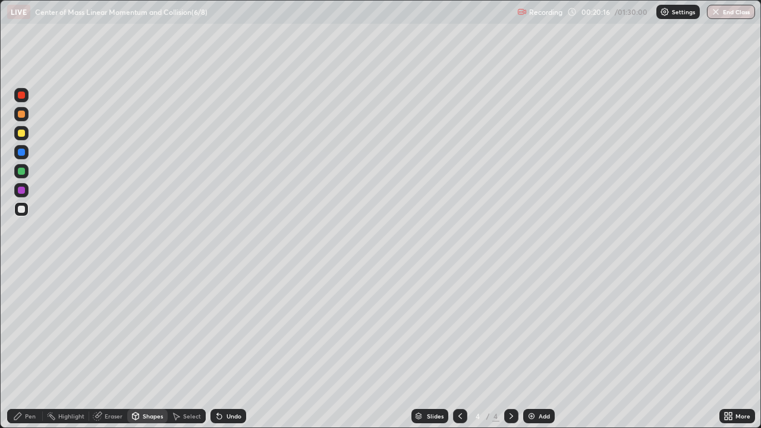
click at [146, 347] on div "Shapes" at bounding box center [153, 416] width 20 height 6
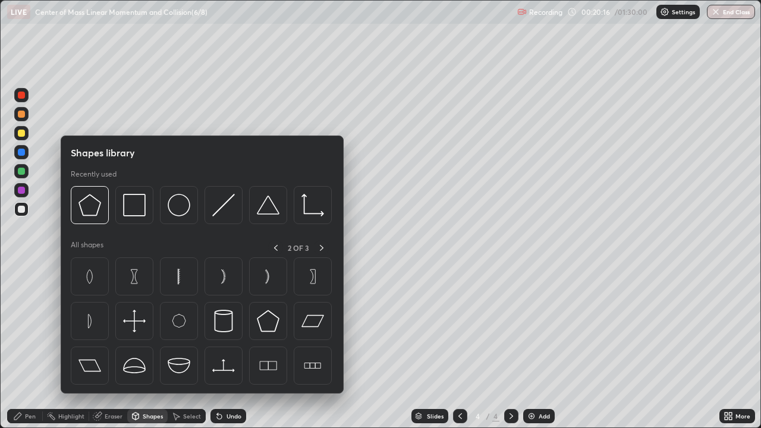
click at [317, 245] on icon at bounding box center [322, 248] width 10 height 10
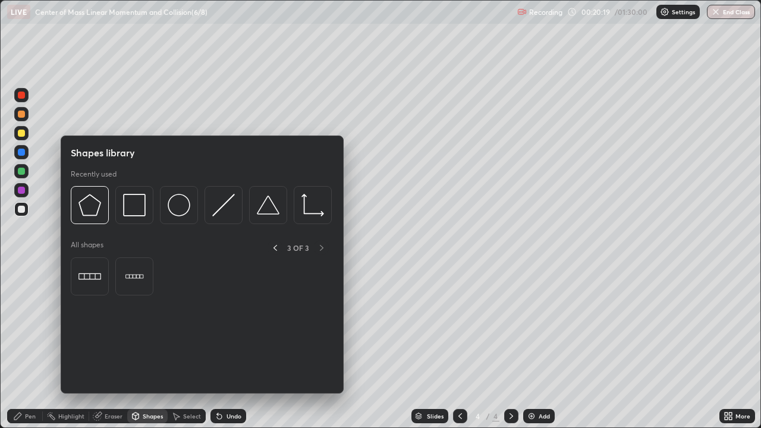
click at [278, 247] on icon at bounding box center [276, 248] width 10 height 10
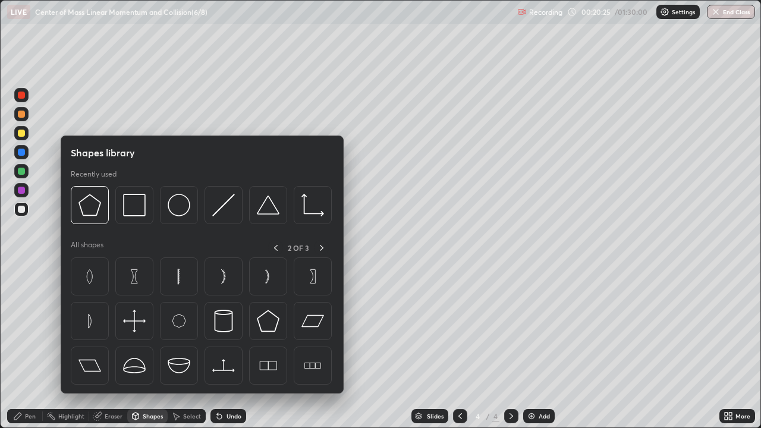
click at [276, 249] on icon at bounding box center [276, 248] width 10 height 10
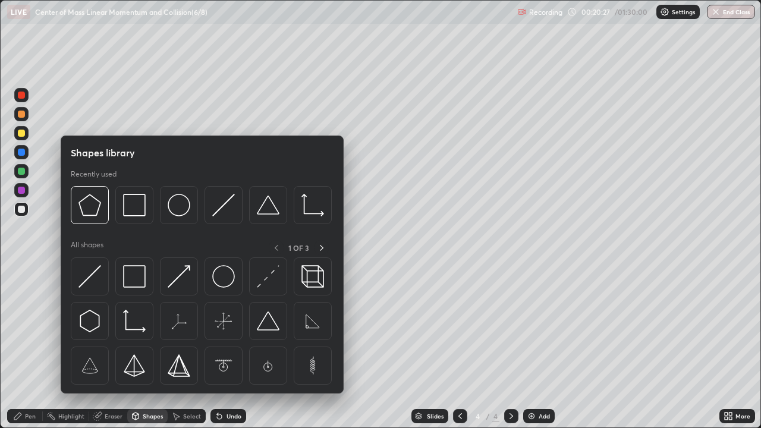
click at [92, 321] on img at bounding box center [90, 321] width 23 height 23
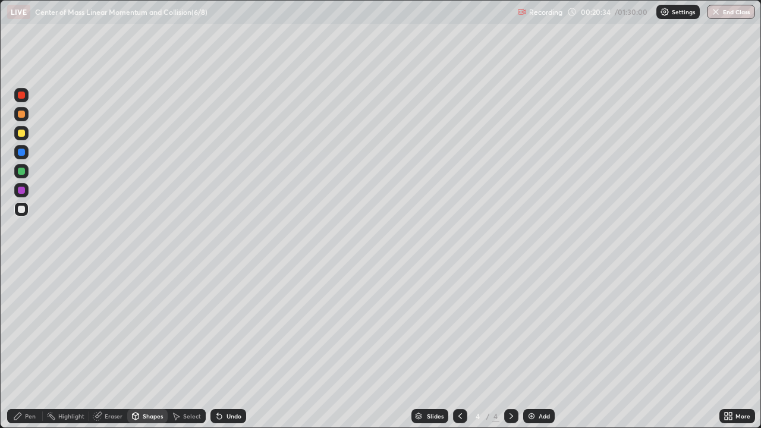
click at [19, 347] on icon at bounding box center [18, 417] width 10 height 10
click at [20, 188] on div at bounding box center [21, 190] width 7 height 7
click at [530, 347] on img at bounding box center [532, 417] width 10 height 10
click at [23, 133] on div at bounding box center [21, 133] width 7 height 7
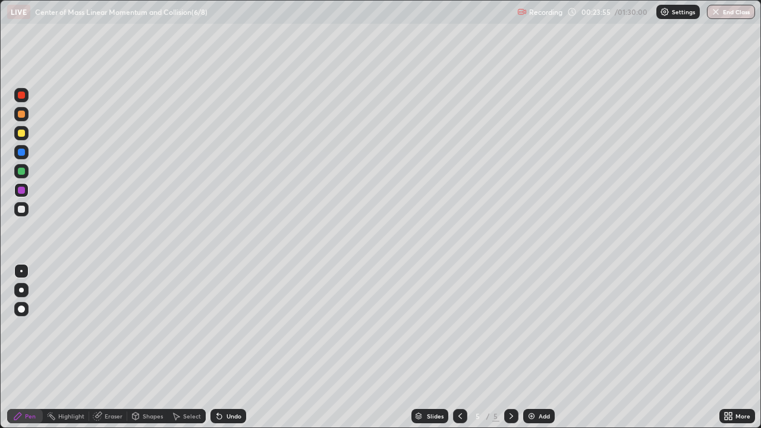
click at [25, 133] on div at bounding box center [21, 133] width 14 height 14
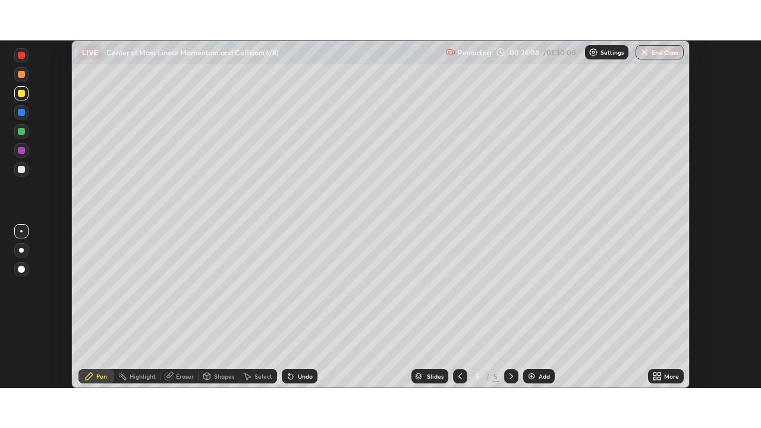
scroll to position [59139, 58725]
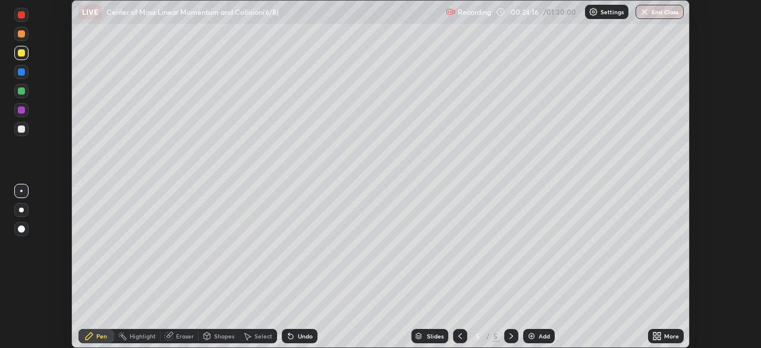
click at [663, 335] on div "More" at bounding box center [666, 336] width 36 height 14
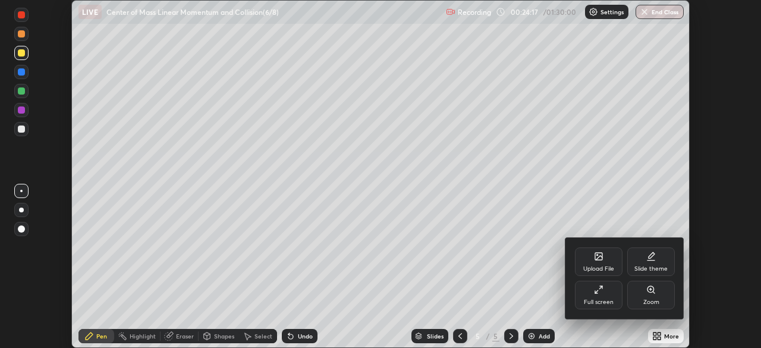
click at [601, 295] on div "Full screen" at bounding box center [599, 295] width 48 height 29
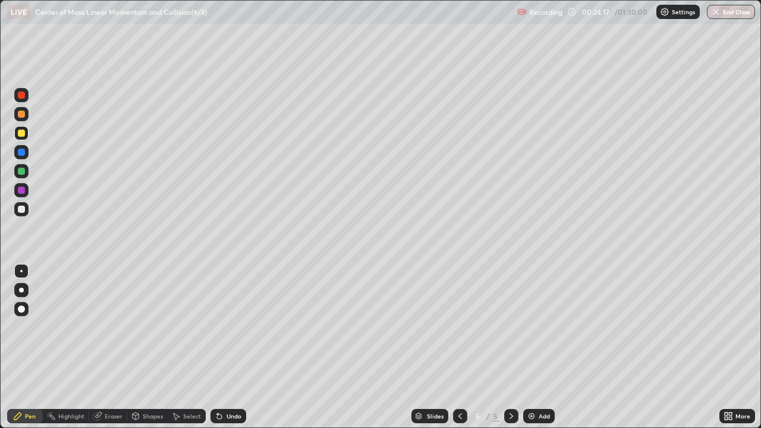
scroll to position [428, 761]
click at [22, 208] on div at bounding box center [21, 209] width 7 height 7
click at [151, 347] on div "Shapes" at bounding box center [153, 416] width 20 height 6
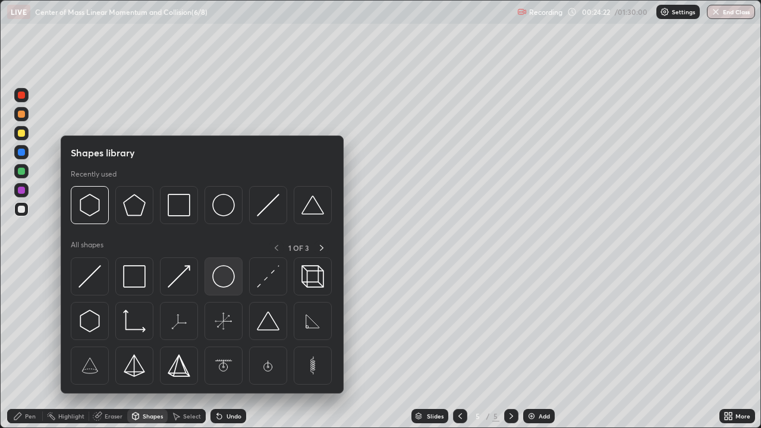
click at [225, 280] on img at bounding box center [223, 276] width 23 height 23
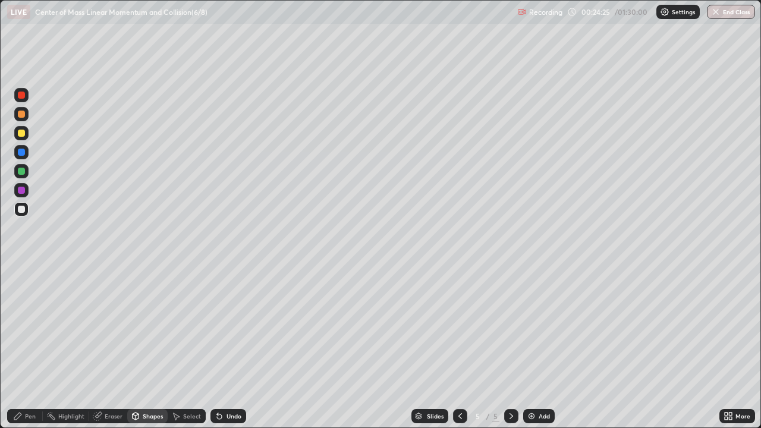
click at [20, 170] on div at bounding box center [21, 171] width 7 height 7
click at [151, 347] on div "Shapes" at bounding box center [153, 416] width 20 height 6
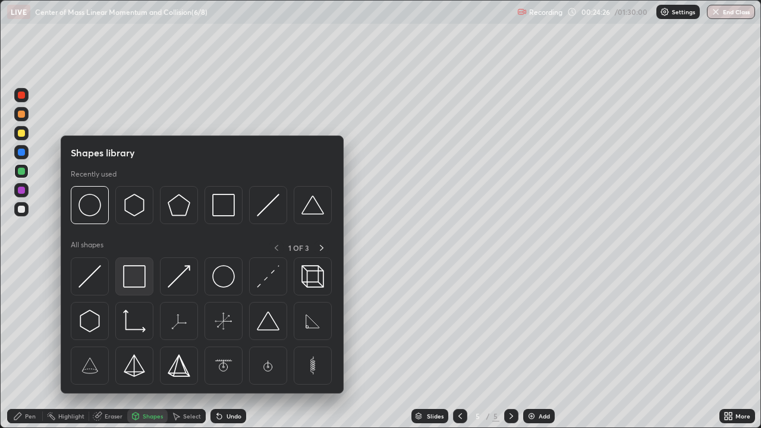
click at [137, 274] on img at bounding box center [134, 276] width 23 height 23
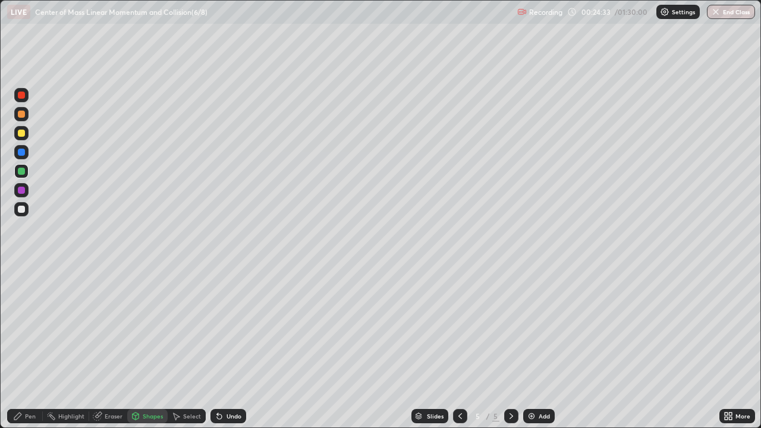
click at [29, 347] on div "Pen" at bounding box center [30, 416] width 11 height 6
click at [23, 98] on div at bounding box center [21, 95] width 7 height 7
click at [227, 347] on div "Undo" at bounding box center [234, 416] width 15 height 6
click at [227, 347] on div "Undo" at bounding box center [229, 416] width 36 height 14
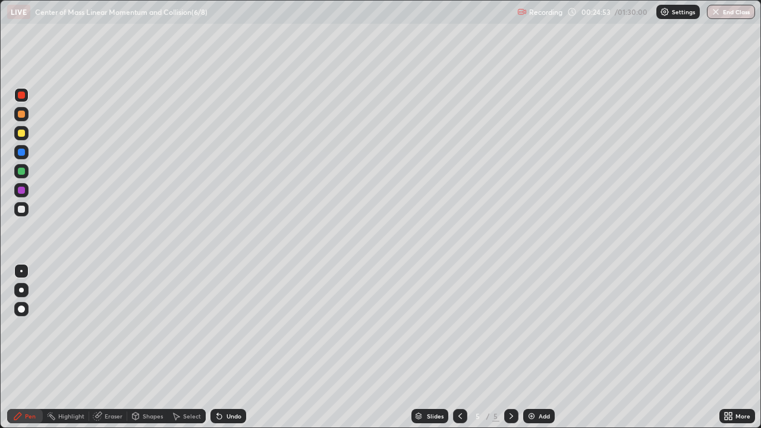
click at [227, 347] on div "Undo" at bounding box center [234, 416] width 15 height 6
click at [223, 347] on div "Undo" at bounding box center [229, 416] width 36 height 14
click at [22, 132] on div at bounding box center [21, 133] width 7 height 7
click at [23, 171] on div at bounding box center [21, 171] width 7 height 7
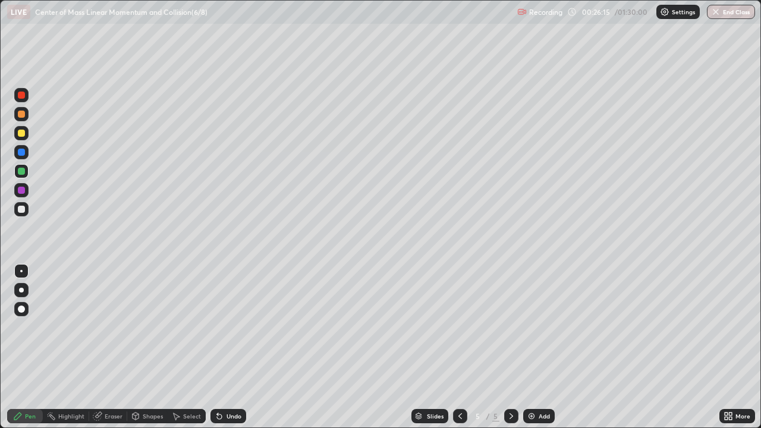
click at [23, 153] on div at bounding box center [21, 152] width 7 height 7
click at [23, 96] on div at bounding box center [21, 95] width 7 height 7
click at [22, 95] on div at bounding box center [21, 95] width 7 height 7
click at [237, 347] on div "Undo" at bounding box center [234, 416] width 15 height 6
click at [235, 347] on div "Undo" at bounding box center [234, 416] width 15 height 6
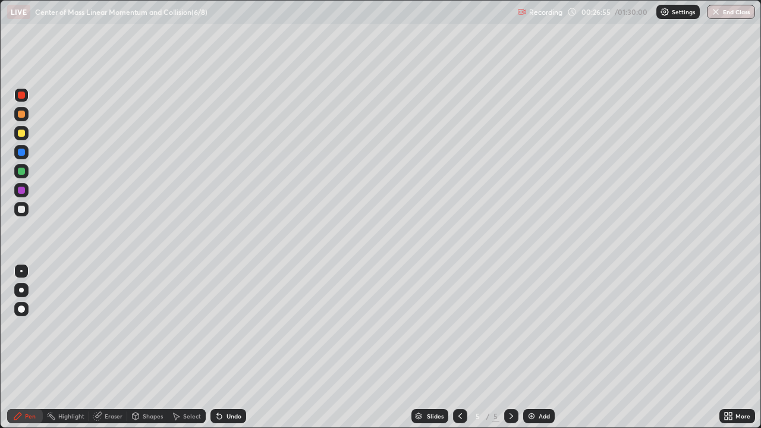
click at [459, 347] on icon at bounding box center [461, 416] width 4 height 6
click at [510, 347] on icon at bounding box center [512, 417] width 10 height 10
click at [224, 347] on div "Undo" at bounding box center [229, 416] width 36 height 14
click at [24, 154] on div at bounding box center [21, 152] width 7 height 7
click at [531, 347] on div "Add" at bounding box center [539, 416] width 32 height 14
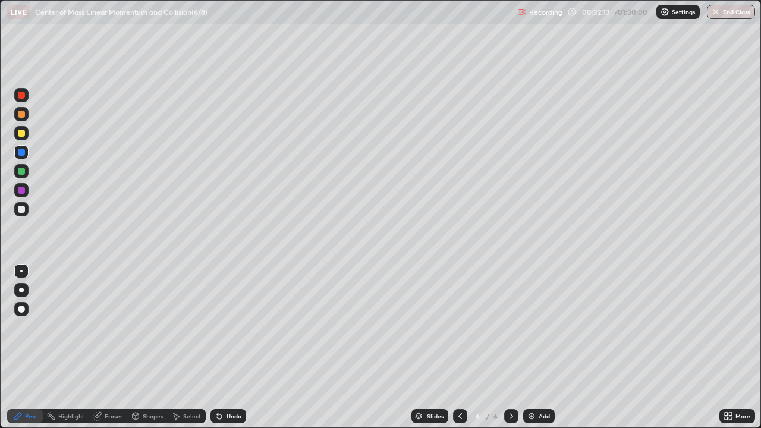
click at [24, 210] on div at bounding box center [21, 209] width 7 height 7
click at [152, 347] on div "Shapes" at bounding box center [153, 416] width 20 height 6
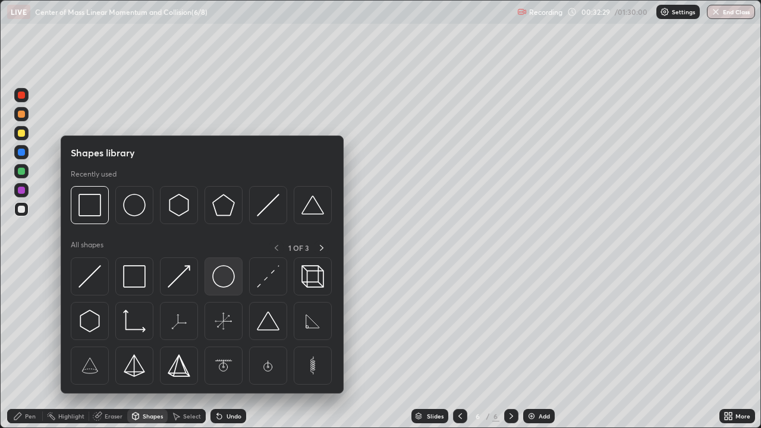
click at [224, 277] on img at bounding box center [223, 276] width 23 height 23
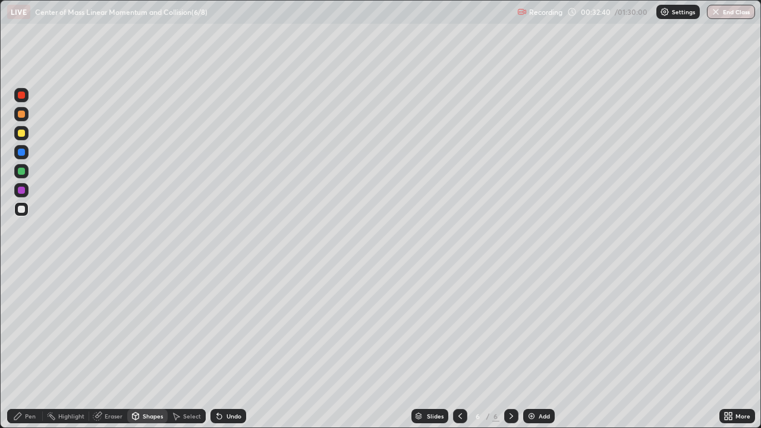
click at [153, 347] on div "Shapes" at bounding box center [147, 416] width 40 height 14
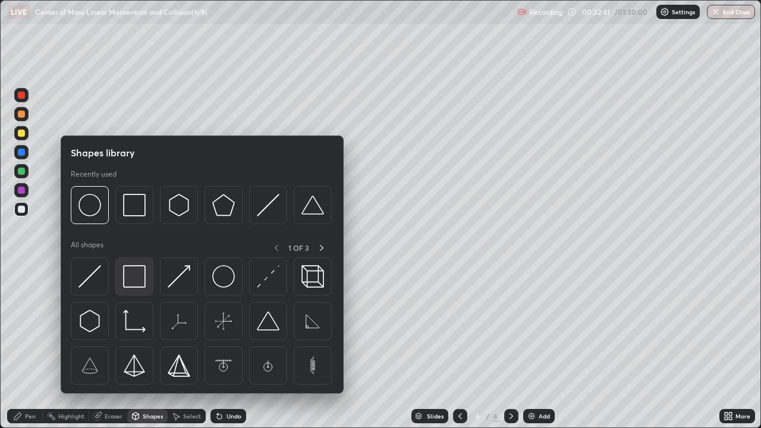
click at [139, 279] on img at bounding box center [134, 276] width 23 height 23
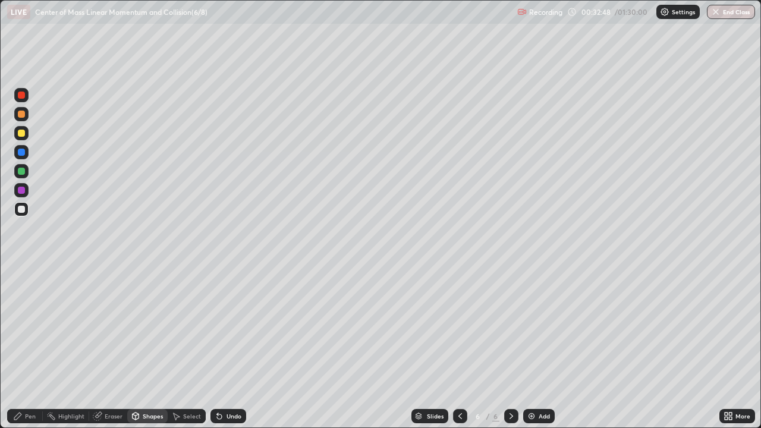
click at [190, 347] on div "Select" at bounding box center [187, 416] width 38 height 14
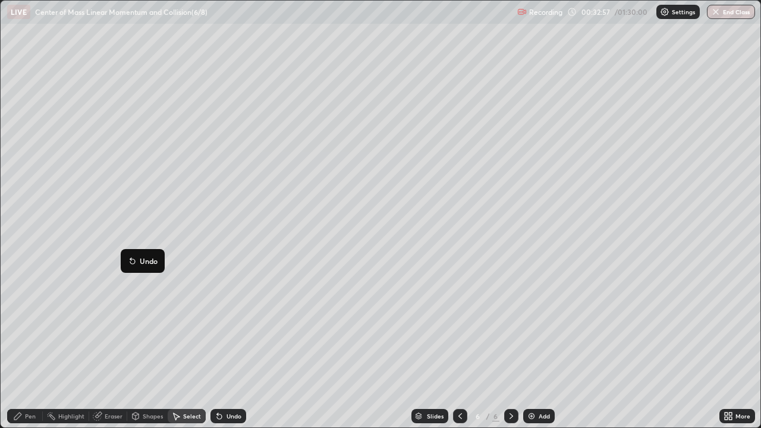
click at [162, 306] on div "0 ° Undo Copy Duplicate Duplicate to new slide Delete" at bounding box center [381, 214] width 760 height 427
click at [26, 347] on div "Pen" at bounding box center [30, 416] width 11 height 6
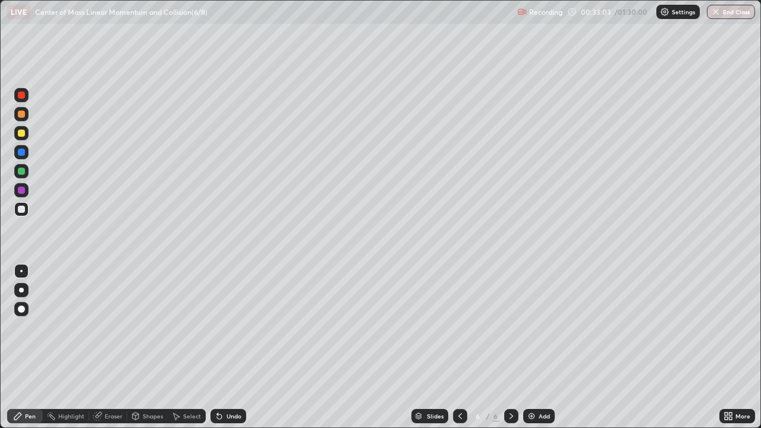
click at [22, 133] on div at bounding box center [21, 133] width 7 height 7
click at [151, 347] on div "Shapes" at bounding box center [153, 416] width 20 height 6
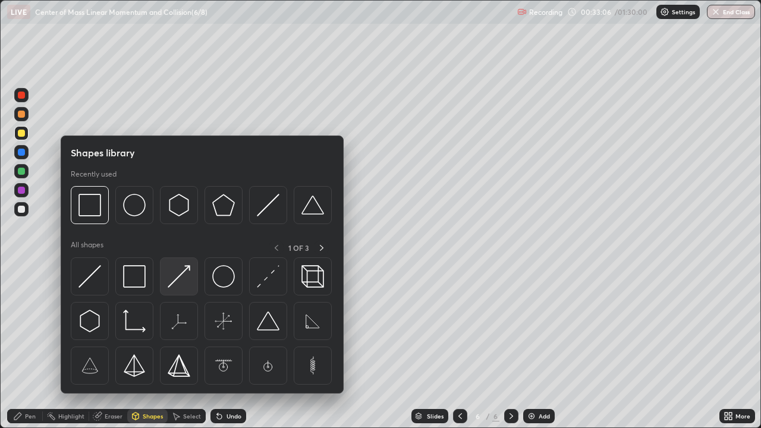
click at [177, 278] on img at bounding box center [179, 276] width 23 height 23
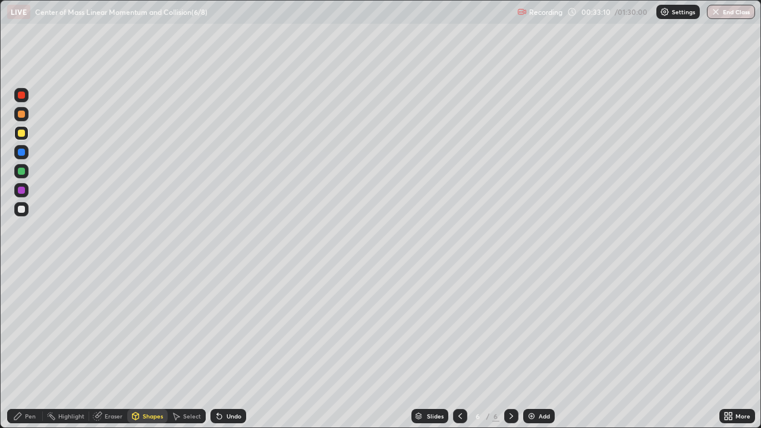
click at [32, 347] on div "Pen" at bounding box center [30, 416] width 11 height 6
click at [22, 170] on div at bounding box center [21, 171] width 7 height 7
click at [22, 95] on div at bounding box center [21, 95] width 7 height 7
click at [22, 96] on div at bounding box center [21, 95] width 7 height 7
click at [190, 347] on div "Select" at bounding box center [192, 416] width 18 height 6
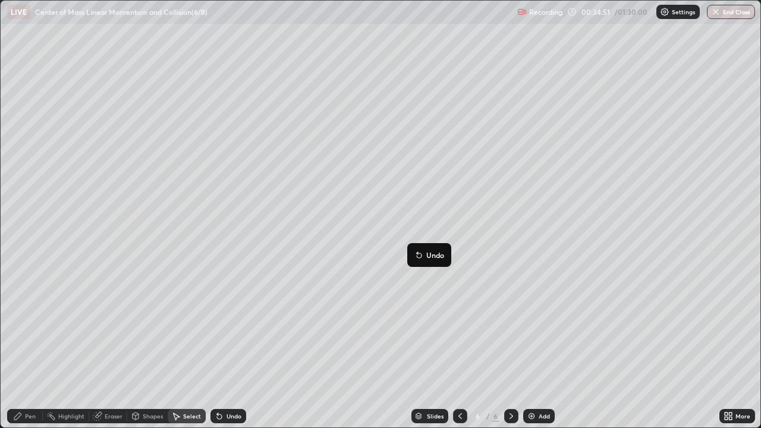
click at [409, 294] on div "0 ° Undo Copy Duplicate Duplicate to new slide Delete" at bounding box center [381, 214] width 760 height 427
click at [120, 347] on div "Eraser" at bounding box center [114, 416] width 18 height 6
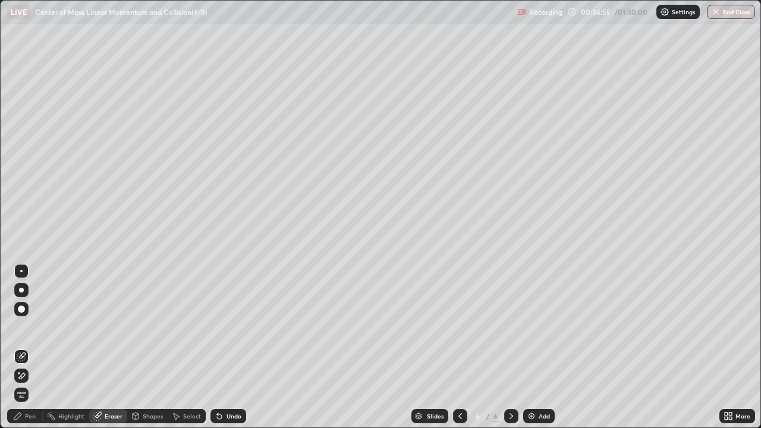
click at [35, 347] on div "Pen" at bounding box center [30, 416] width 11 height 6
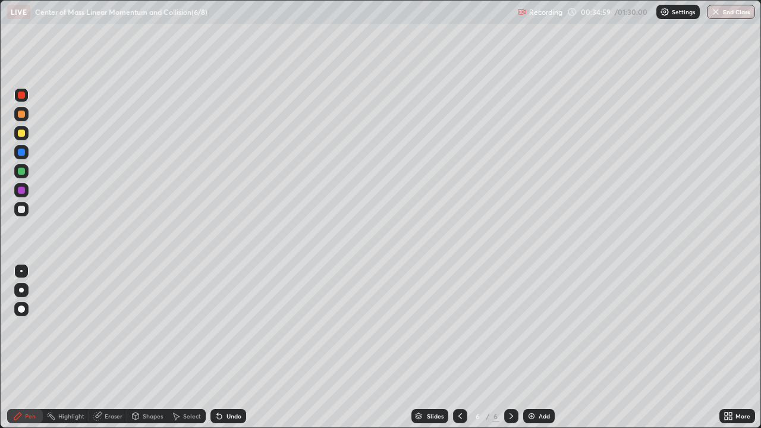
click at [158, 347] on div "Shapes" at bounding box center [153, 416] width 20 height 6
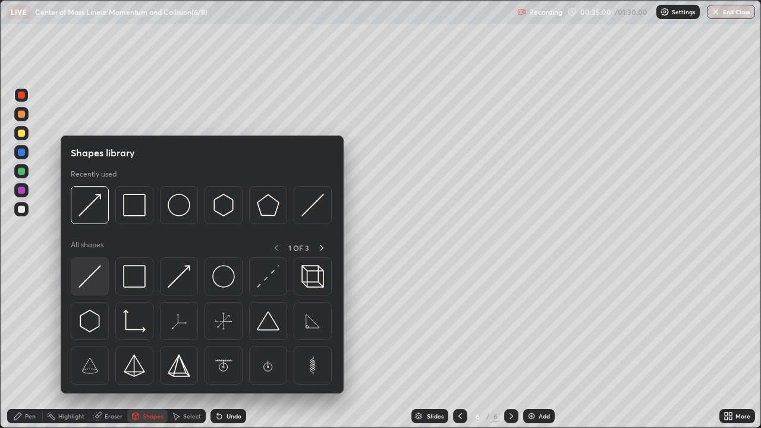
click at [96, 279] on img at bounding box center [90, 276] width 23 height 23
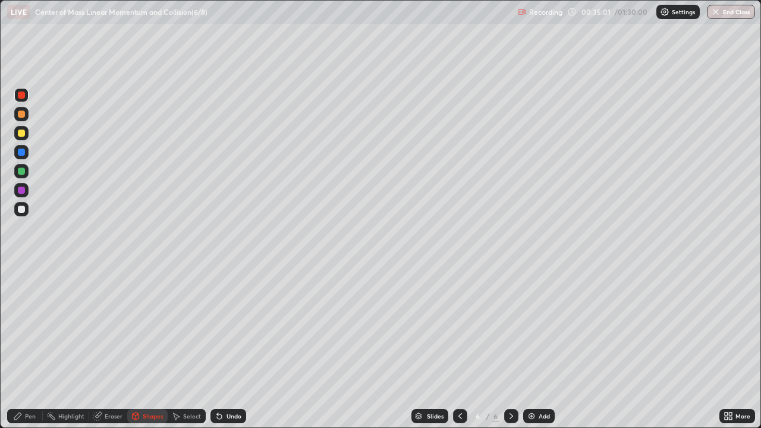
click at [23, 174] on div at bounding box center [21, 171] width 7 height 7
click at [22, 153] on div at bounding box center [21, 152] width 7 height 7
click at [20, 154] on div at bounding box center [21, 152] width 7 height 7
click at [27, 347] on div "Pen" at bounding box center [30, 416] width 11 height 6
click at [21, 189] on div at bounding box center [21, 190] width 7 height 7
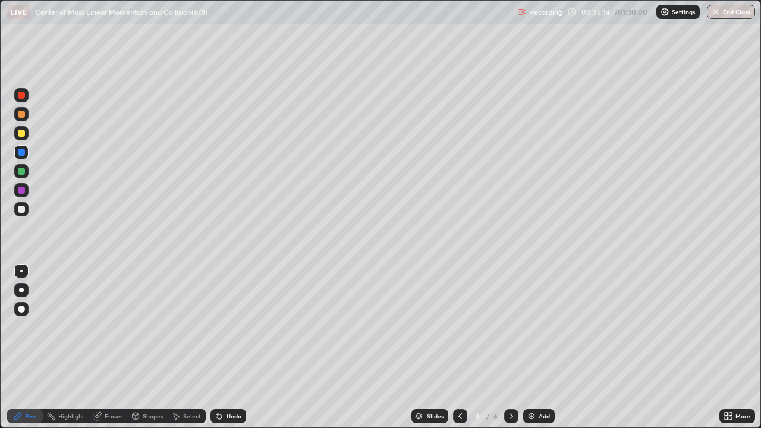
click at [21, 189] on div at bounding box center [21, 190] width 7 height 7
click at [20, 132] on div at bounding box center [21, 133] width 7 height 7
click at [19, 131] on div at bounding box center [21, 133] width 7 height 7
click at [159, 347] on div "Shapes" at bounding box center [153, 416] width 20 height 6
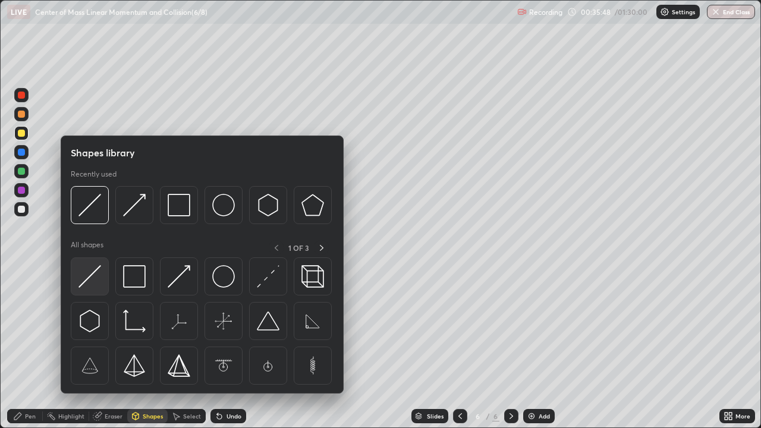
click at [96, 278] on img at bounding box center [90, 276] width 23 height 23
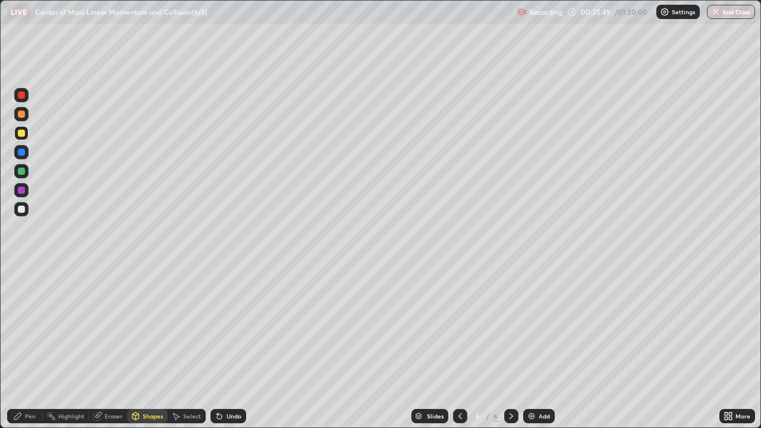
click at [23, 172] on div at bounding box center [21, 171] width 7 height 7
click at [37, 347] on div "Pen" at bounding box center [25, 416] width 36 height 14
click at [21, 154] on div at bounding box center [21, 152] width 7 height 7
click at [23, 157] on div at bounding box center [21, 152] width 14 height 14
click at [22, 190] on div at bounding box center [21, 190] width 7 height 7
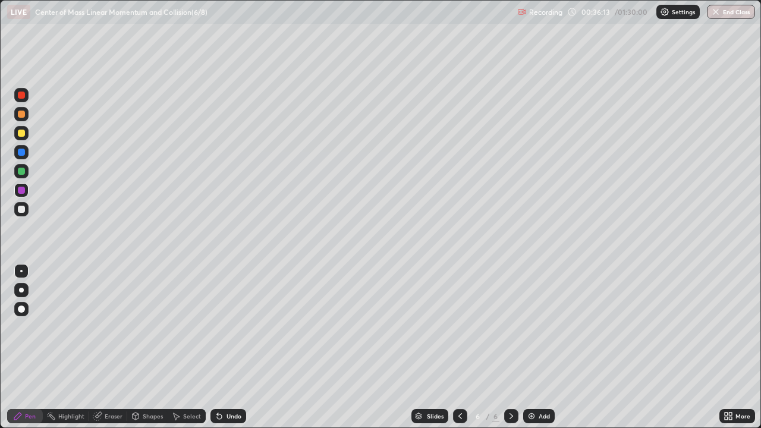
click at [23, 98] on div at bounding box center [21, 95] width 7 height 7
click at [22, 135] on div at bounding box center [21, 133] width 7 height 7
click at [23, 133] on div at bounding box center [21, 133] width 7 height 7
click at [22, 96] on div at bounding box center [21, 95] width 7 height 7
click at [22, 98] on div at bounding box center [21, 95] width 7 height 7
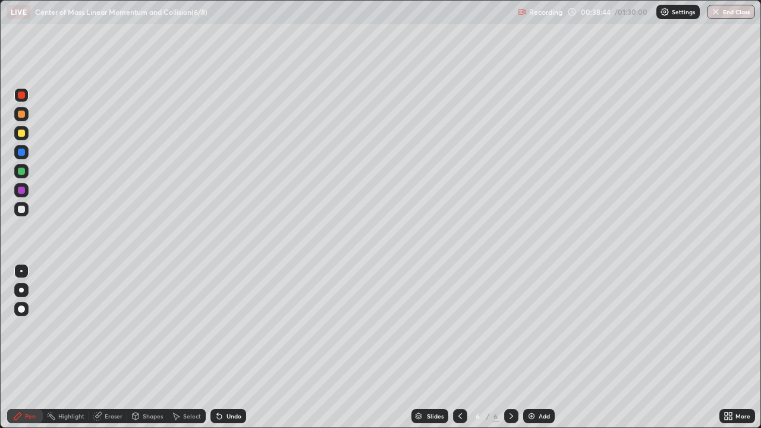
click at [23, 208] on div at bounding box center [21, 209] width 7 height 7
click at [24, 206] on div at bounding box center [21, 209] width 7 height 7
click at [239, 347] on div "Undo" at bounding box center [234, 416] width 15 height 6
click at [529, 347] on img at bounding box center [532, 417] width 10 height 10
click at [22, 133] on div at bounding box center [21, 133] width 7 height 7
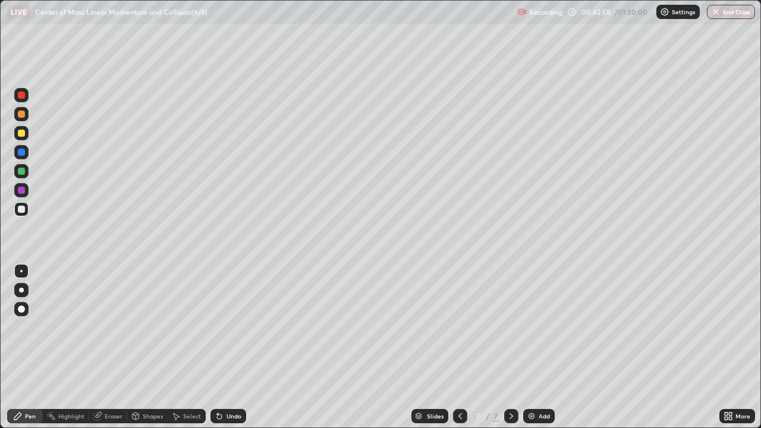
click at [22, 133] on div at bounding box center [21, 133] width 7 height 7
click at [221, 347] on icon at bounding box center [220, 417] width 10 height 10
click at [221, 347] on div "Undo" at bounding box center [226, 417] width 40 height 24
click at [156, 347] on div "Shapes" at bounding box center [153, 416] width 20 height 6
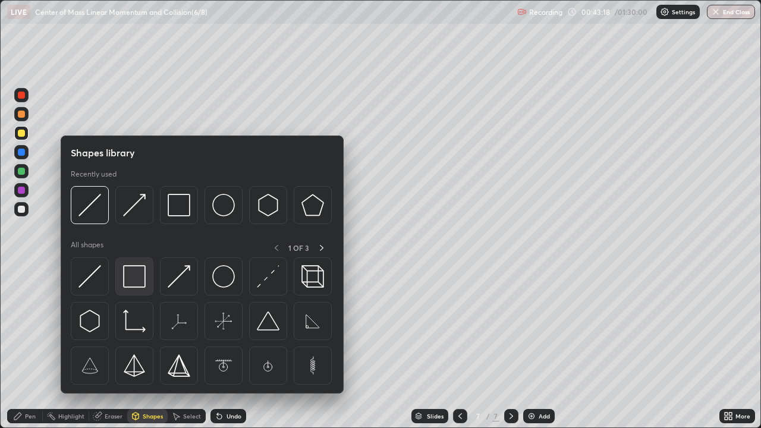
click at [140, 275] on img at bounding box center [134, 276] width 23 height 23
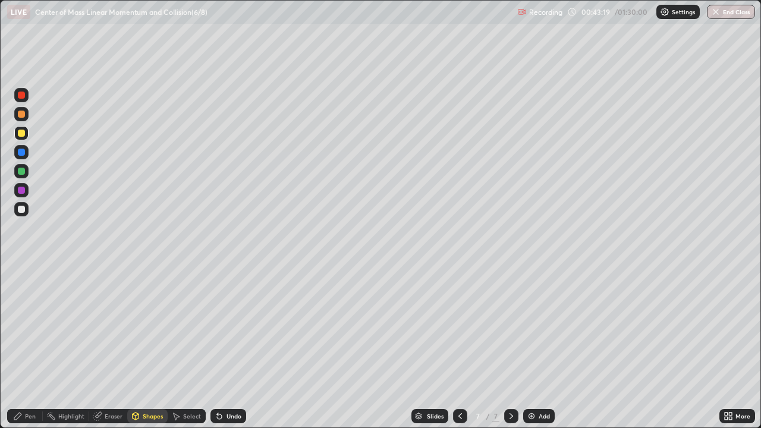
click at [23, 208] on div at bounding box center [21, 209] width 7 height 7
click at [23, 173] on div at bounding box center [21, 171] width 7 height 7
click at [155, 347] on div "Shapes" at bounding box center [153, 416] width 20 height 6
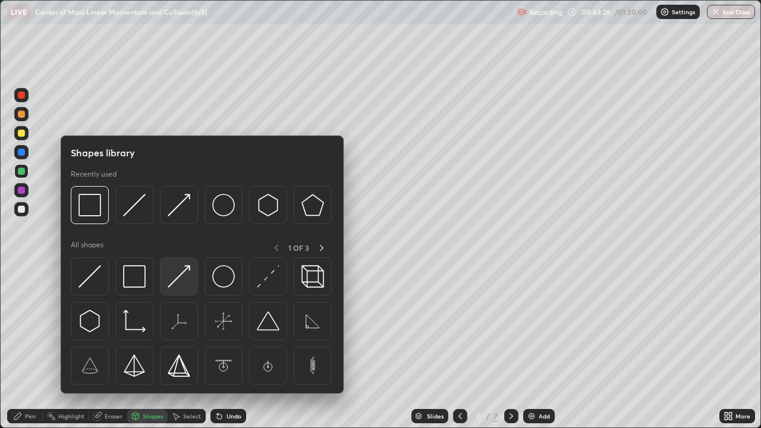
click at [178, 278] on img at bounding box center [179, 276] width 23 height 23
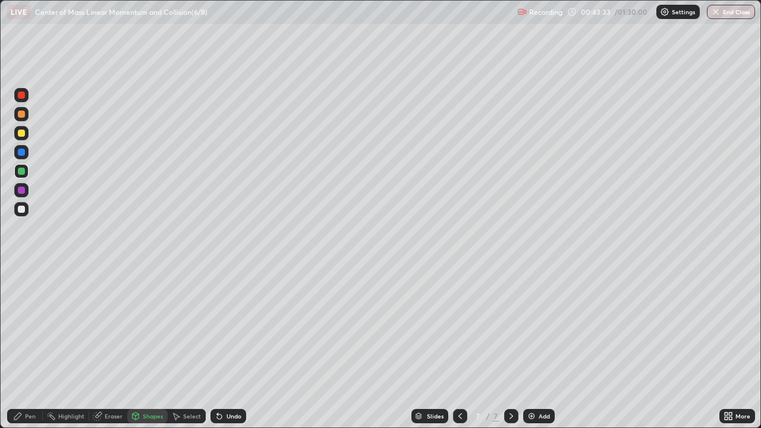
click at [38, 347] on div "Pen" at bounding box center [25, 416] width 36 height 14
click at [22, 189] on div at bounding box center [21, 190] width 7 height 7
click at [22, 191] on div at bounding box center [21, 190] width 7 height 7
click at [23, 132] on div at bounding box center [21, 133] width 7 height 7
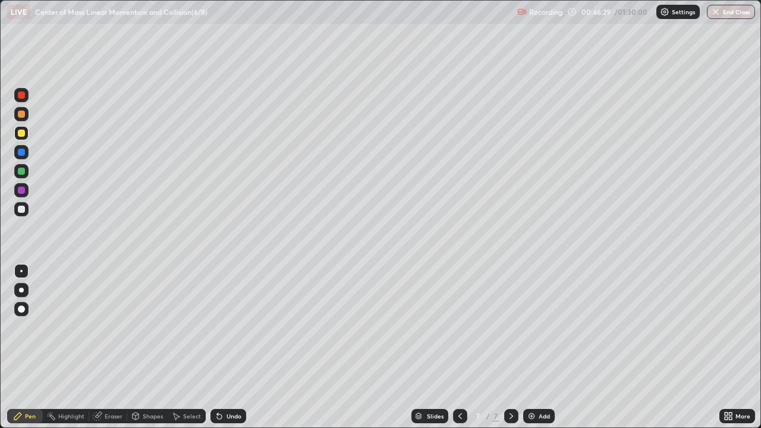
click at [21, 208] on div at bounding box center [21, 209] width 7 height 7
click at [23, 206] on div at bounding box center [21, 209] width 7 height 7
click at [151, 347] on div "Shapes" at bounding box center [147, 416] width 40 height 14
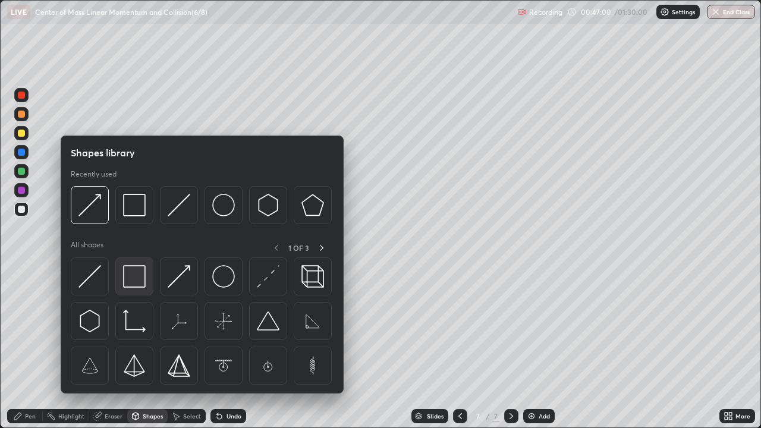
click at [142, 274] on img at bounding box center [134, 276] width 23 height 23
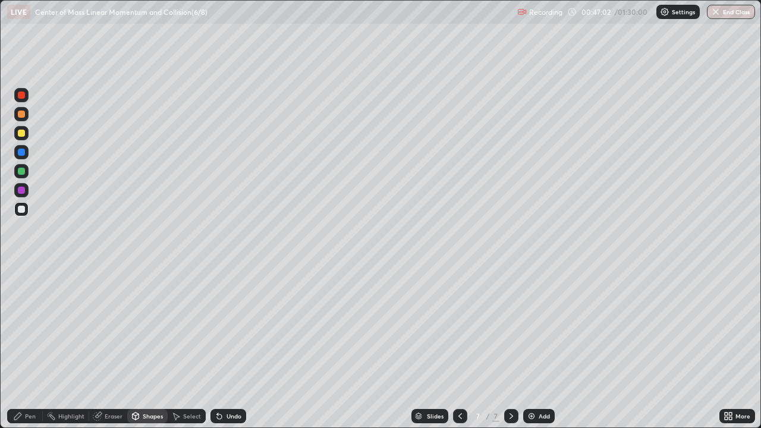
click at [23, 153] on div at bounding box center [21, 152] width 7 height 7
click at [24, 189] on div at bounding box center [21, 190] width 7 height 7
click at [24, 95] on div at bounding box center [21, 95] width 7 height 7
click at [27, 98] on div at bounding box center [21, 95] width 14 height 14
click at [188, 347] on div "Select" at bounding box center [192, 416] width 18 height 6
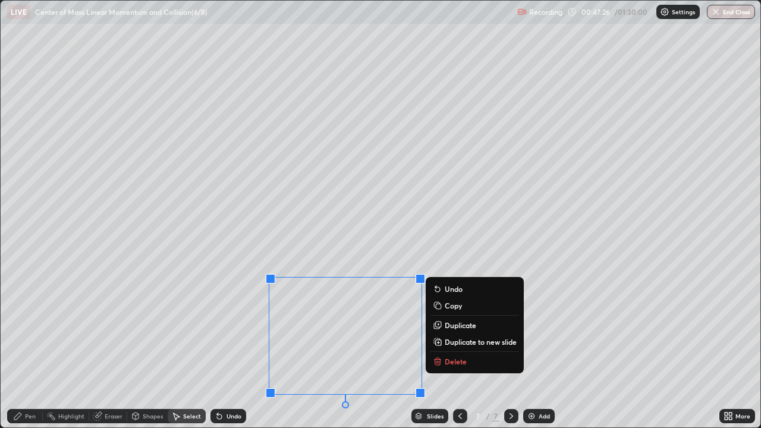
click at [39, 347] on div "Pen" at bounding box center [25, 416] width 36 height 14
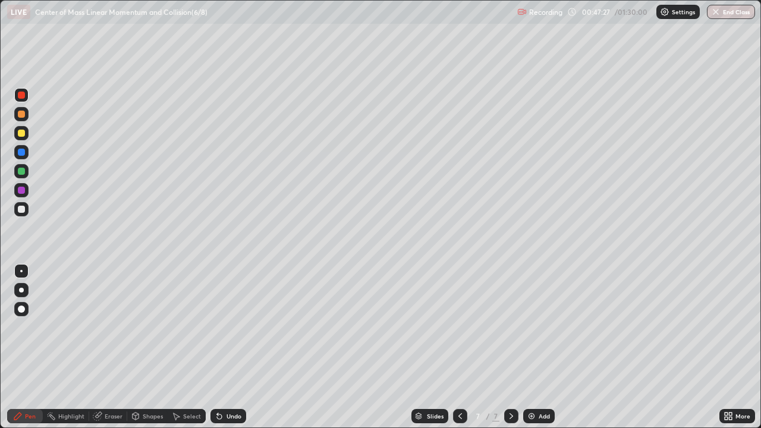
click at [24, 171] on div at bounding box center [21, 171] width 7 height 7
click at [22, 171] on div at bounding box center [21, 171] width 7 height 7
click at [237, 347] on div "Undo" at bounding box center [234, 416] width 15 height 6
click at [27, 192] on div at bounding box center [21, 190] width 14 height 14
click at [194, 347] on div "Select" at bounding box center [192, 416] width 18 height 6
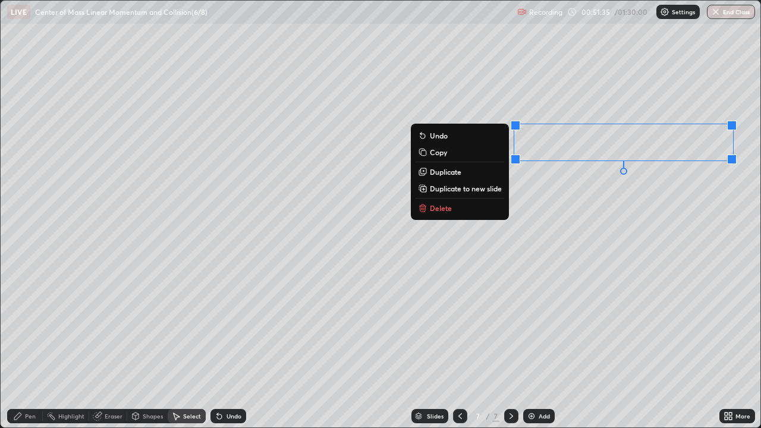
click at [449, 206] on p "Delete" at bounding box center [441, 208] width 22 height 10
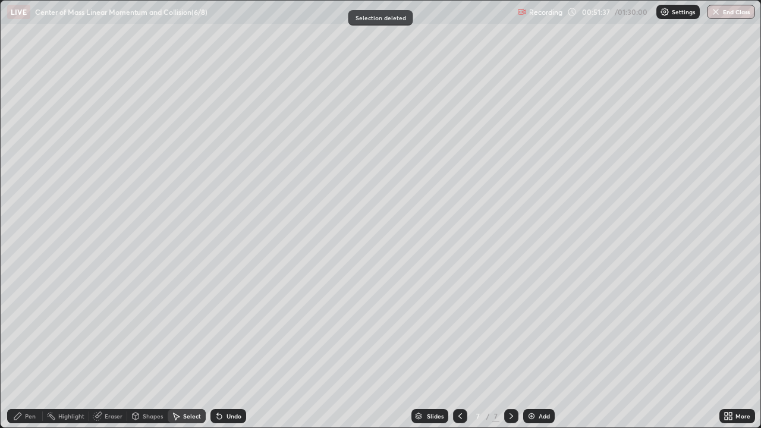
click at [33, 347] on div "Pen" at bounding box center [30, 416] width 11 height 6
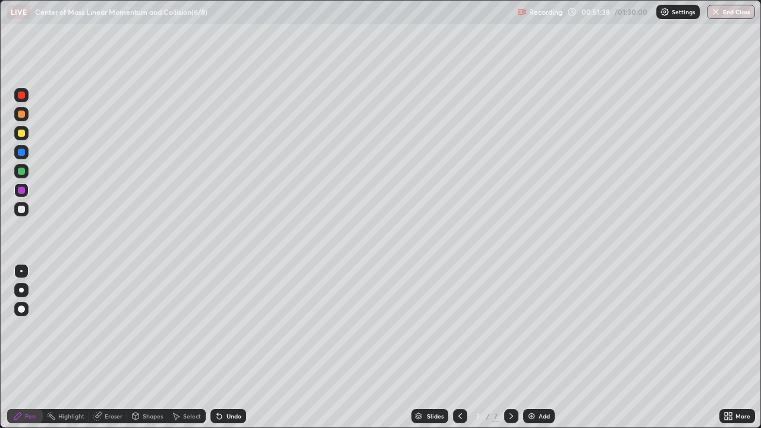
click at [23, 173] on div at bounding box center [21, 171] width 7 height 7
click at [227, 347] on div "Undo" at bounding box center [226, 417] width 40 height 24
click at [24, 96] on div at bounding box center [21, 95] width 7 height 7
click at [228, 347] on div "Undo" at bounding box center [234, 416] width 15 height 6
click at [230, 347] on div "Undo" at bounding box center [234, 416] width 15 height 6
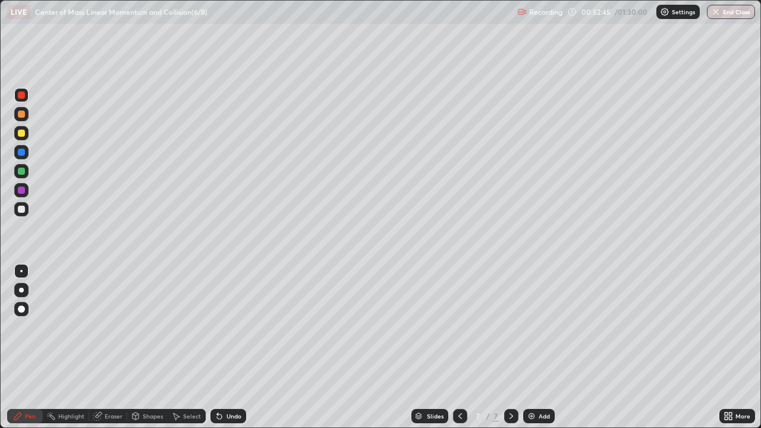
click at [24, 209] on div at bounding box center [21, 209] width 7 height 7
click at [27, 152] on div at bounding box center [21, 152] width 14 height 14
click at [24, 133] on div at bounding box center [21, 133] width 7 height 7
click at [24, 136] on div at bounding box center [21, 133] width 14 height 14
click at [26, 156] on div at bounding box center [21, 152] width 14 height 14
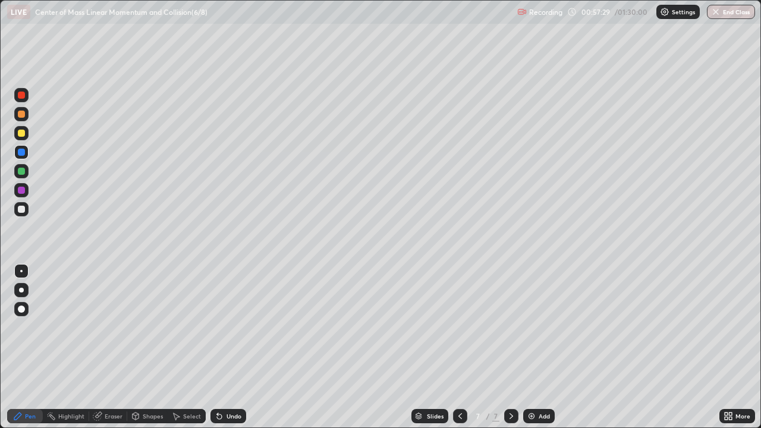
click at [529, 347] on img at bounding box center [532, 417] width 10 height 10
click at [21, 211] on div at bounding box center [21, 209] width 7 height 7
click at [21, 209] on div at bounding box center [21, 209] width 7 height 7
click at [156, 347] on div "Shapes" at bounding box center [153, 416] width 20 height 6
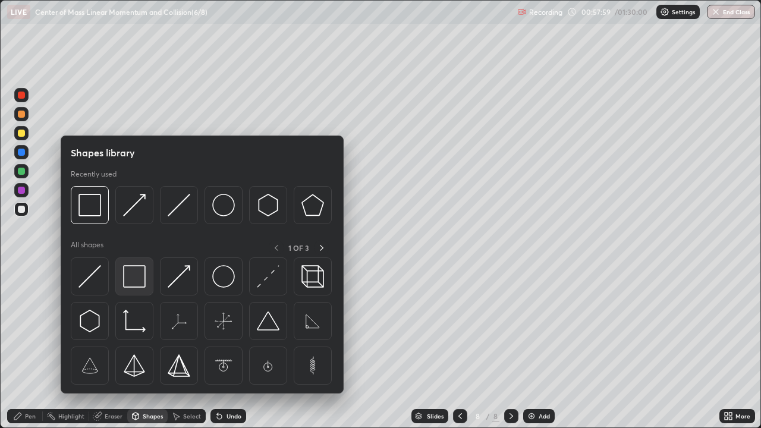
click at [142, 277] on img at bounding box center [134, 276] width 23 height 23
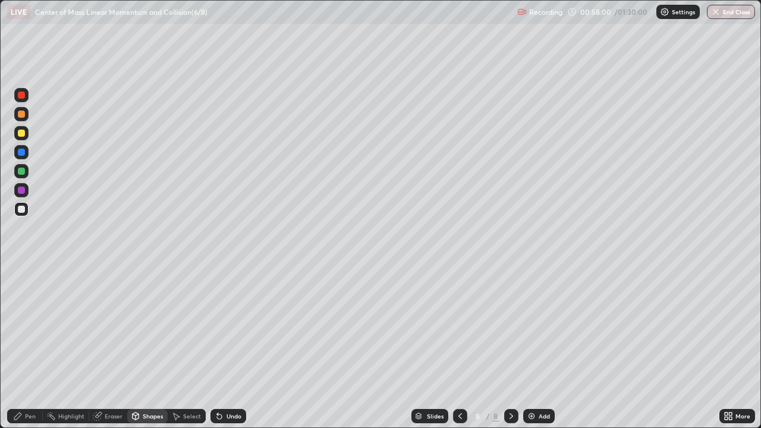
click at [25, 133] on div at bounding box center [21, 133] width 14 height 14
click at [26, 170] on div at bounding box center [21, 171] width 14 height 14
click at [145, 347] on div "Shapes" at bounding box center [153, 416] width 20 height 6
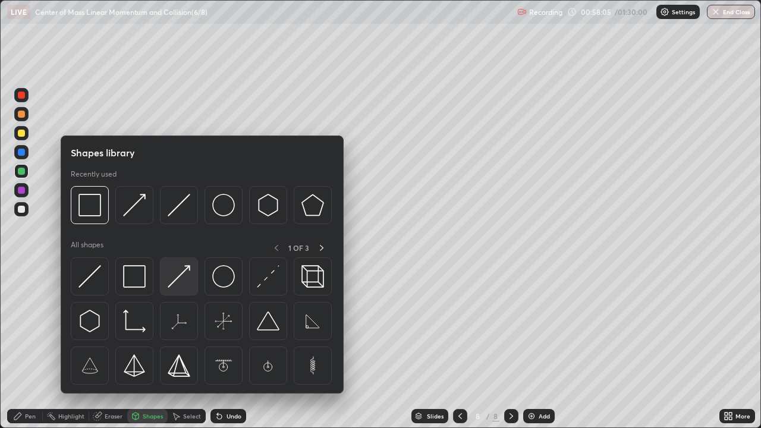
click at [178, 277] on img at bounding box center [179, 276] width 23 height 23
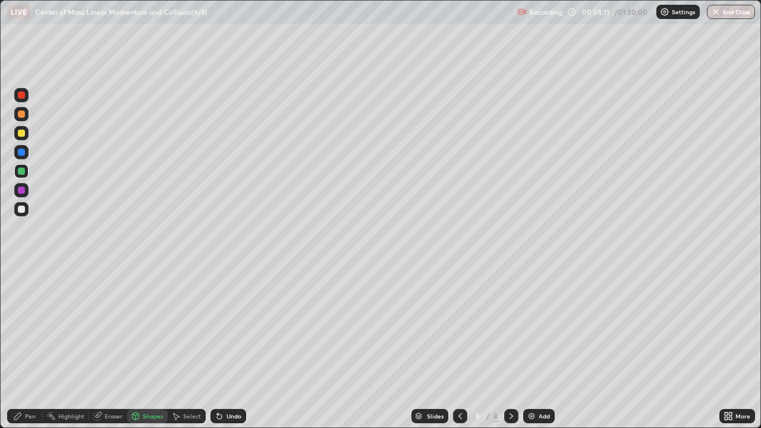
click at [37, 347] on div "Pen" at bounding box center [25, 416] width 36 height 14
click at [24, 190] on div at bounding box center [21, 190] width 7 height 7
click at [28, 209] on div at bounding box center [21, 209] width 14 height 14
click at [21, 93] on div at bounding box center [21, 95] width 7 height 7
click at [23, 95] on div at bounding box center [21, 95] width 7 height 7
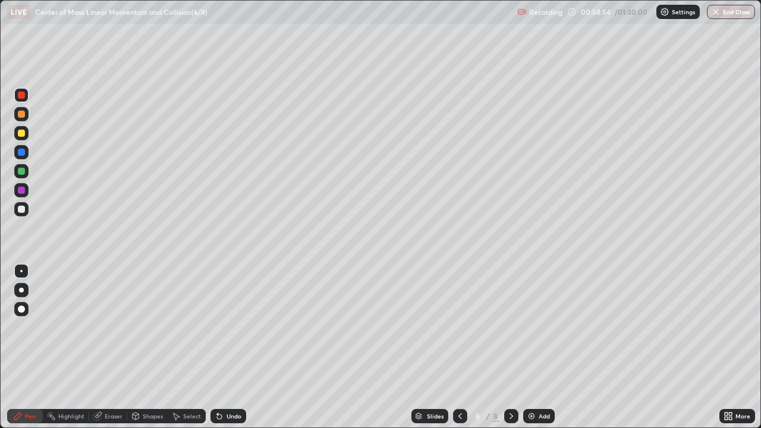
click at [149, 347] on div "Shapes" at bounding box center [153, 416] width 20 height 6
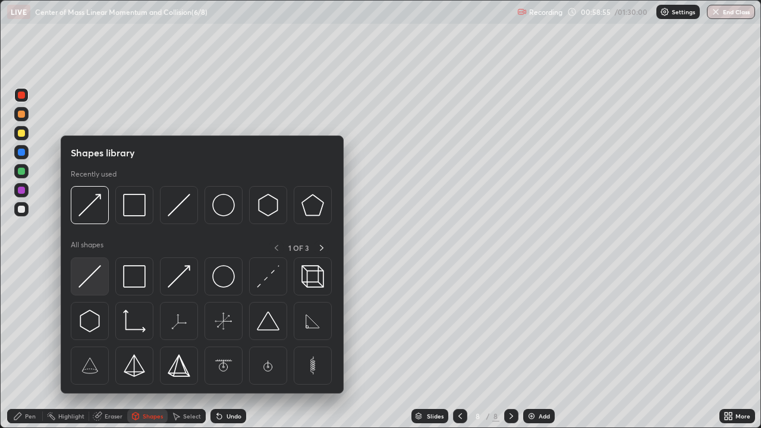
click at [93, 277] on img at bounding box center [90, 276] width 23 height 23
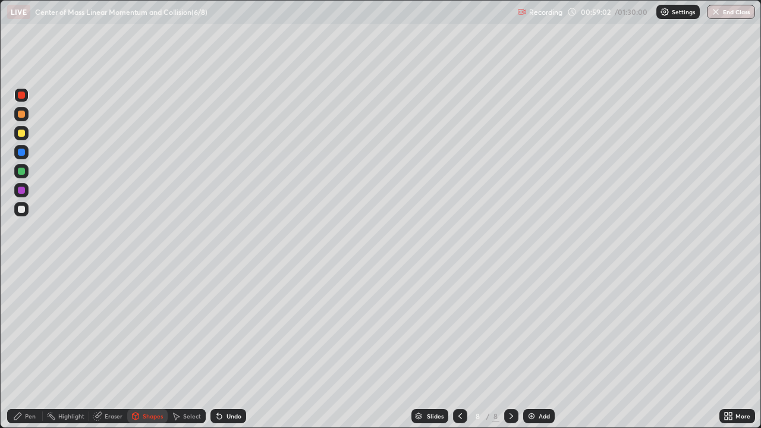
click at [27, 347] on div "Pen" at bounding box center [30, 416] width 11 height 6
click at [22, 151] on div at bounding box center [21, 152] width 7 height 7
click at [20, 209] on div at bounding box center [21, 209] width 7 height 7
click at [22, 153] on div at bounding box center [21, 152] width 7 height 7
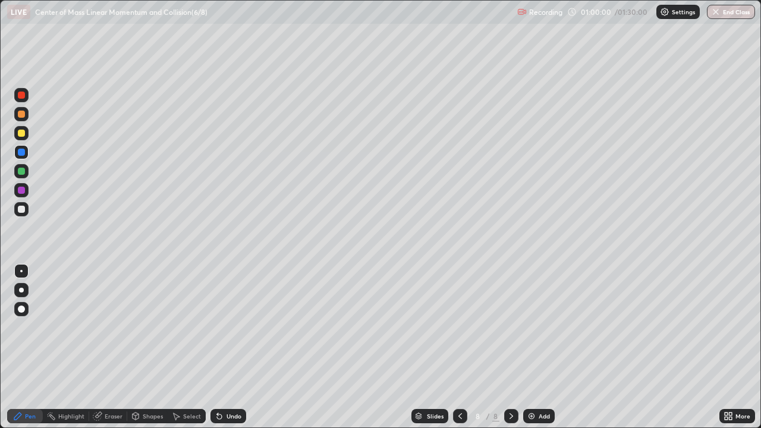
click at [21, 209] on div at bounding box center [21, 209] width 7 height 7
click at [20, 152] on div at bounding box center [21, 152] width 7 height 7
click at [23, 152] on div at bounding box center [21, 152] width 7 height 7
click at [24, 208] on div at bounding box center [21, 209] width 7 height 7
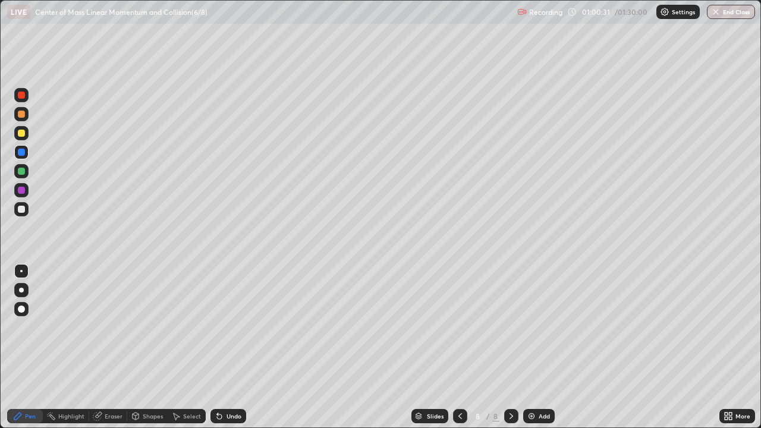
click at [24, 208] on div at bounding box center [21, 209] width 7 height 7
click at [22, 134] on div at bounding box center [21, 133] width 7 height 7
click at [27, 209] on div at bounding box center [21, 209] width 14 height 14
click at [26, 209] on div at bounding box center [21, 209] width 14 height 14
click at [528, 347] on img at bounding box center [532, 417] width 10 height 10
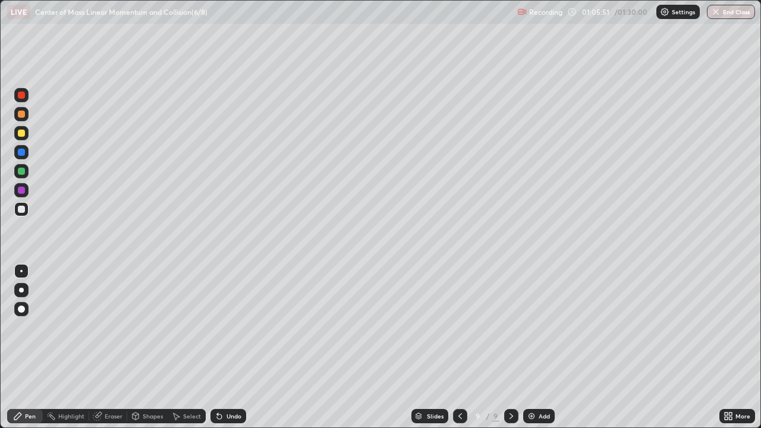
click at [21, 134] on div at bounding box center [21, 133] width 7 height 7
click at [20, 136] on div at bounding box center [21, 133] width 7 height 7
click at [153, 347] on div "Shapes" at bounding box center [153, 416] width 20 height 6
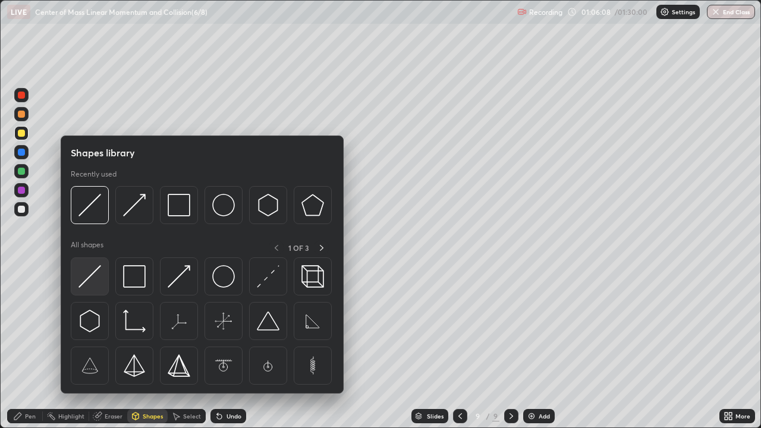
click at [98, 280] on img at bounding box center [90, 276] width 23 height 23
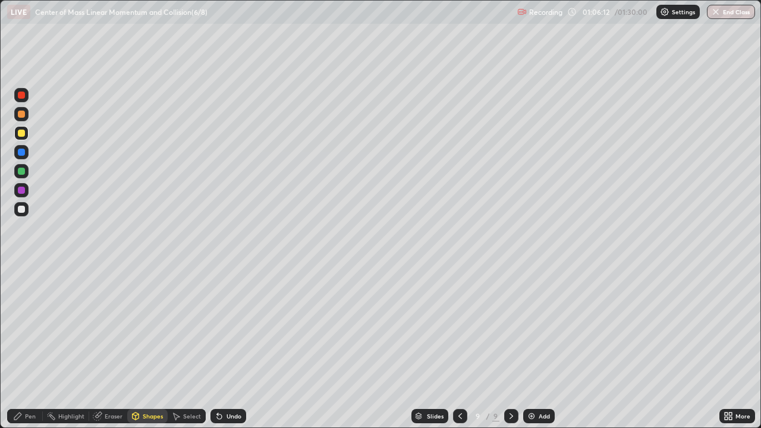
click at [146, 347] on div "Shapes" at bounding box center [153, 416] width 20 height 6
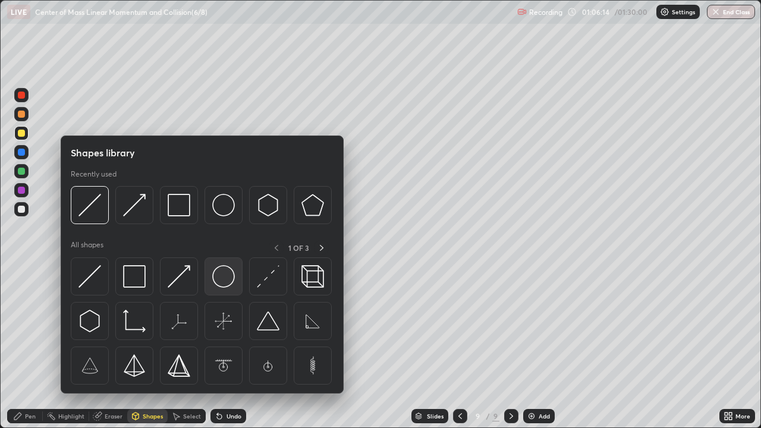
click at [223, 275] on img at bounding box center [223, 276] width 23 height 23
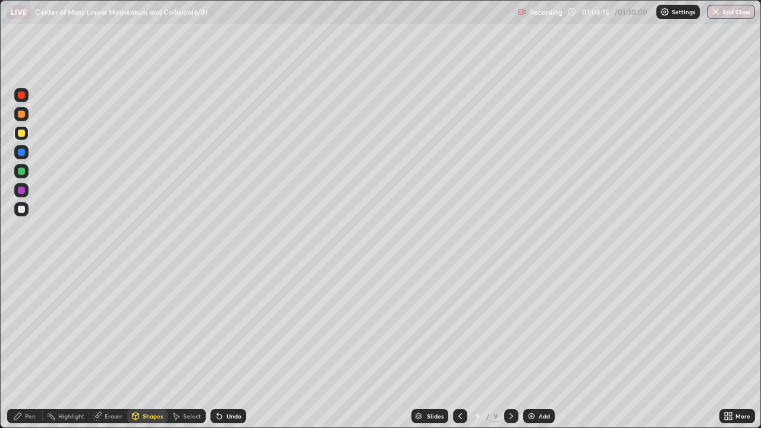
click at [25, 209] on div at bounding box center [21, 209] width 14 height 14
click at [155, 347] on div "Shapes" at bounding box center [153, 416] width 20 height 6
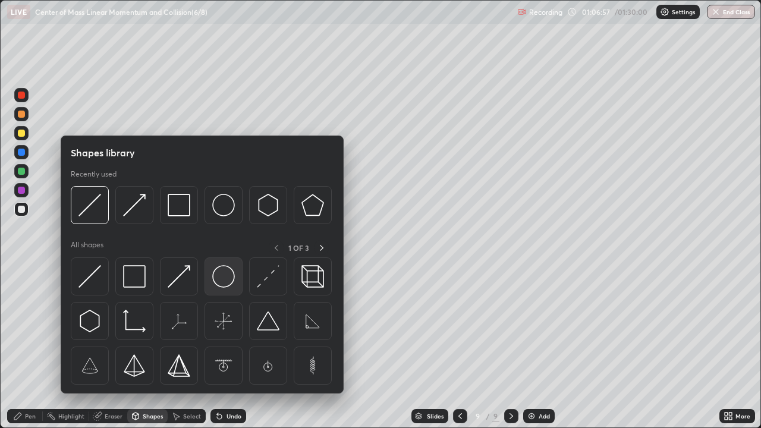
click at [224, 272] on img at bounding box center [223, 276] width 23 height 23
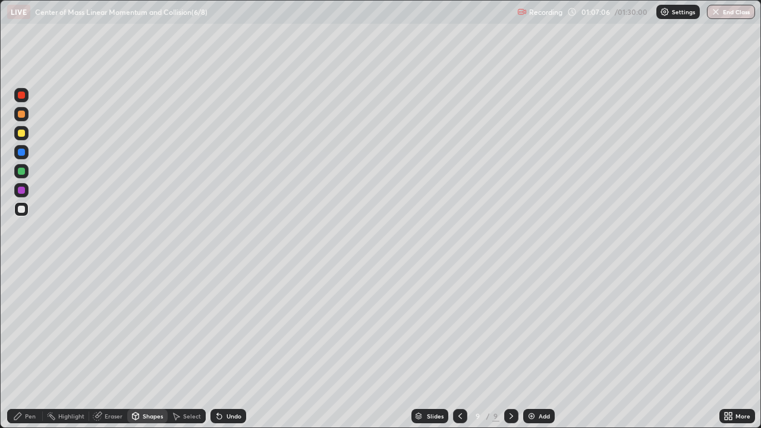
click at [193, 347] on div "Select" at bounding box center [192, 416] width 18 height 6
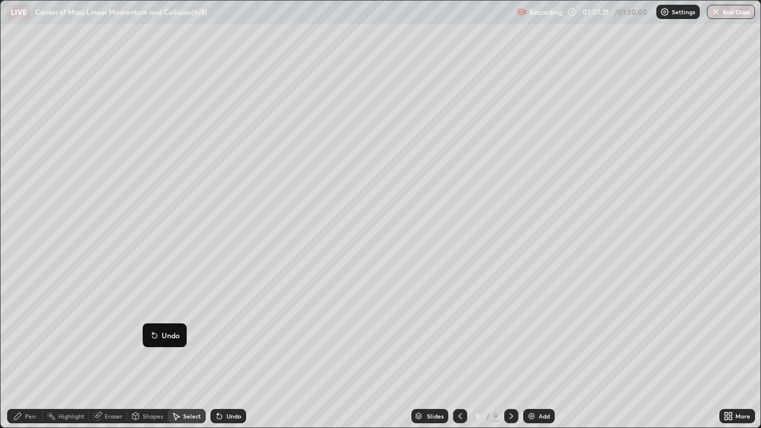
click at [338, 319] on div "0 ° Undo Copy Duplicate Duplicate to new slide Delete" at bounding box center [381, 214] width 760 height 427
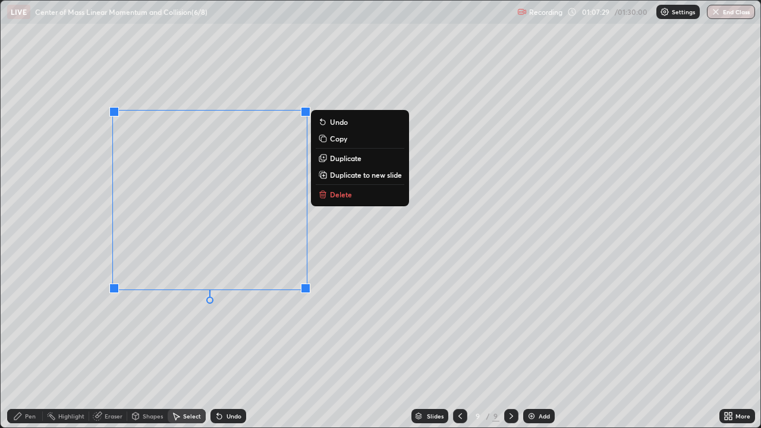
click at [287, 329] on div "0 ° Undo Copy Duplicate Duplicate to new slide Delete" at bounding box center [381, 214] width 760 height 427
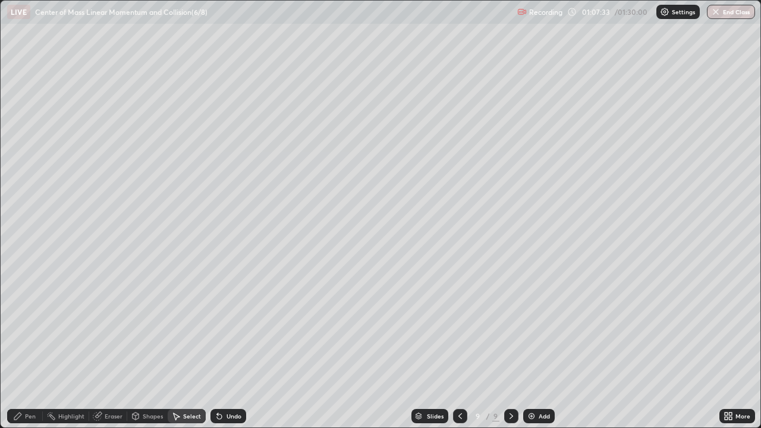
click at [117, 347] on div "Eraser" at bounding box center [114, 416] width 18 height 6
click at [156, 347] on div "Shapes" at bounding box center [153, 416] width 20 height 6
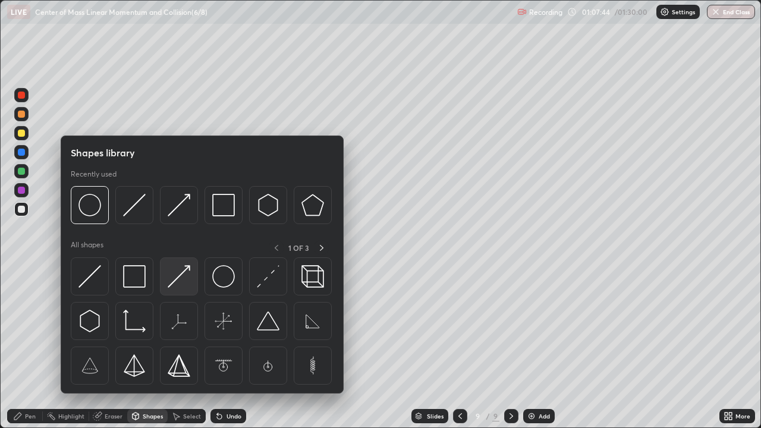
click at [174, 279] on img at bounding box center [179, 276] width 23 height 23
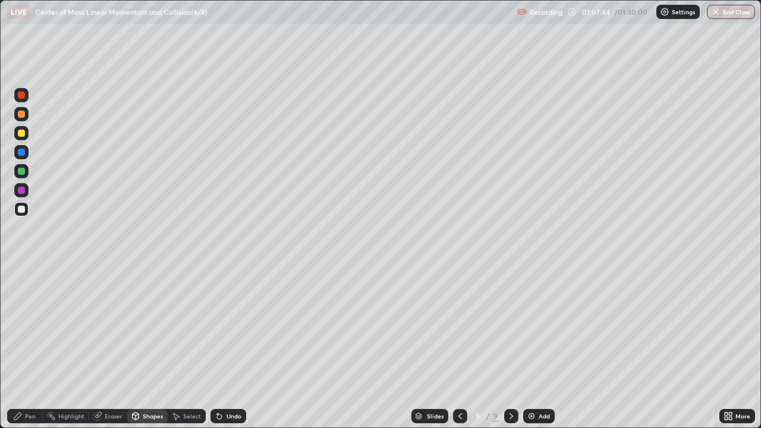
click at [23, 173] on div at bounding box center [21, 171] width 7 height 7
click at [28, 347] on div "Pen" at bounding box center [30, 416] width 11 height 6
click at [20, 205] on div at bounding box center [21, 209] width 14 height 14
click at [19, 93] on div at bounding box center [21, 95] width 7 height 7
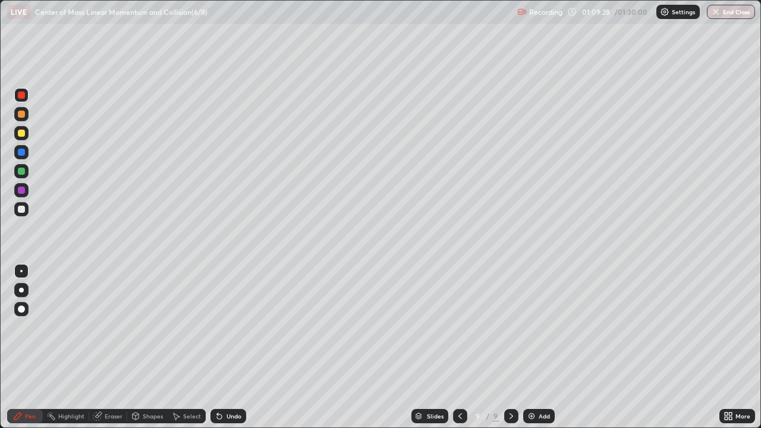
click at [26, 137] on div at bounding box center [21, 133] width 14 height 14
click at [154, 347] on div "Shapes" at bounding box center [147, 416] width 40 height 14
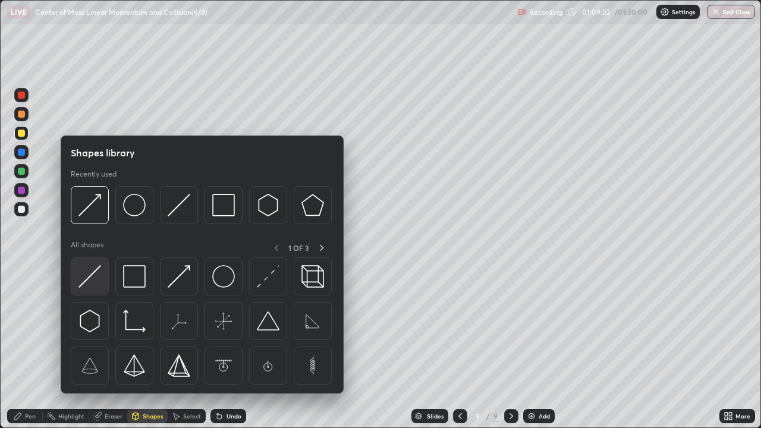
click at [96, 274] on img at bounding box center [90, 276] width 23 height 23
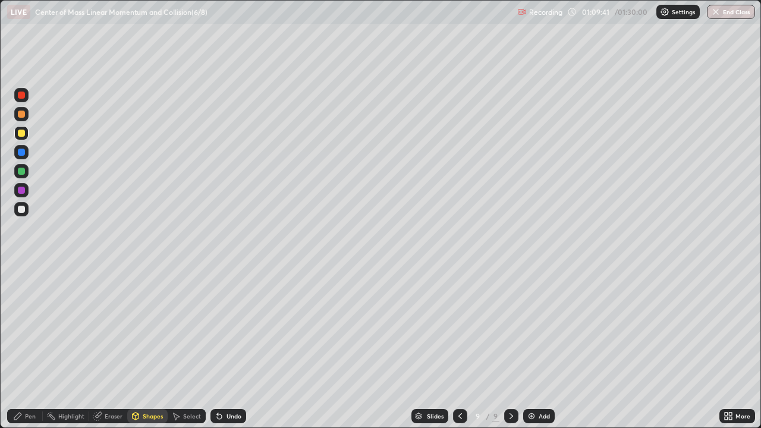
click at [23, 189] on div at bounding box center [21, 190] width 7 height 7
click at [24, 191] on div at bounding box center [21, 190] width 7 height 7
click at [224, 347] on div "Undo" at bounding box center [229, 416] width 36 height 14
click at [30, 347] on div "Pen" at bounding box center [30, 416] width 11 height 6
click at [21, 96] on div at bounding box center [21, 95] width 7 height 7
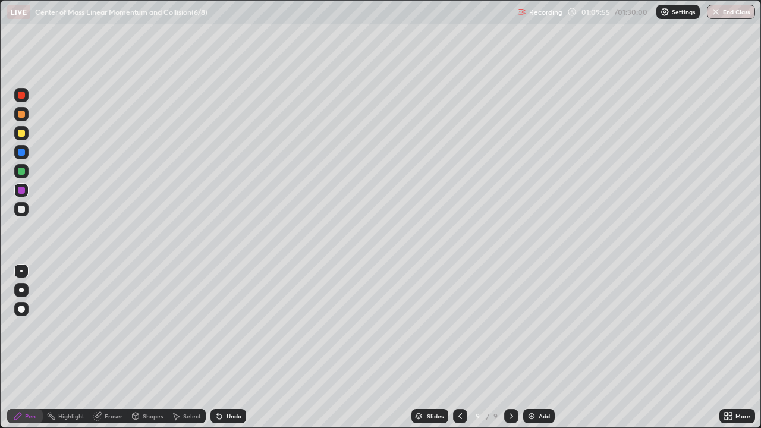
click at [22, 98] on div at bounding box center [21, 95] width 7 height 7
click at [26, 152] on div at bounding box center [21, 152] width 14 height 14
click at [224, 347] on div "Undo" at bounding box center [229, 416] width 36 height 14
click at [227, 347] on div "Undo" at bounding box center [234, 416] width 15 height 6
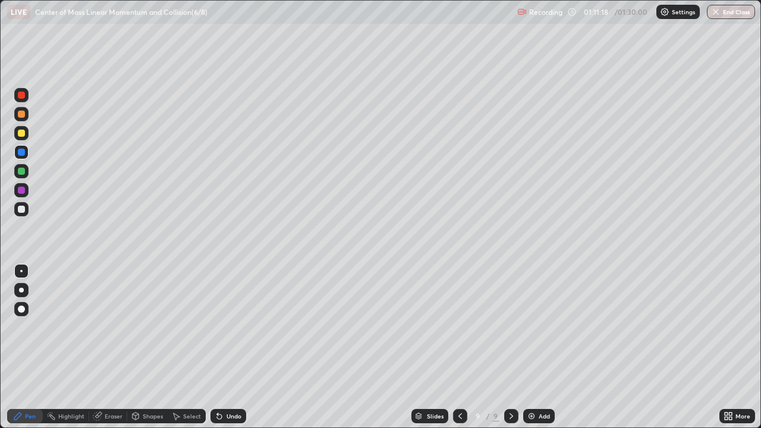
click at [229, 347] on div "Undo" at bounding box center [234, 416] width 15 height 6
click at [228, 347] on div "Undo" at bounding box center [234, 416] width 15 height 6
click at [110, 347] on div "Eraser" at bounding box center [114, 416] width 18 height 6
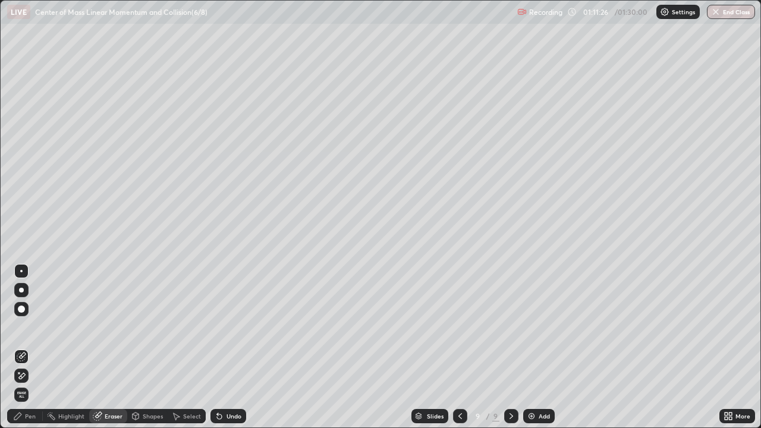
click at [30, 347] on div "Pen" at bounding box center [30, 416] width 11 height 6
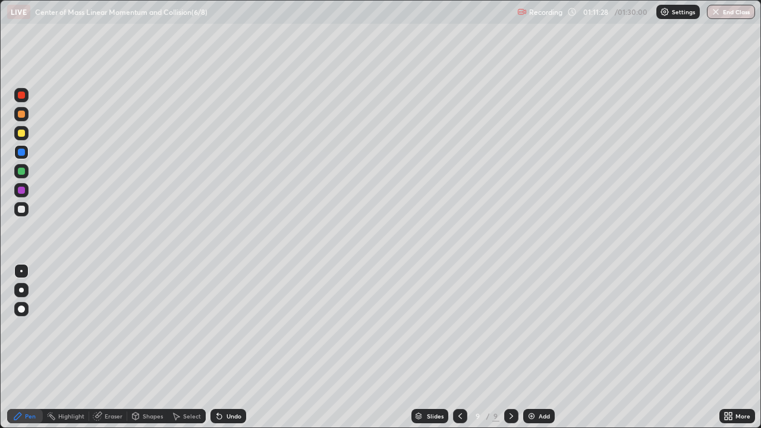
click at [23, 95] on div at bounding box center [21, 95] width 7 height 7
click at [20, 151] on div at bounding box center [21, 152] width 7 height 7
click at [21, 98] on div at bounding box center [21, 95] width 7 height 7
click at [21, 210] on div at bounding box center [21, 209] width 7 height 7
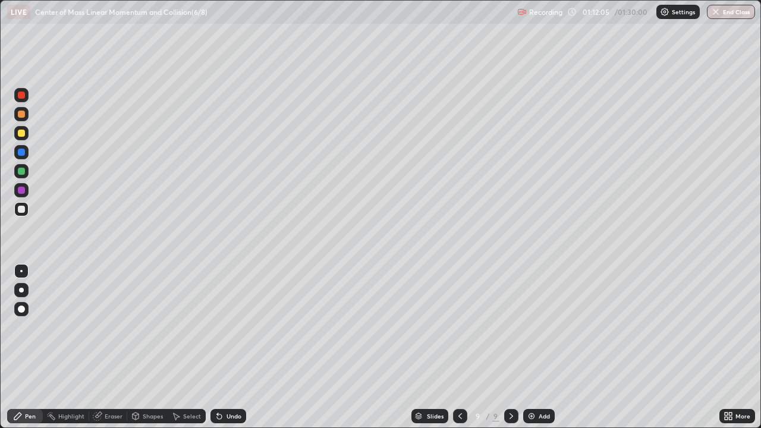
click at [20, 172] on div at bounding box center [21, 171] width 7 height 7
click at [21, 170] on div at bounding box center [21, 171] width 7 height 7
click at [19, 134] on div at bounding box center [21, 133] width 7 height 7
click at [19, 168] on div at bounding box center [21, 171] width 7 height 7
click at [21, 96] on div at bounding box center [21, 95] width 7 height 7
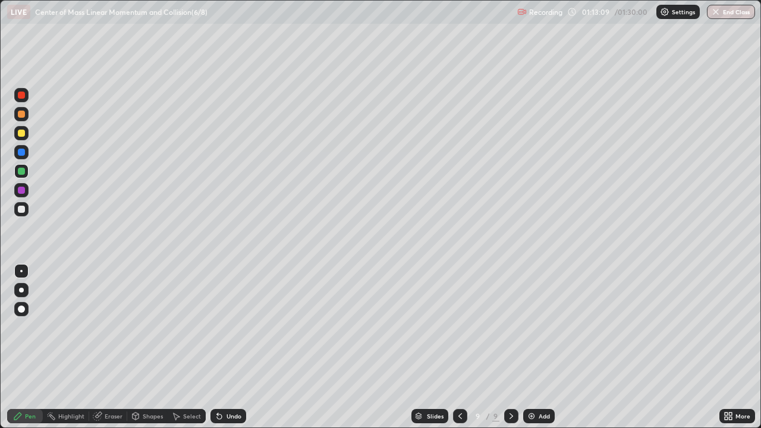
click at [24, 96] on div at bounding box center [21, 95] width 7 height 7
click at [23, 170] on div at bounding box center [21, 171] width 7 height 7
click at [234, 347] on div "Undo" at bounding box center [234, 416] width 15 height 6
click at [21, 93] on div at bounding box center [21, 95] width 7 height 7
click at [22, 170] on div at bounding box center [21, 171] width 7 height 7
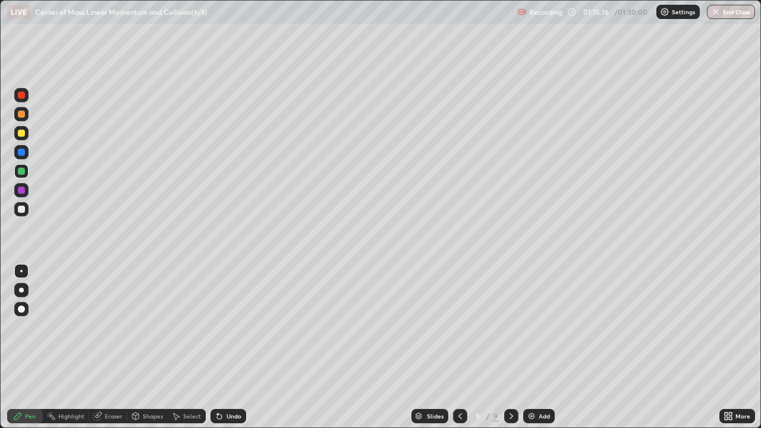
click at [21, 189] on div at bounding box center [21, 190] width 7 height 7
click at [23, 189] on div at bounding box center [21, 190] width 7 height 7
click at [732, 12] on button "End Class" at bounding box center [731, 12] width 48 height 14
